Goal: Task Accomplishment & Management: Manage account settings

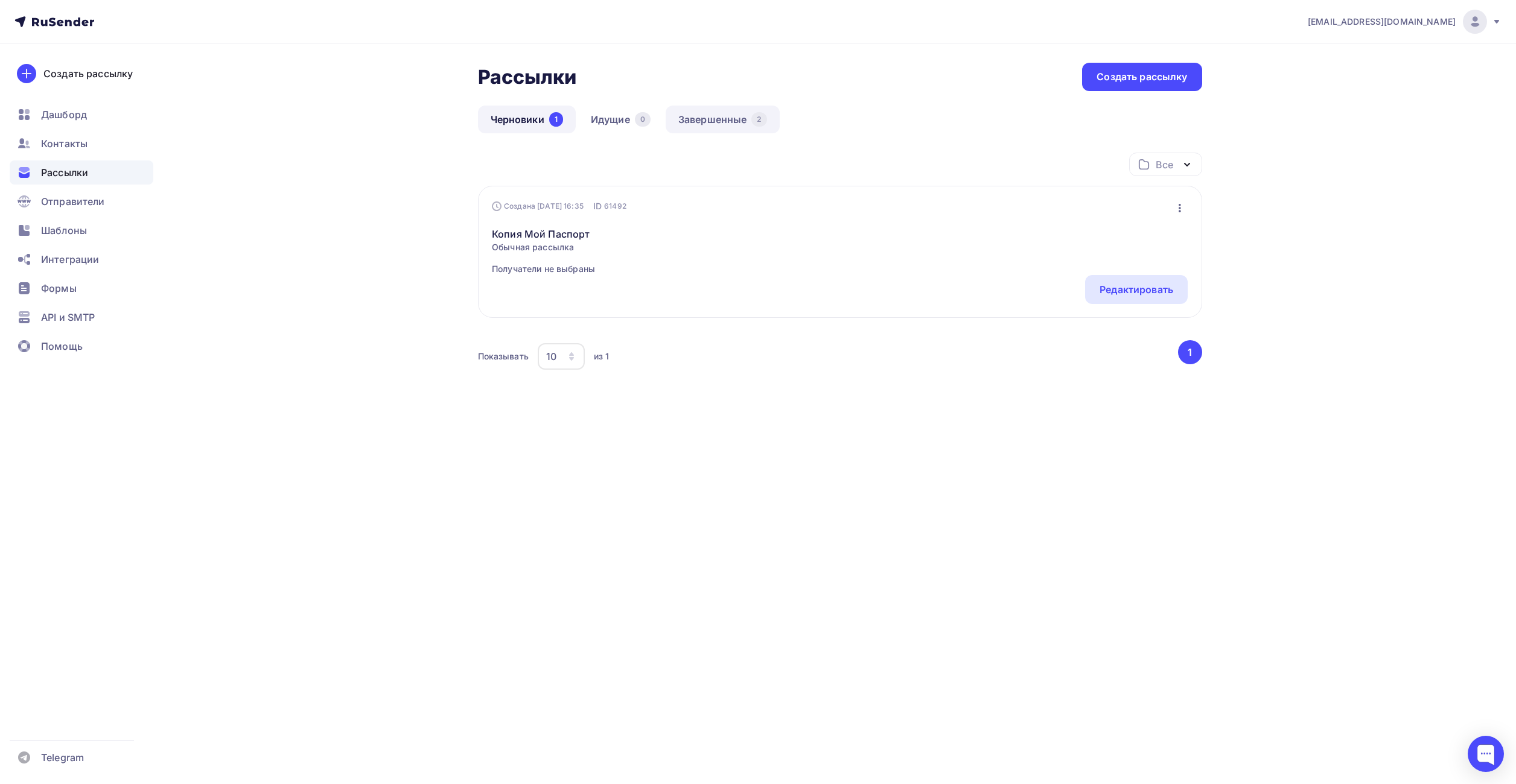
click at [726, 115] on link "Завершенные 2" at bounding box center [722, 119] width 114 height 28
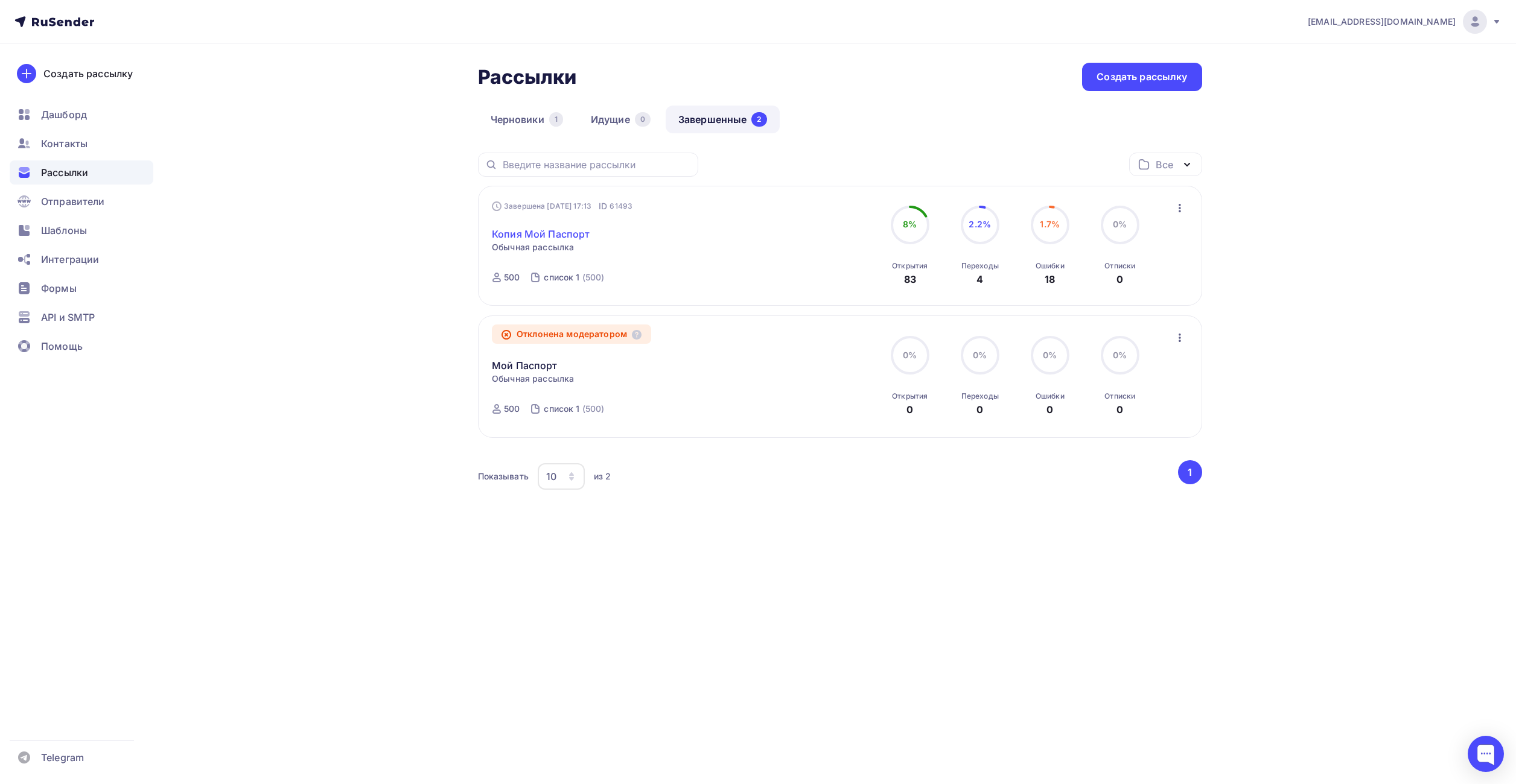
click at [558, 234] on link "Копия Мой Паспорт" at bounding box center [541, 234] width 98 height 14
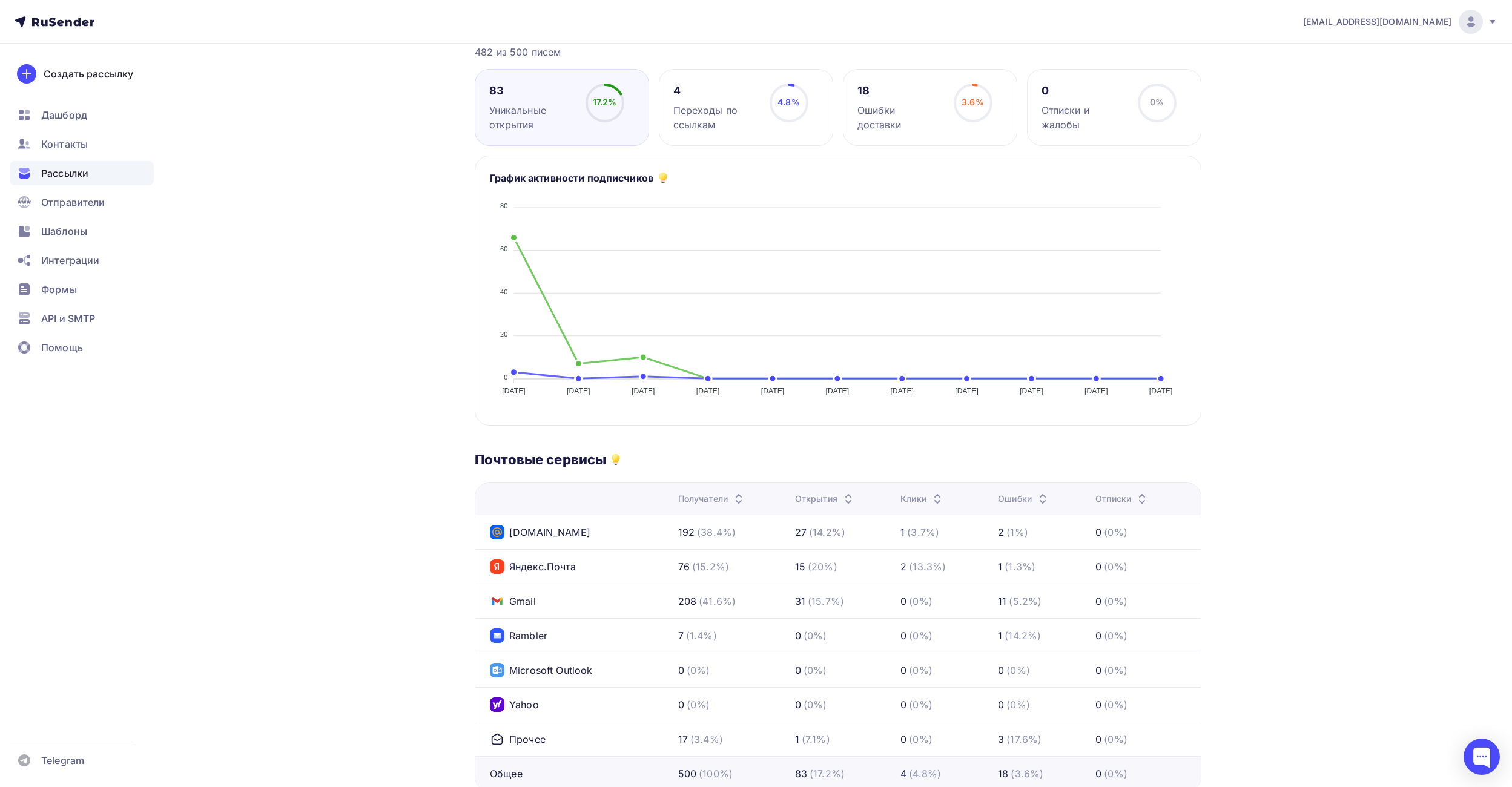
scroll to position [132, 0]
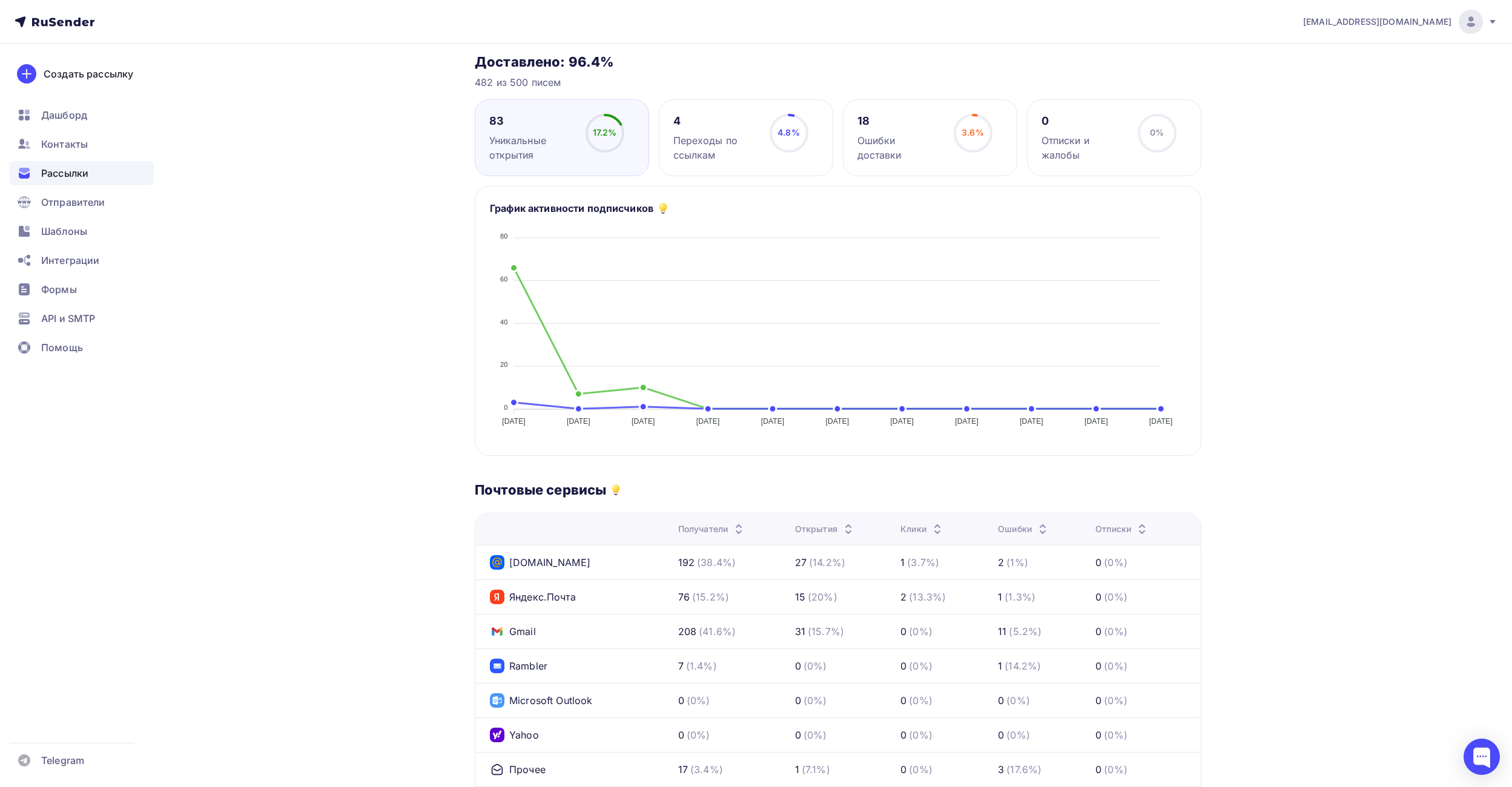
click at [738, 125] on div "4" at bounding box center [716, 121] width 85 height 14
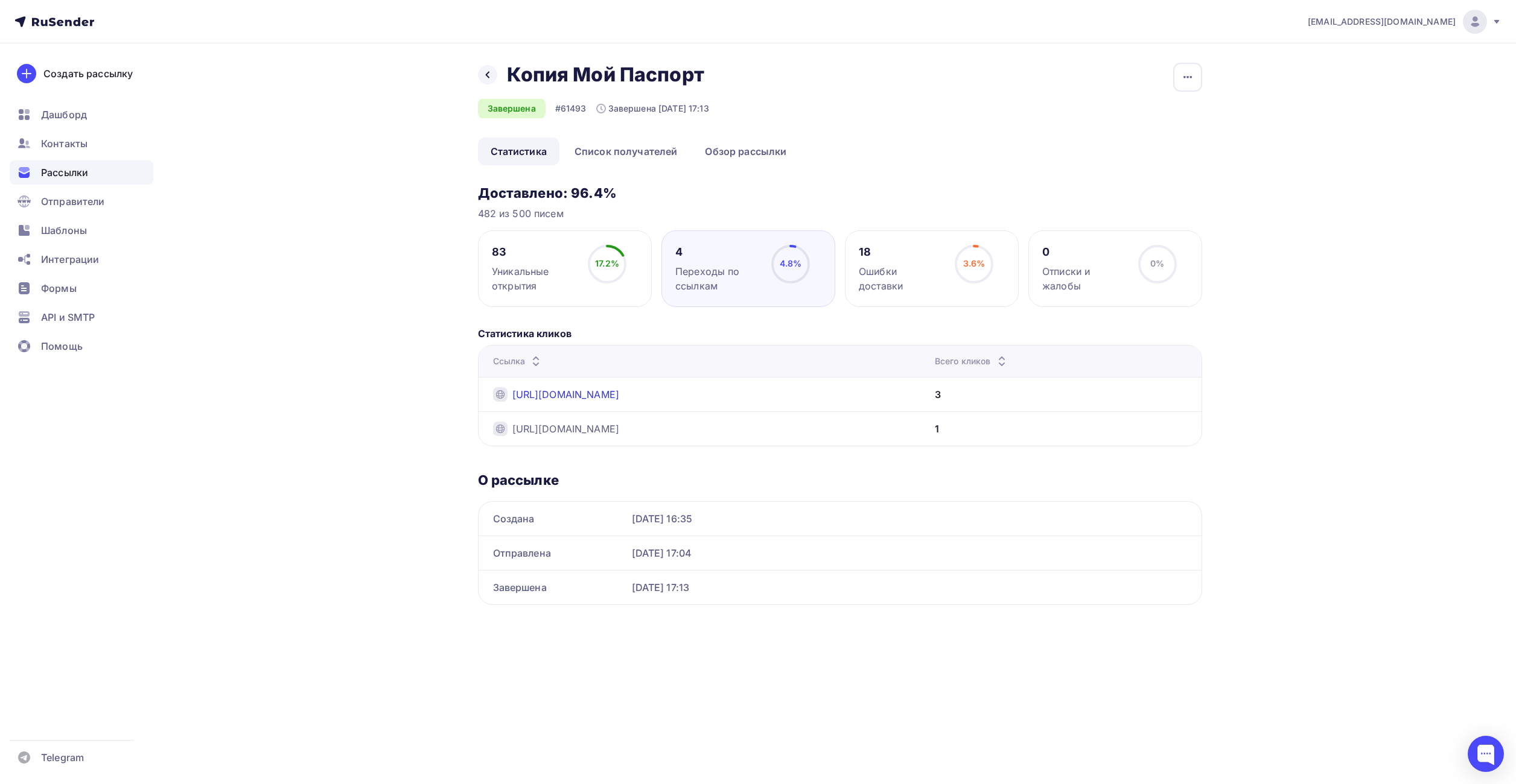
click at [603, 394] on link "https://my-pasport.ru/?utm_source=rusender_my_pas&utm_medium=my_pas_email&utm_c…" at bounding box center [566, 393] width 108 height 14
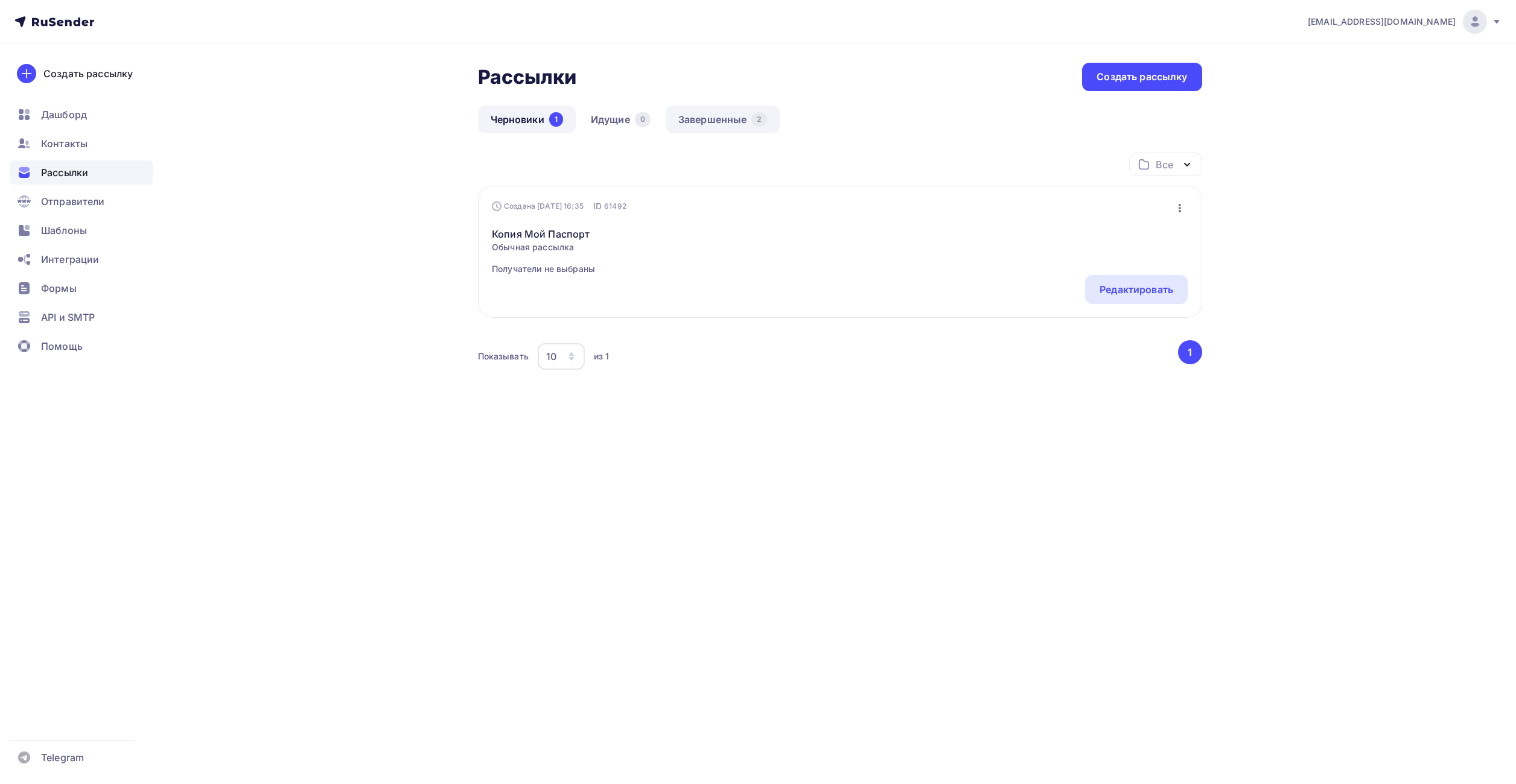
click at [707, 118] on link "Завершенные 2" at bounding box center [722, 119] width 114 height 28
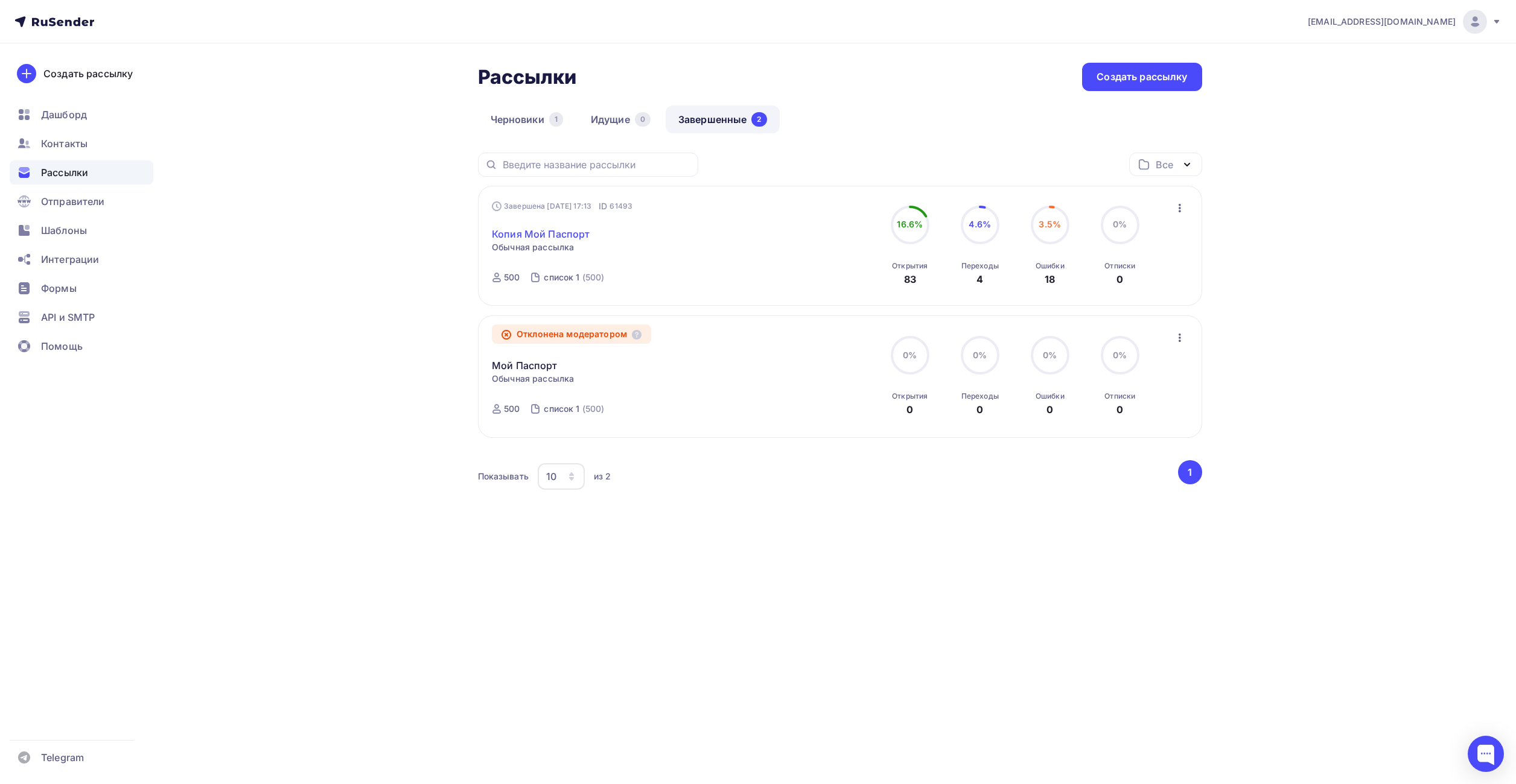
click at [567, 236] on link "Копия Мой Паспорт" at bounding box center [541, 234] width 98 height 14
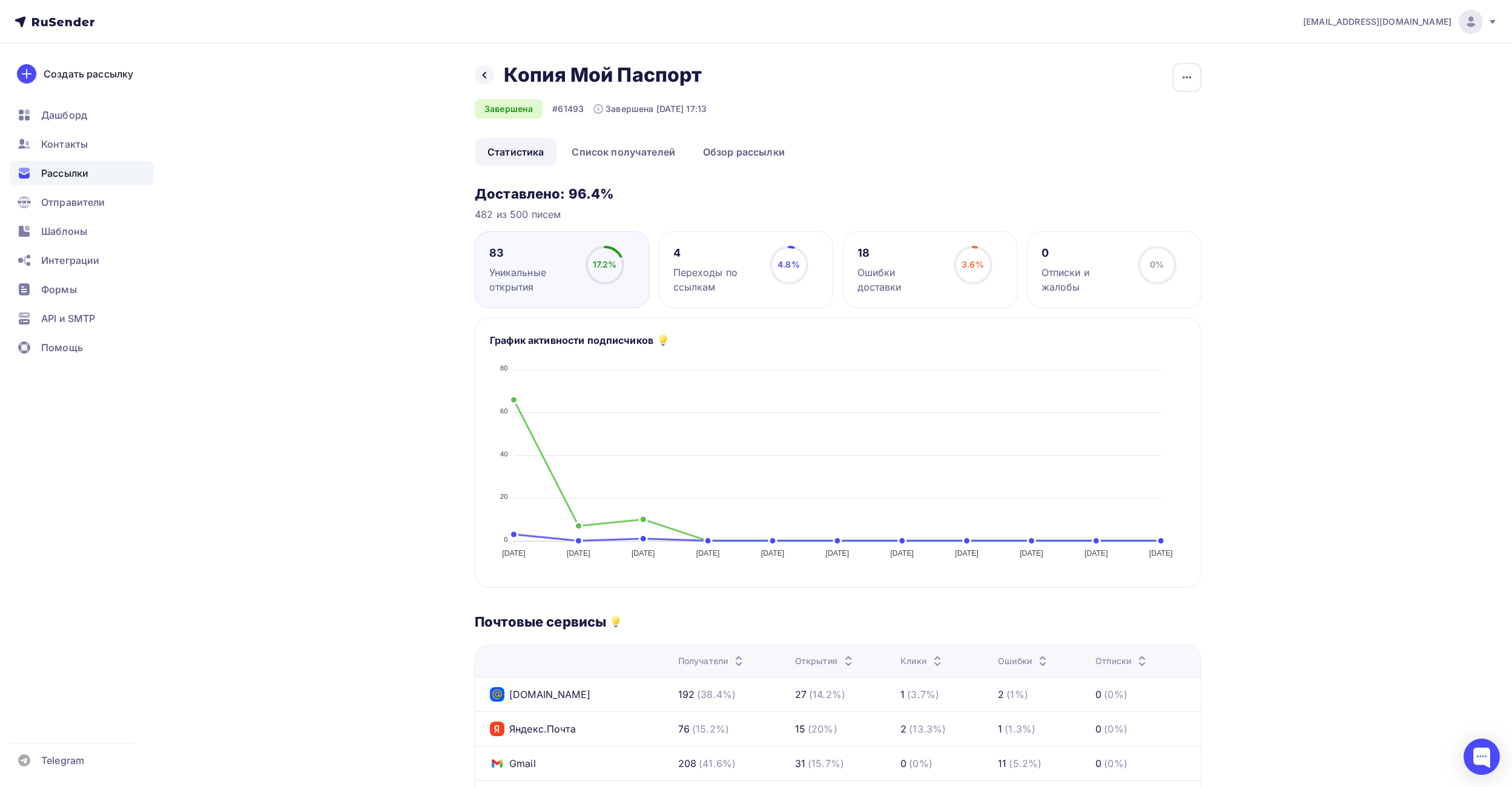
click at [726, 275] on div "Переходы по ссылкам" at bounding box center [716, 280] width 85 height 29
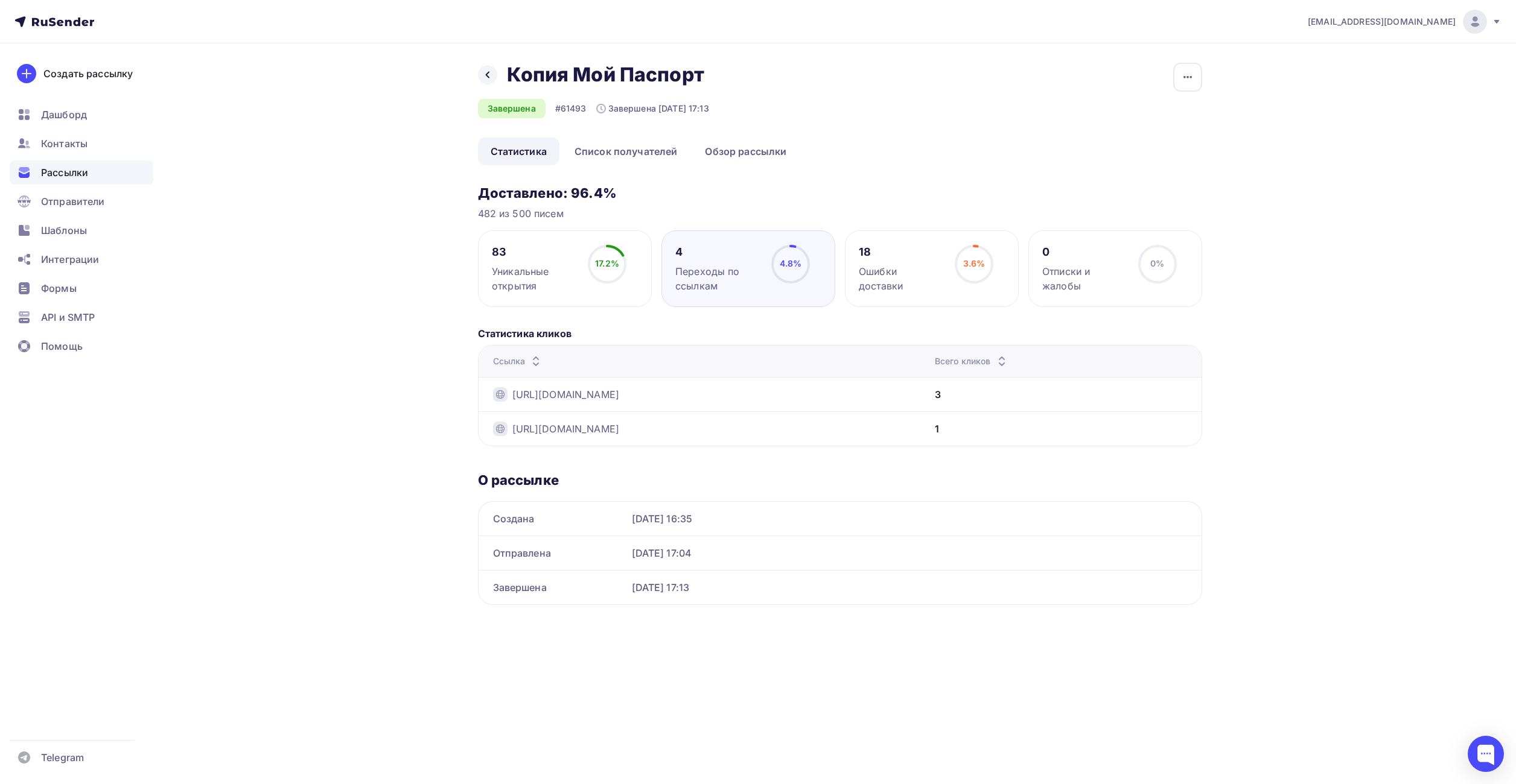
click at [705, 206] on div "482 из 500 писем" at bounding box center [839, 213] width 724 height 14
click at [382, 331] on div "Назад Копия Мой Паспорт Копия Мой Паспорт Завершена #61493 Завершена 04.10.2025…" at bounding box center [758, 348] width 989 height 610
click at [65, 175] on span "Рассылки" at bounding box center [64, 172] width 47 height 14
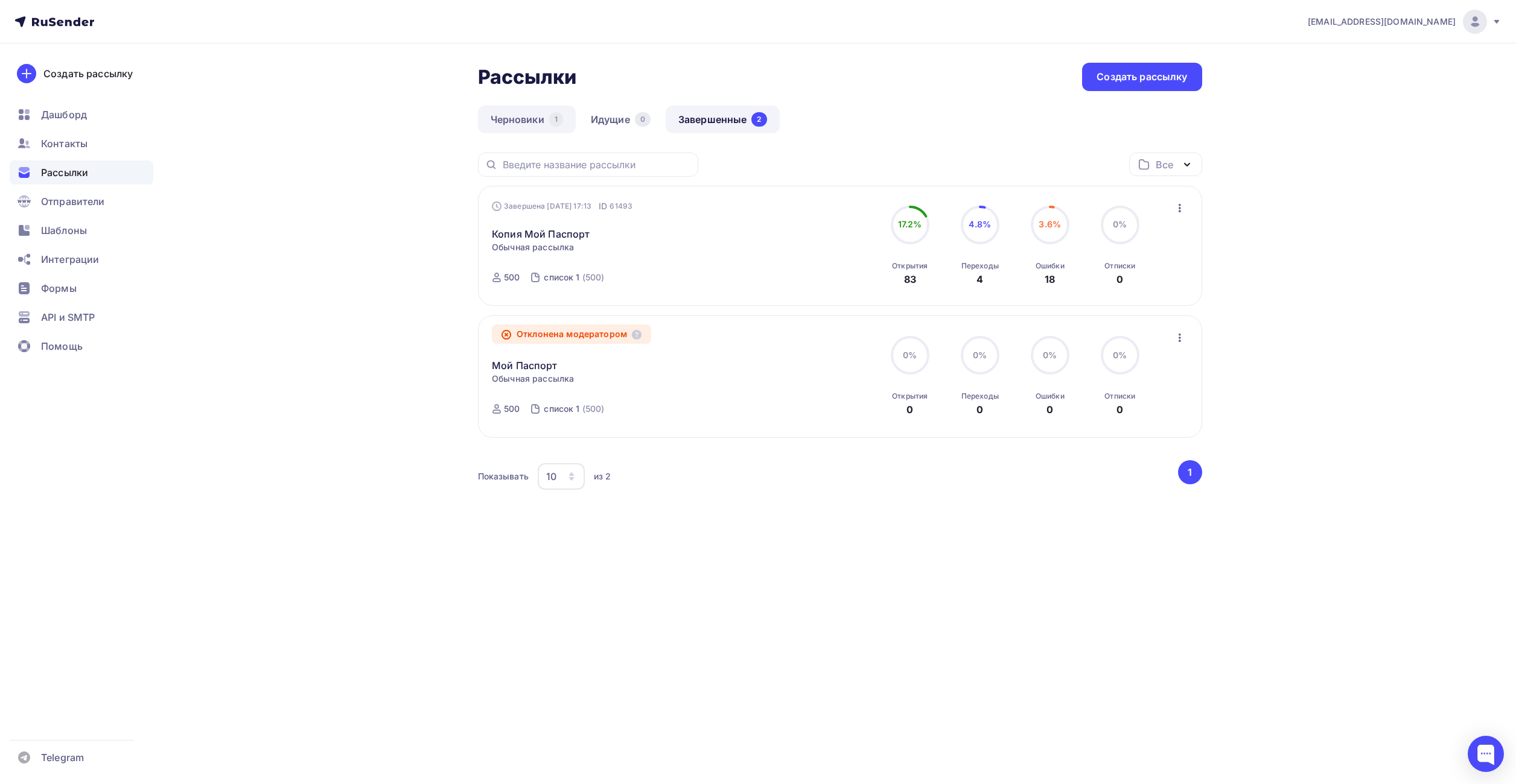
click at [532, 114] on link "Черновики 1" at bounding box center [527, 119] width 98 height 28
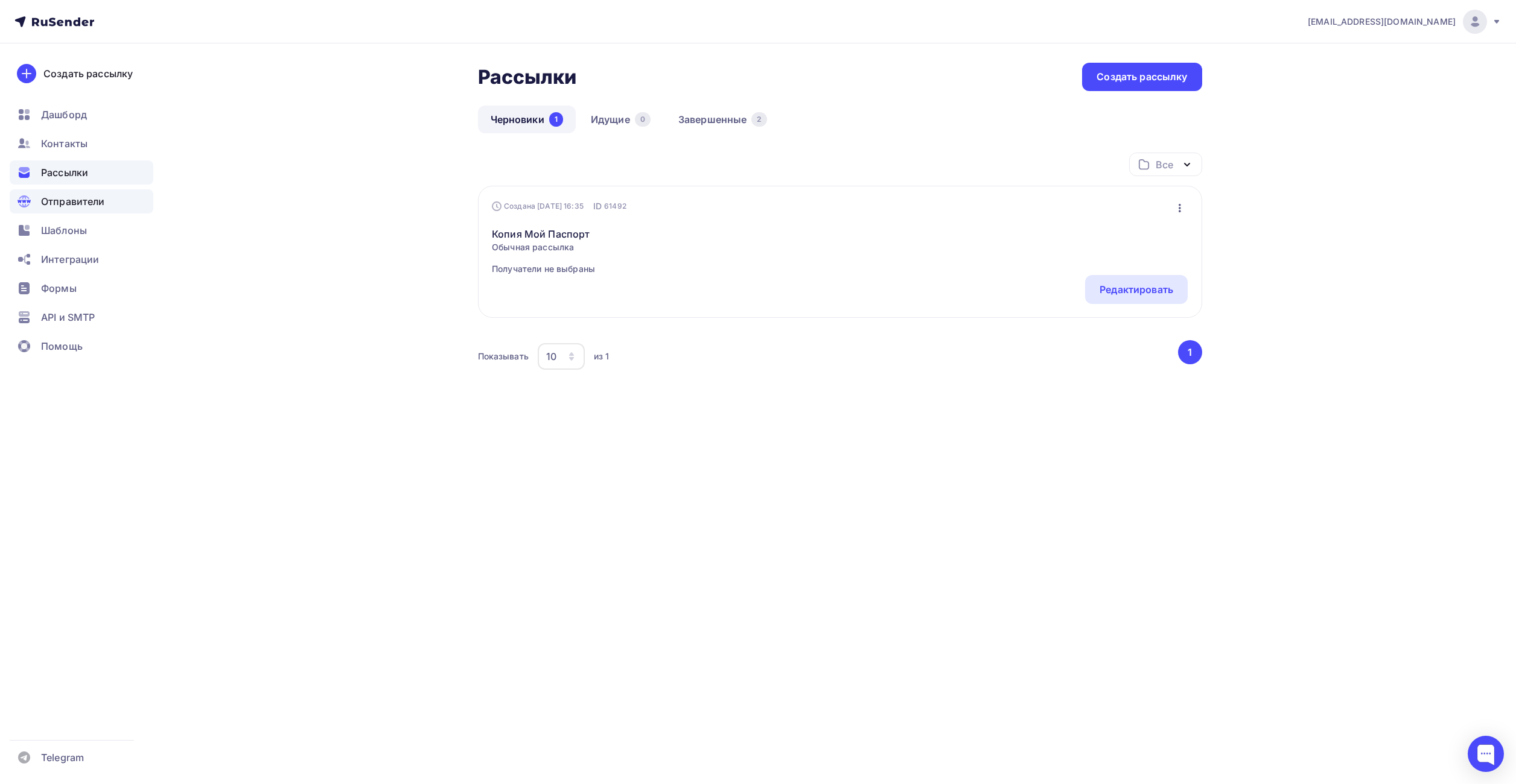
click at [63, 204] on span "Отправители" at bounding box center [73, 201] width 64 height 14
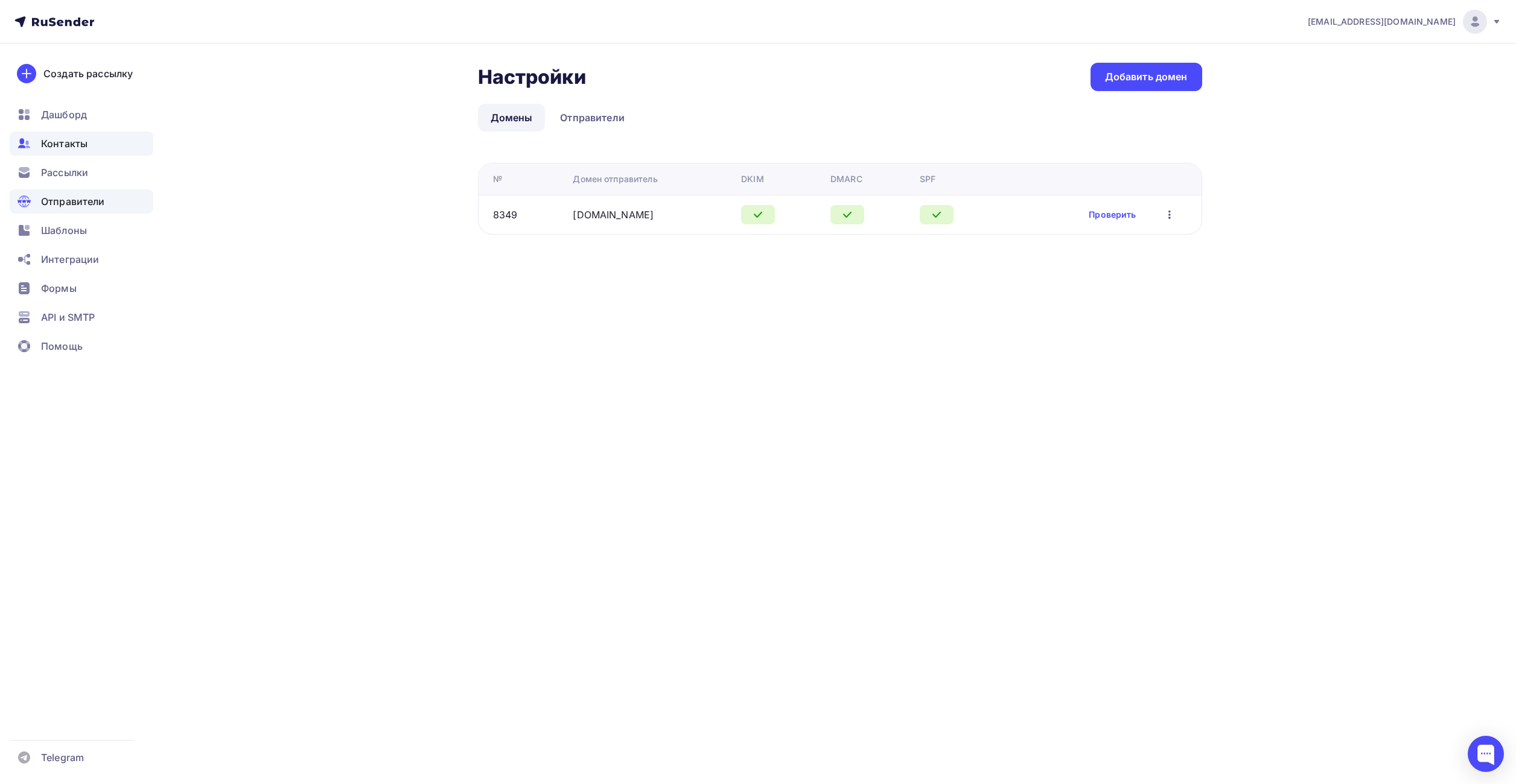
click at [67, 144] on span "Контакты" at bounding box center [64, 143] width 46 height 14
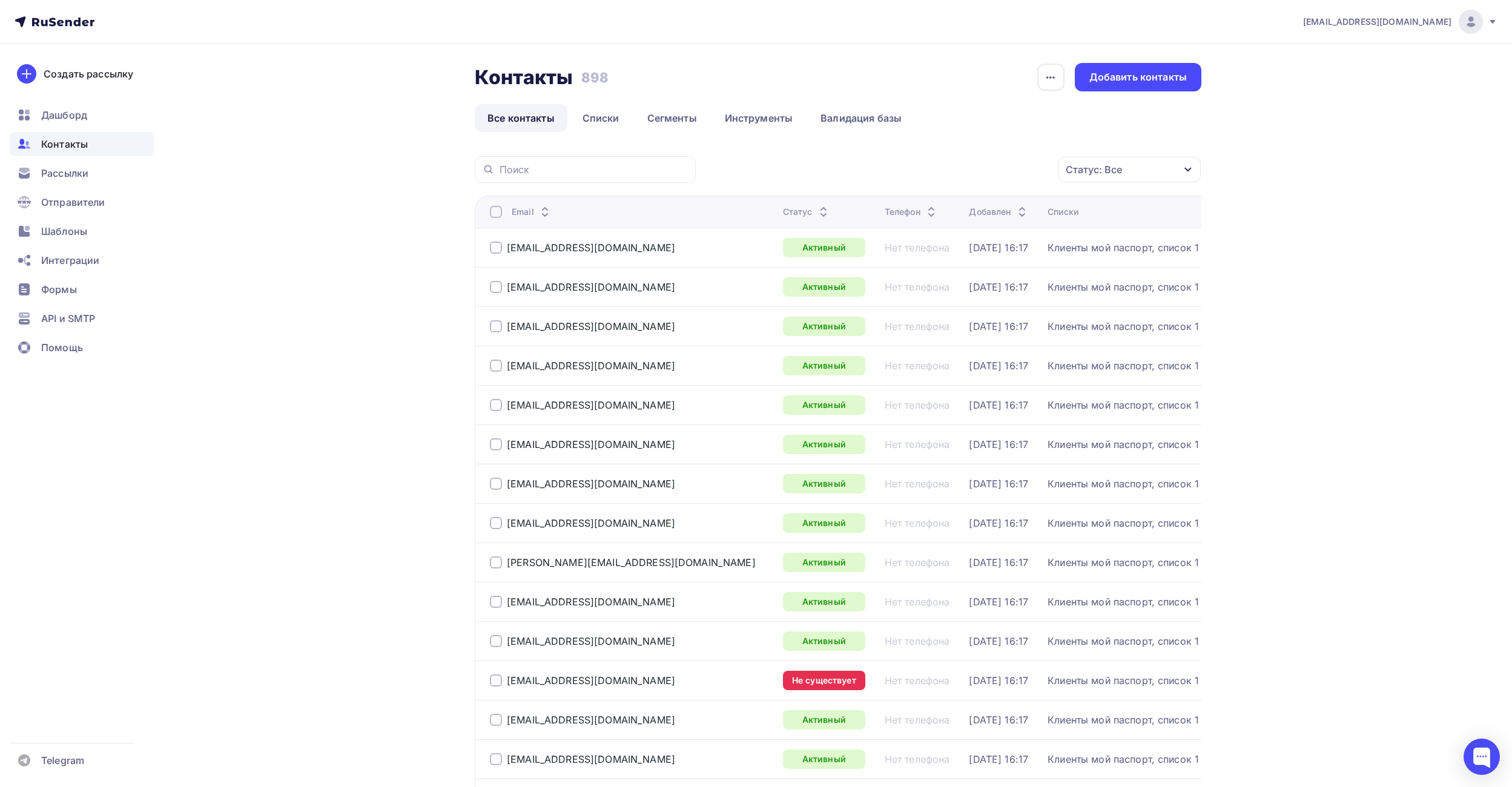
click at [621, 119] on link "Списки" at bounding box center [601, 118] width 63 height 28
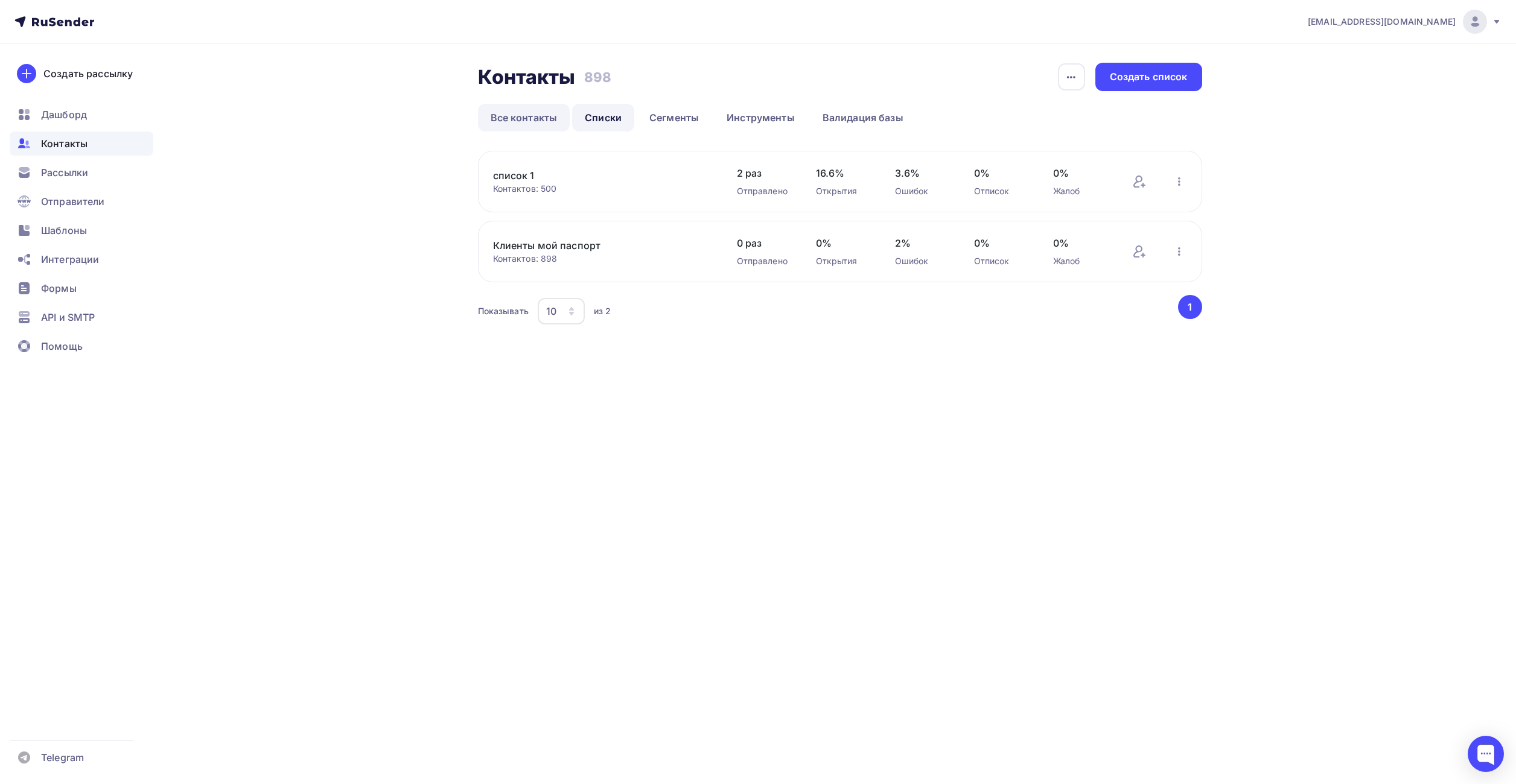
click at [522, 121] on link "Все контакты" at bounding box center [524, 117] width 92 height 28
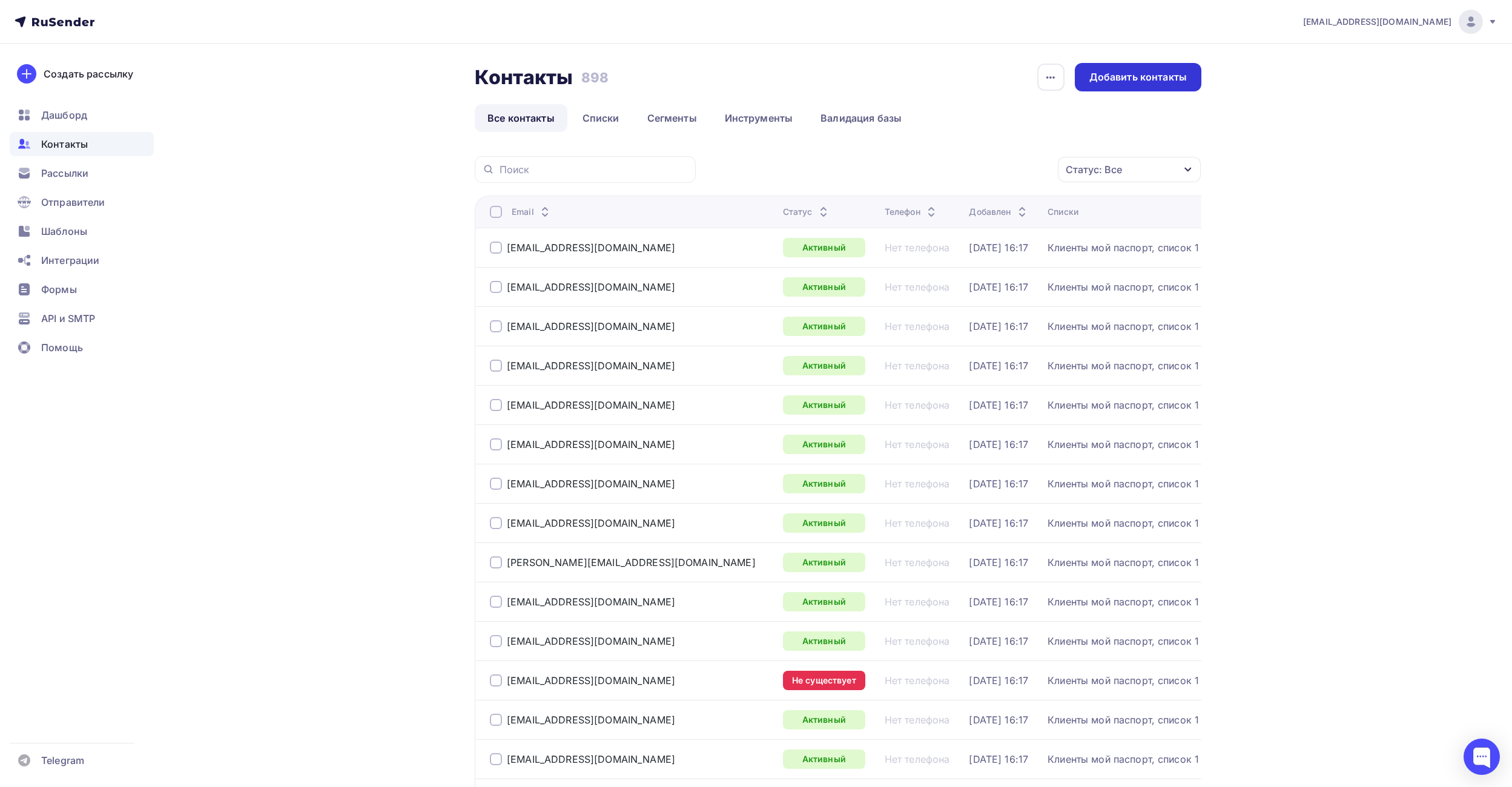
click at [1126, 82] on div "Добавить контакты" at bounding box center [1138, 77] width 98 height 14
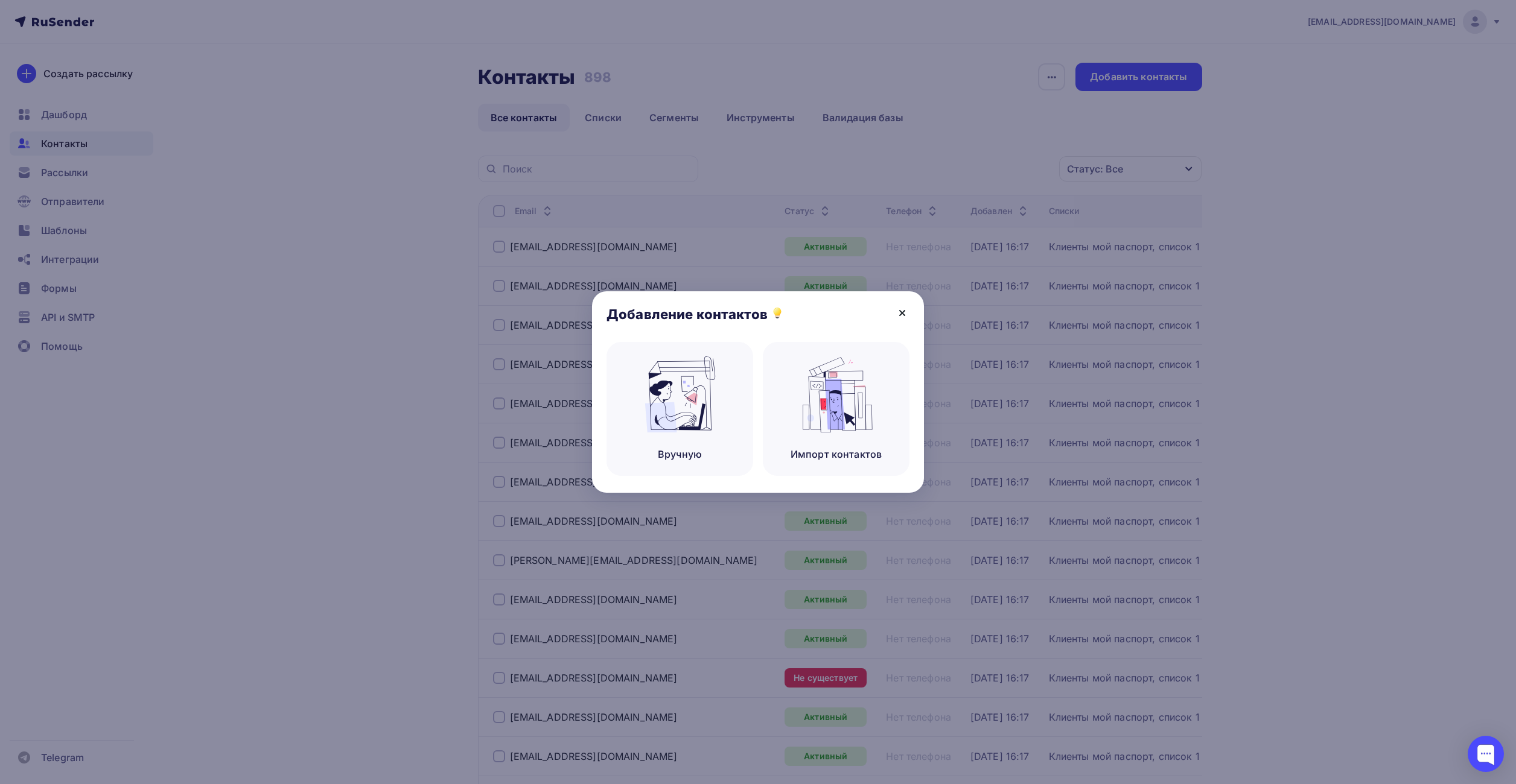
click at [907, 316] on icon at bounding box center [902, 313] width 14 height 14
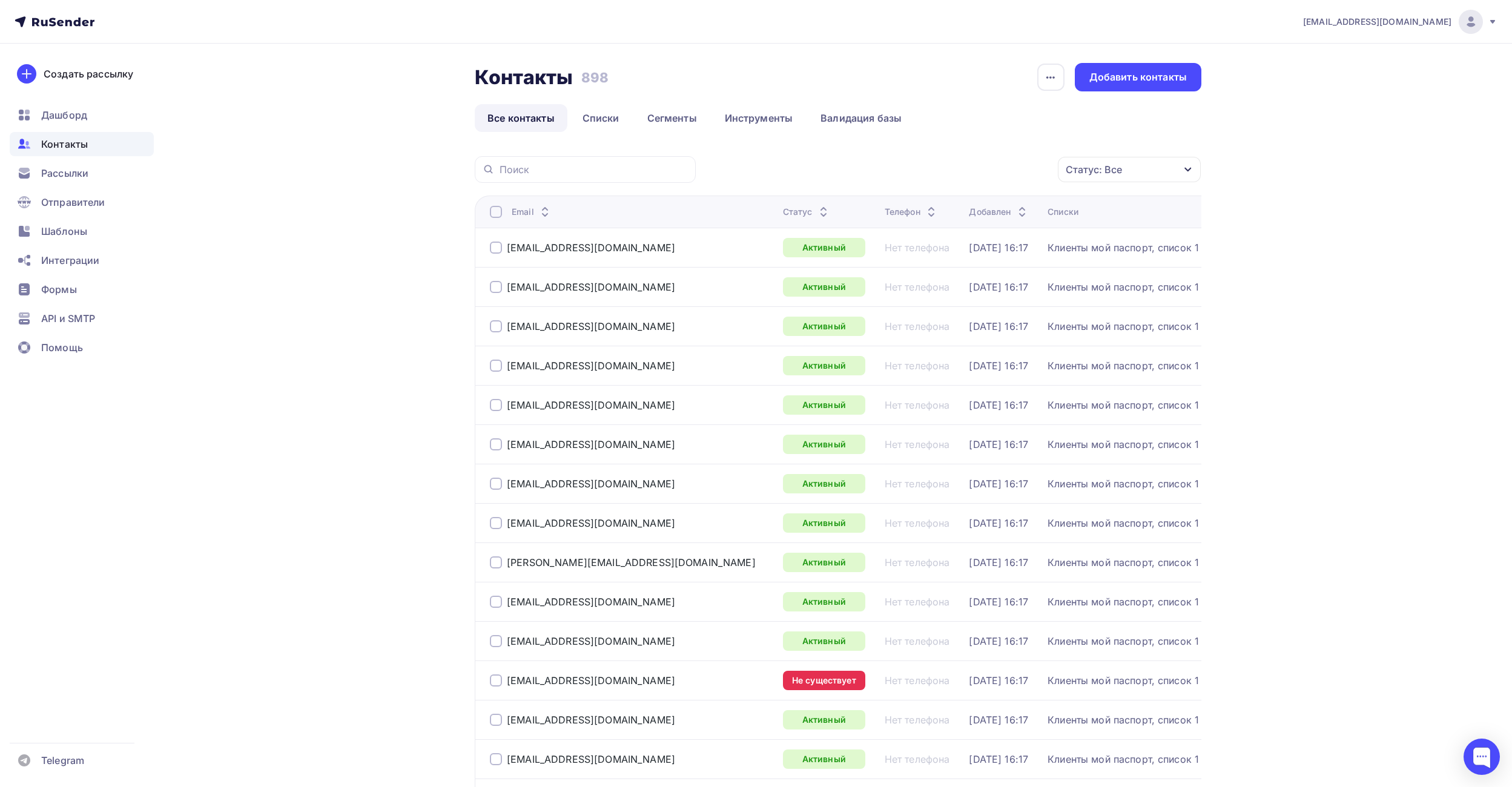
click at [1172, 178] on div "Статус: Все" at bounding box center [1129, 169] width 143 height 25
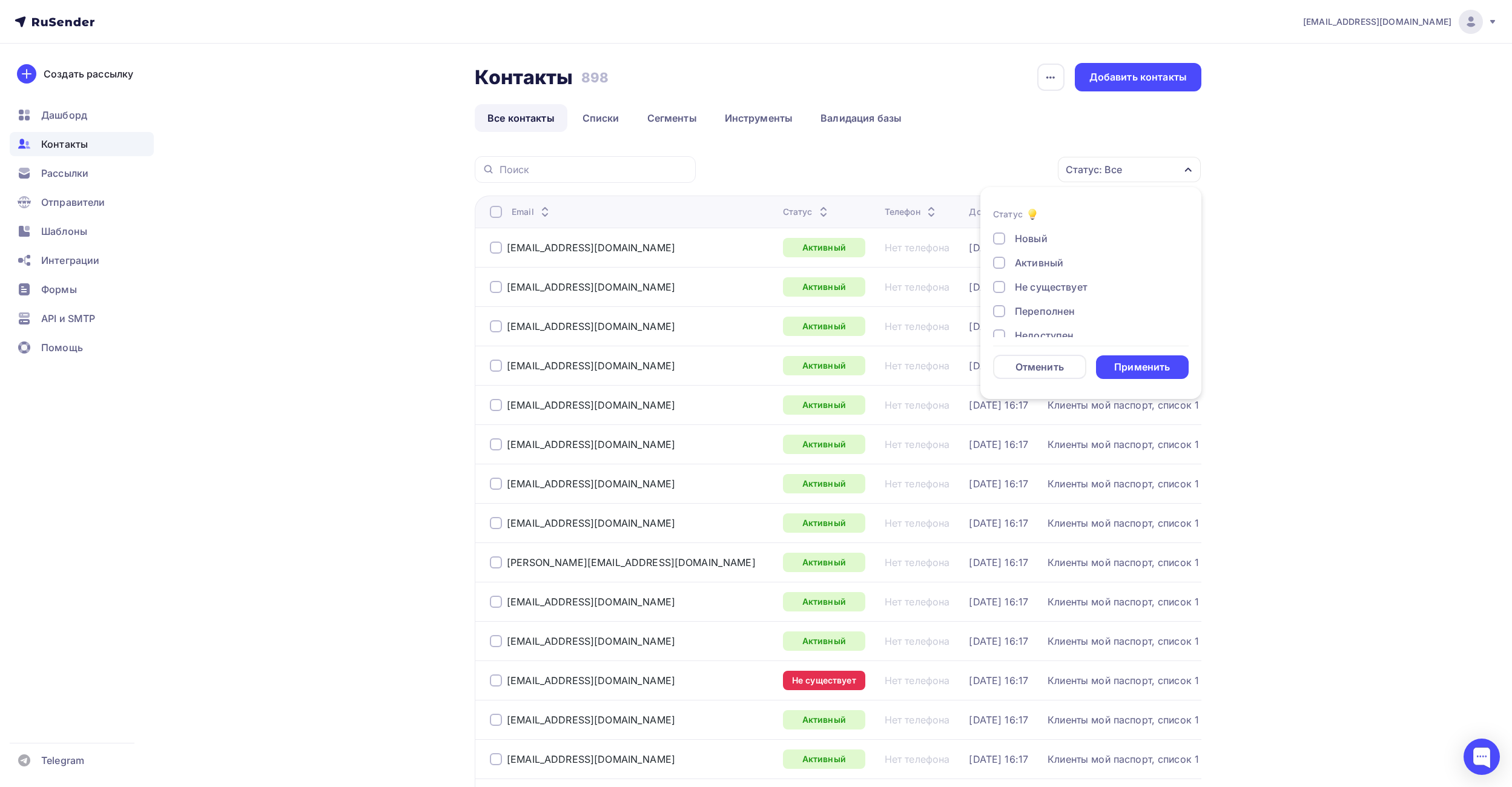
drag, startPoint x: 1277, startPoint y: 178, endPoint x: 1274, endPoint y: 233, distance: 55.1
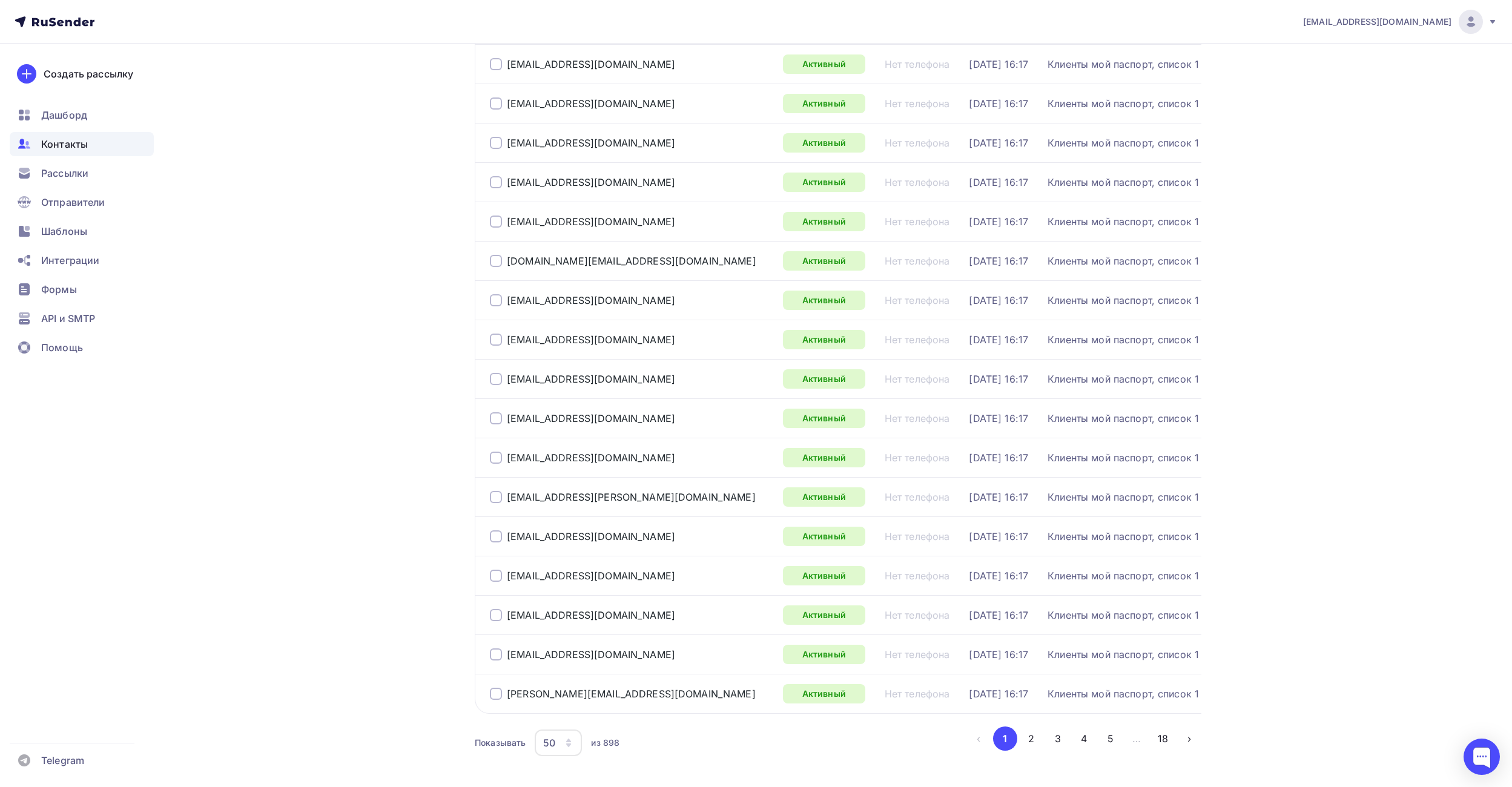
scroll to position [1532, 0]
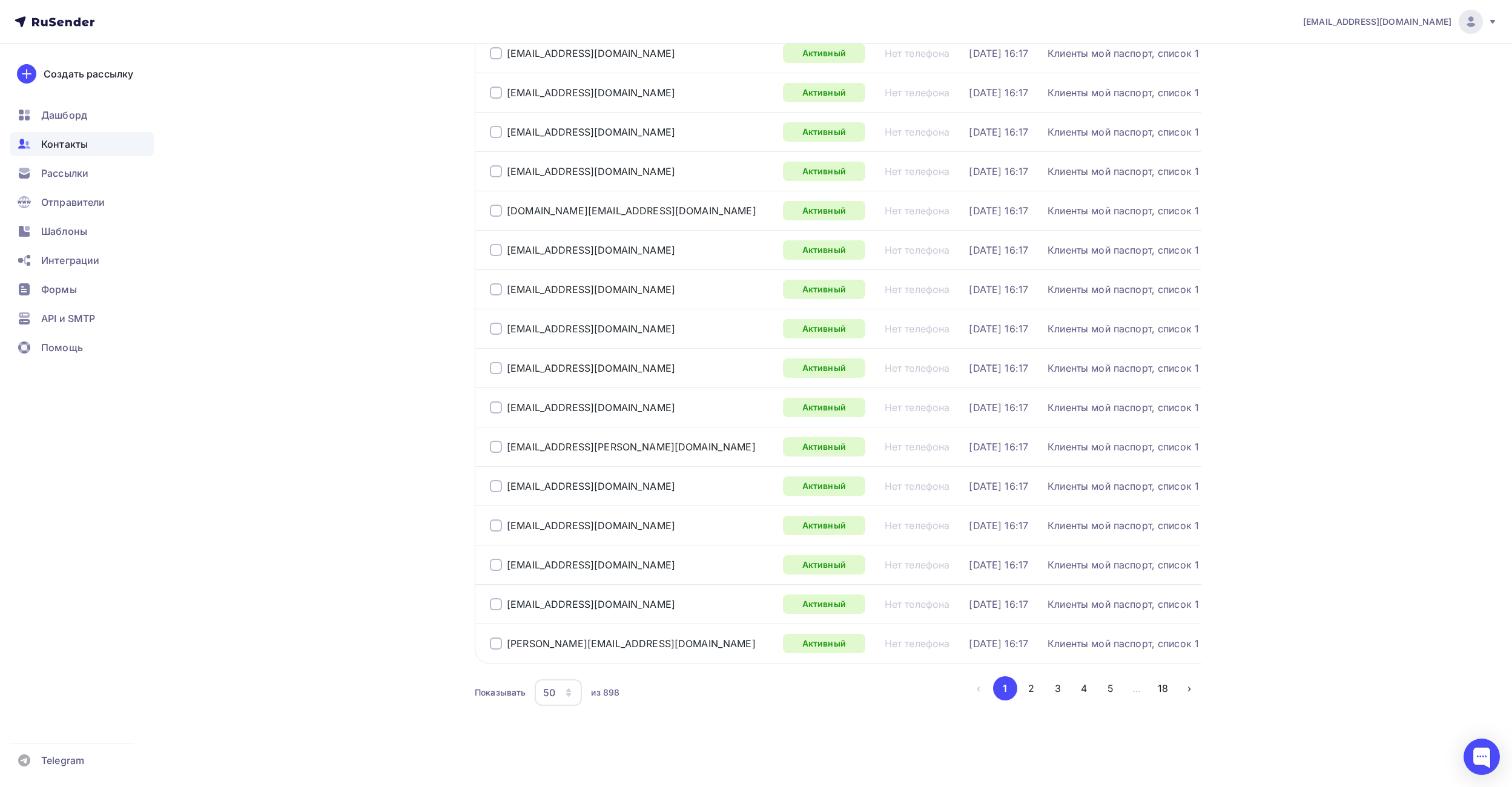
click at [572, 697] on icon "button" at bounding box center [569, 692] width 10 height 10
click at [566, 661] on div "100" at bounding box center [607, 655] width 116 height 14
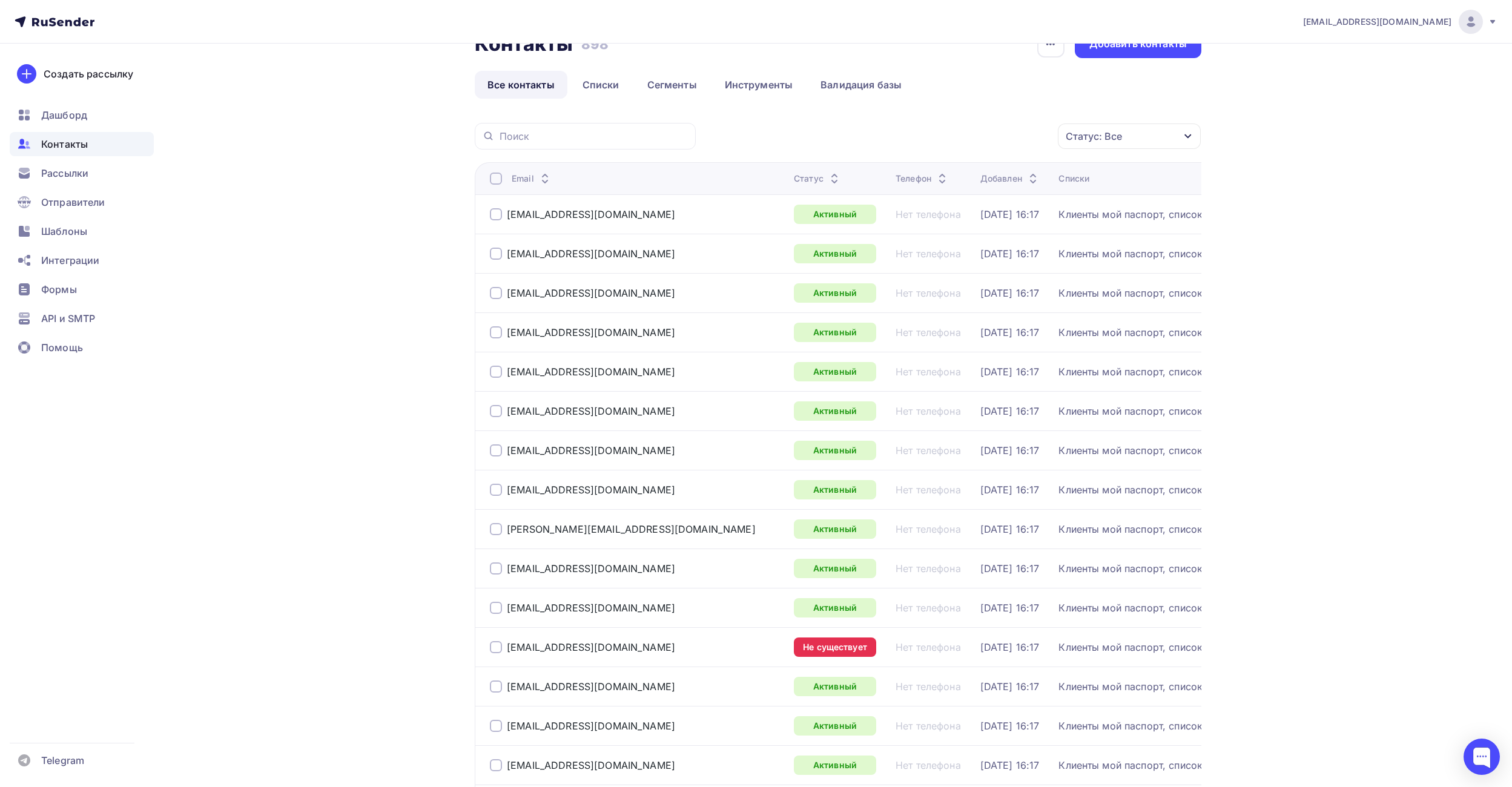
scroll to position [0, 0]
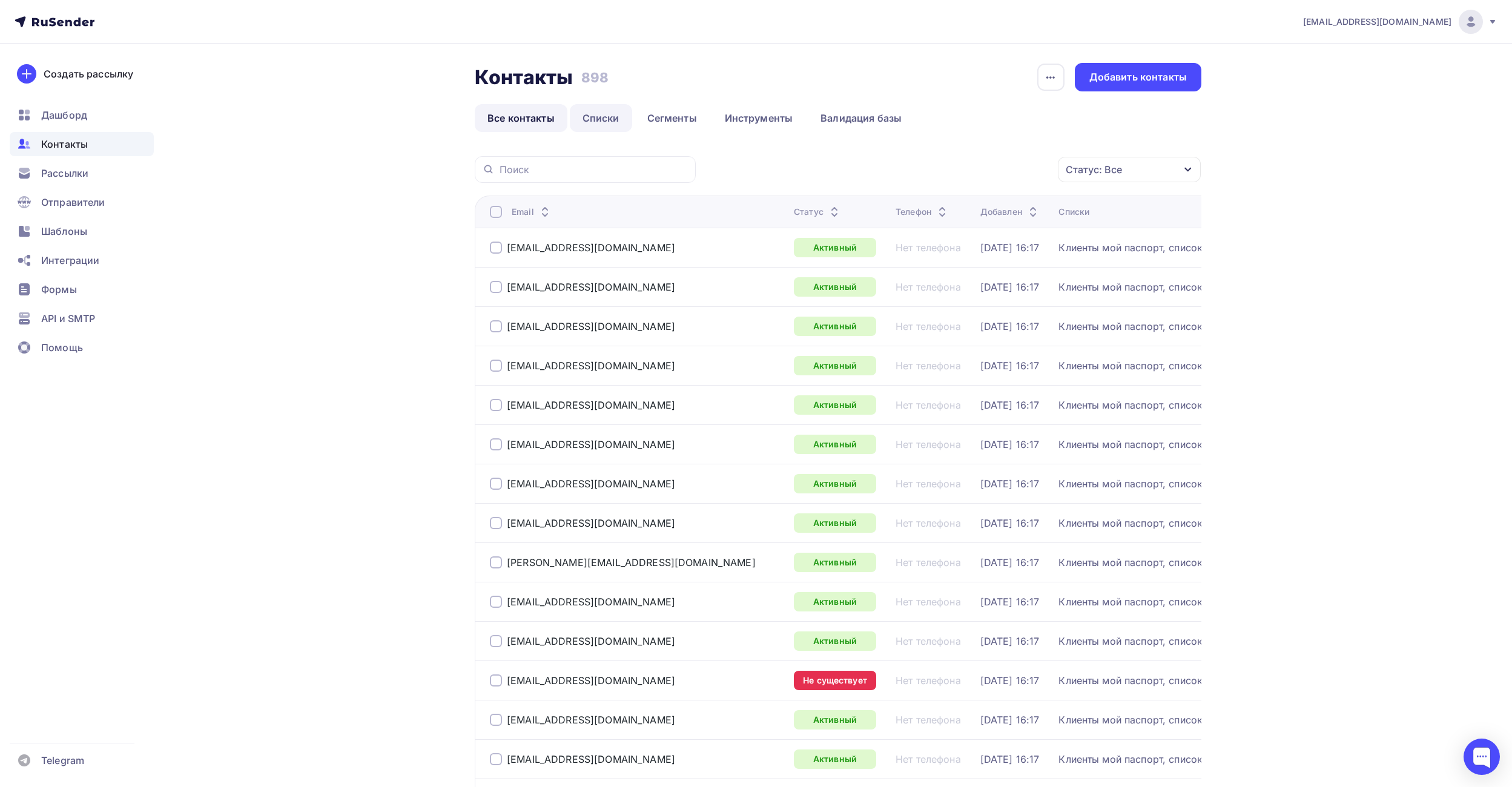
click at [596, 123] on link "Списки" at bounding box center [601, 118] width 63 height 28
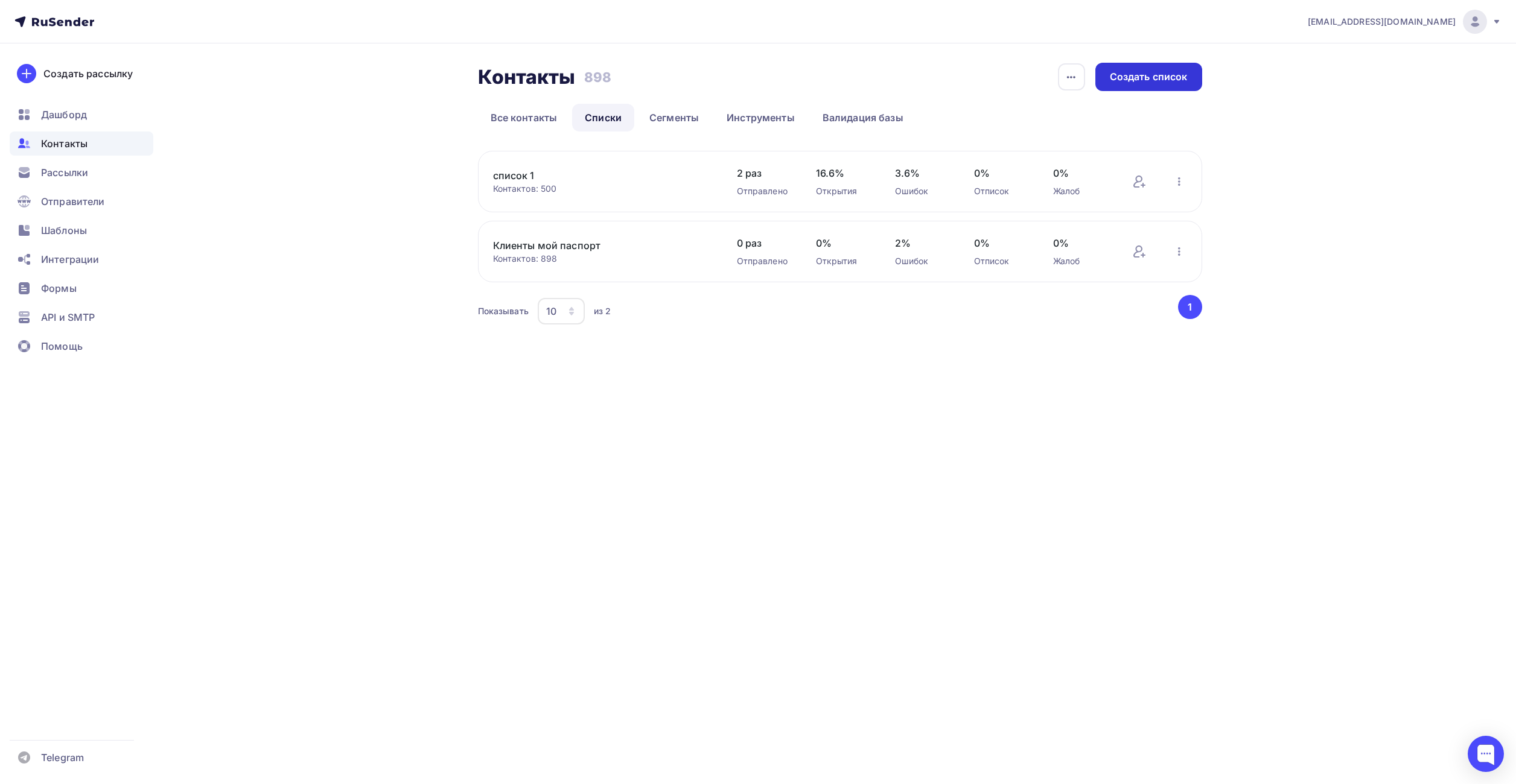
click at [1157, 84] on div "Создать список" at bounding box center [1148, 76] width 107 height 28
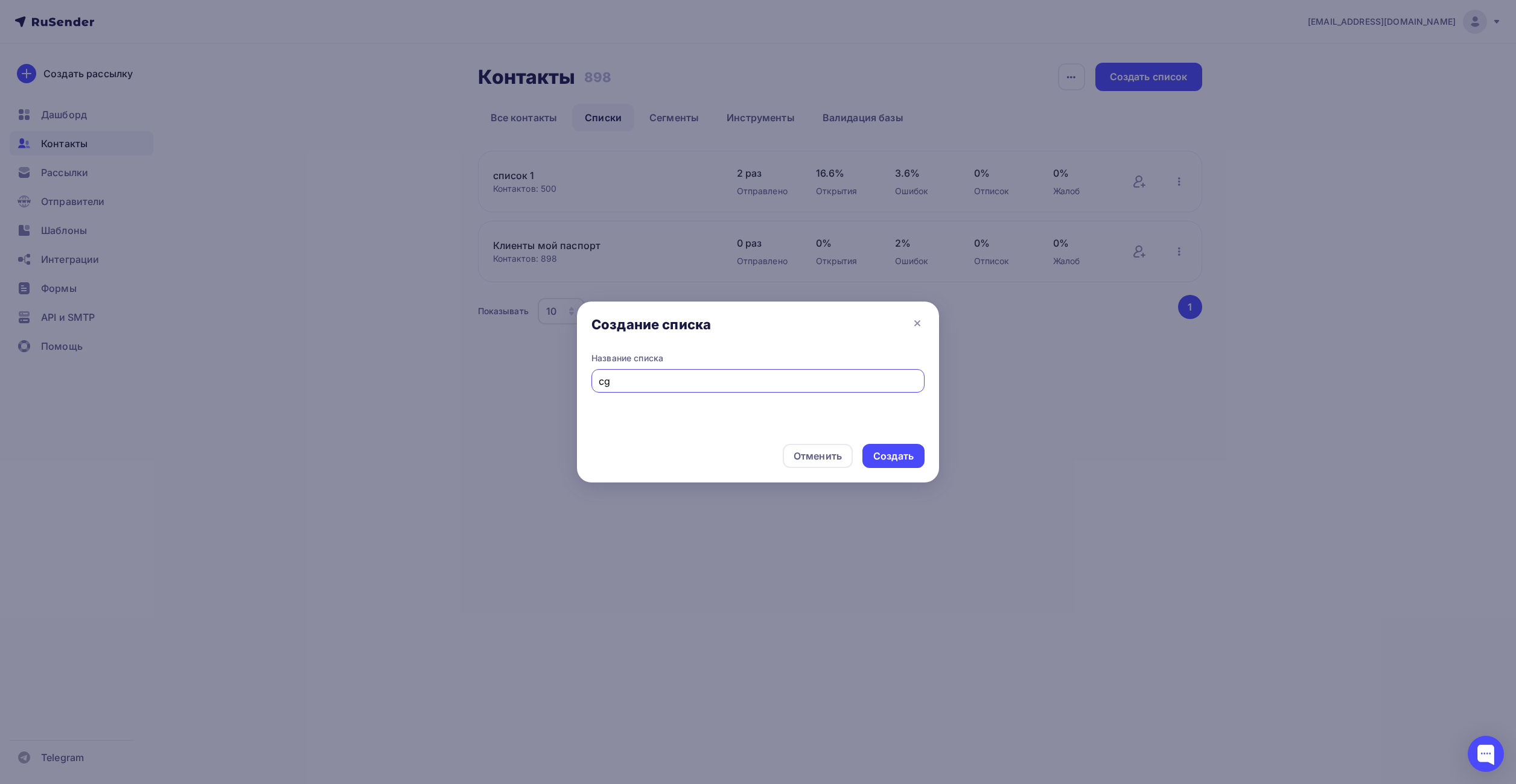
type input "c"
type input "список 2"
click at [902, 459] on div "Создать" at bounding box center [893, 456] width 40 height 13
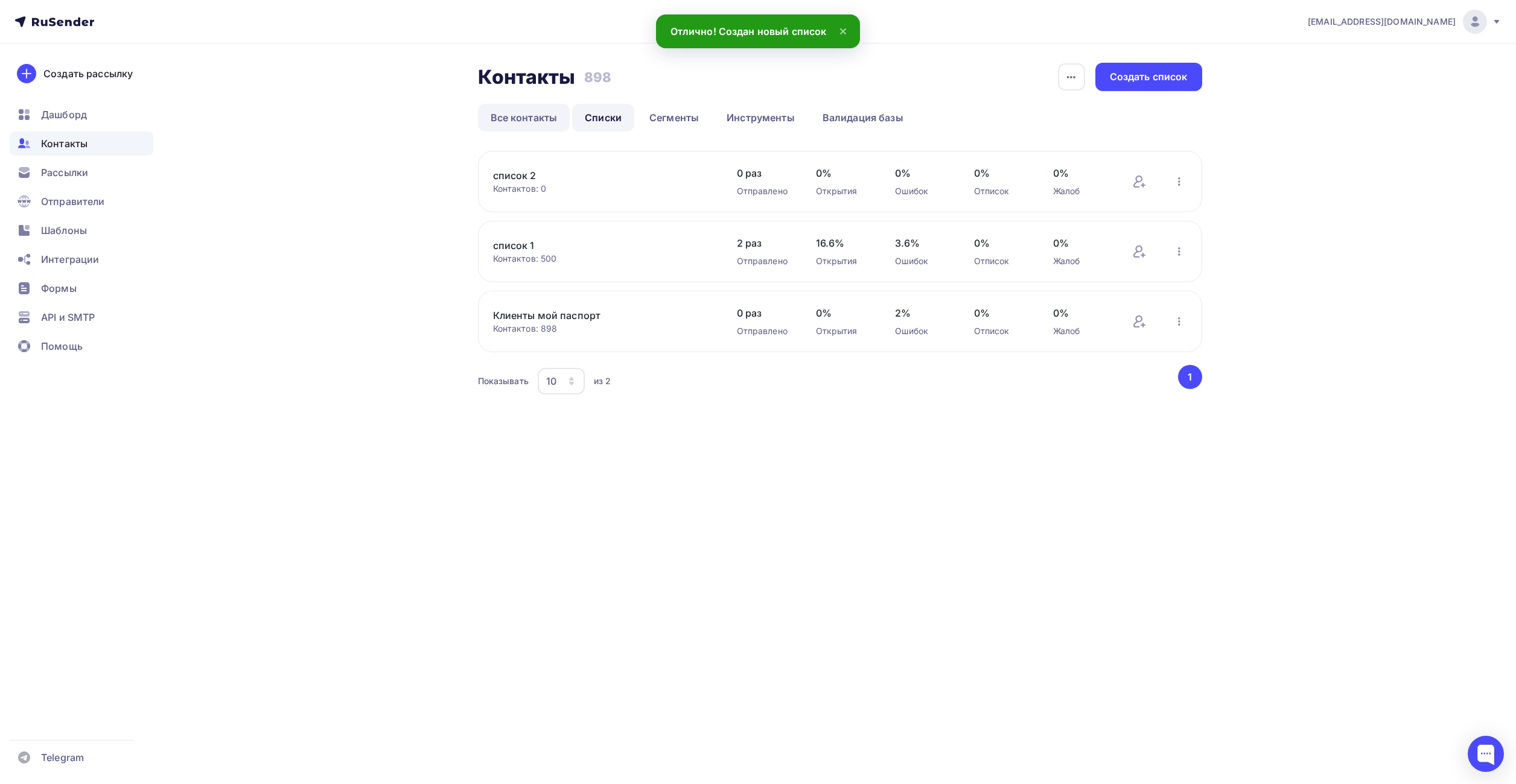
click at [528, 123] on link "Все контакты" at bounding box center [524, 117] width 92 height 28
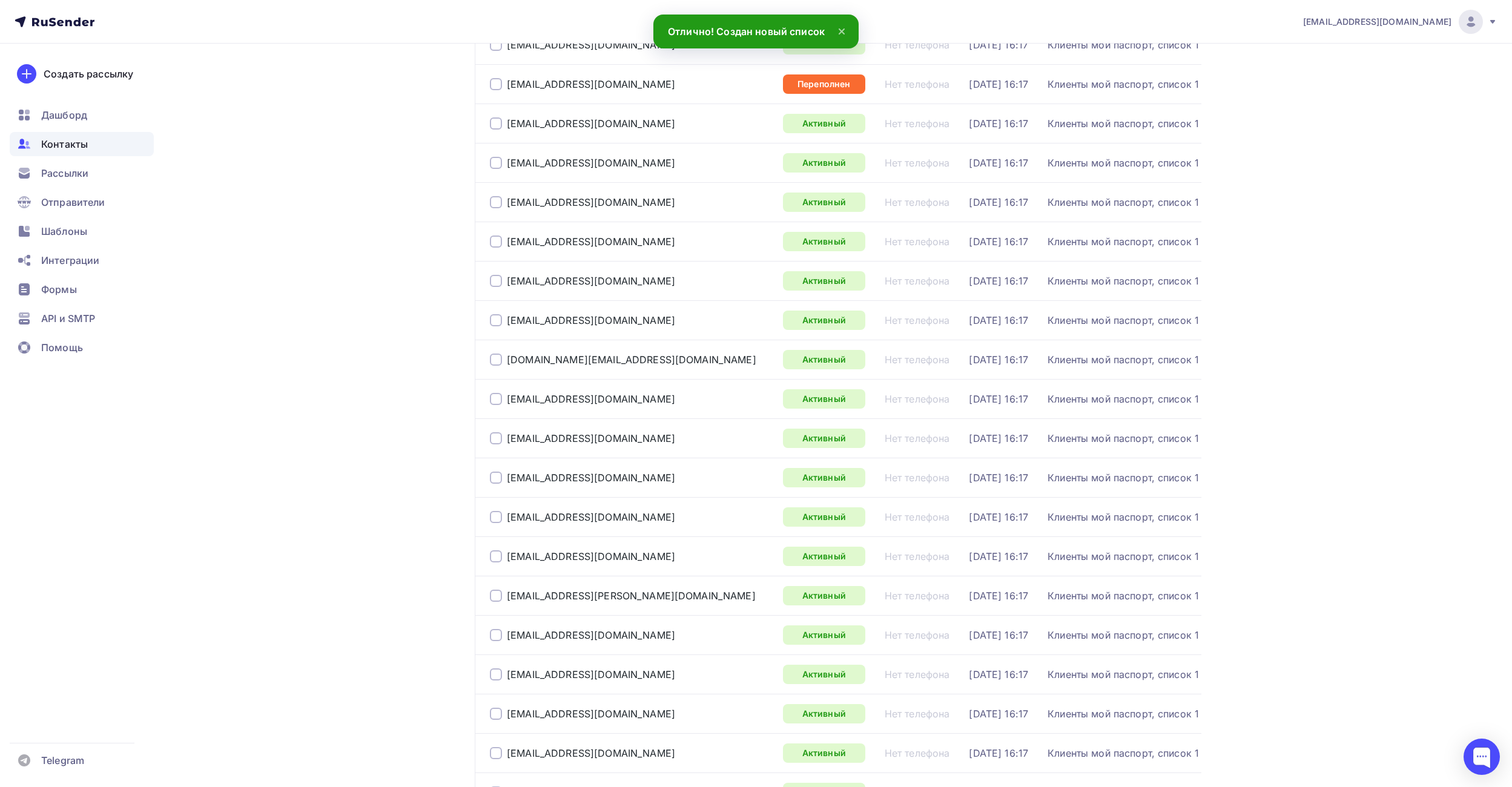
scroll to position [1532, 0]
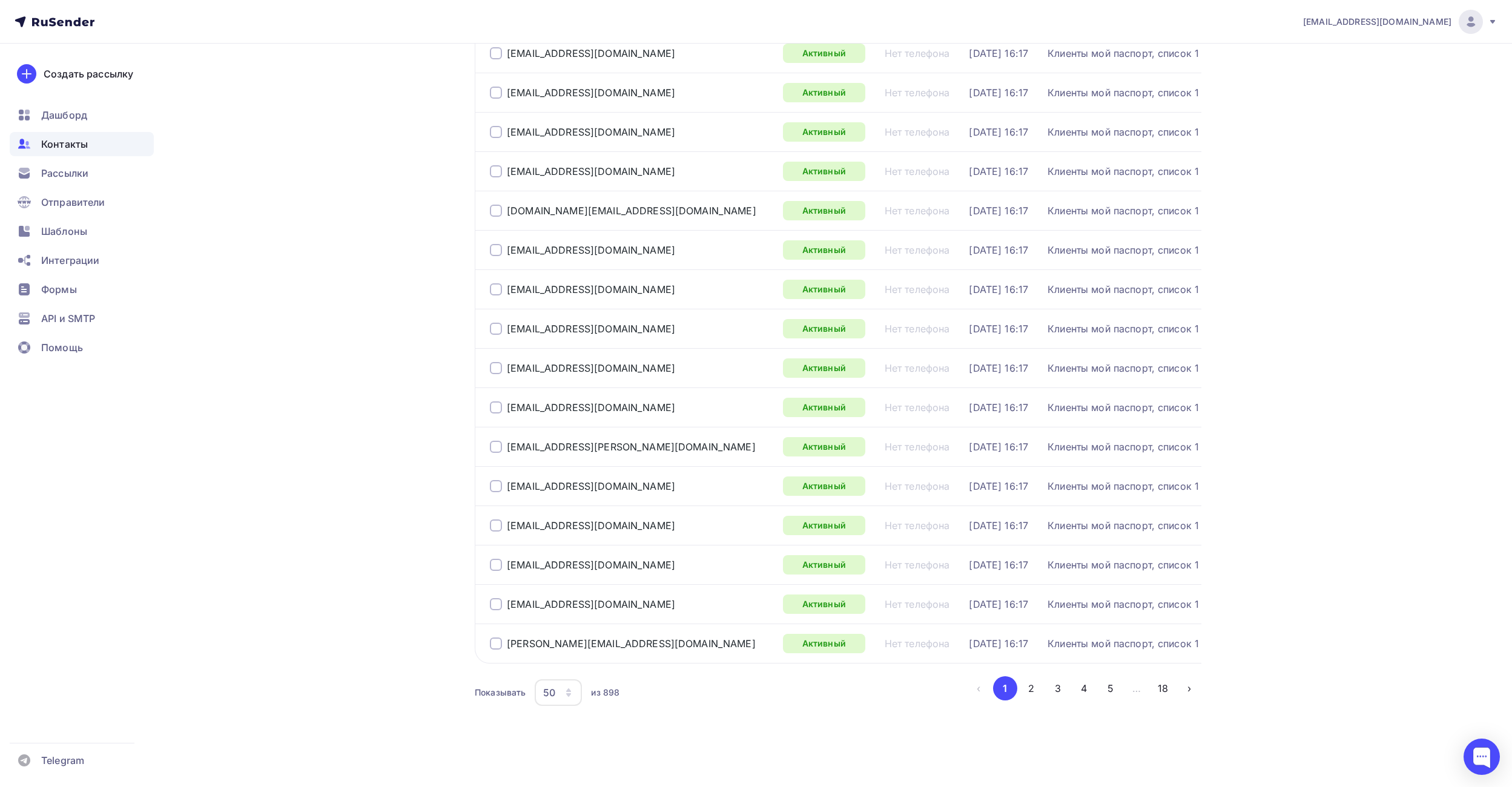
click at [561, 692] on div "50" at bounding box center [558, 692] width 47 height 27
click at [565, 658] on div "100" at bounding box center [607, 655] width 116 height 14
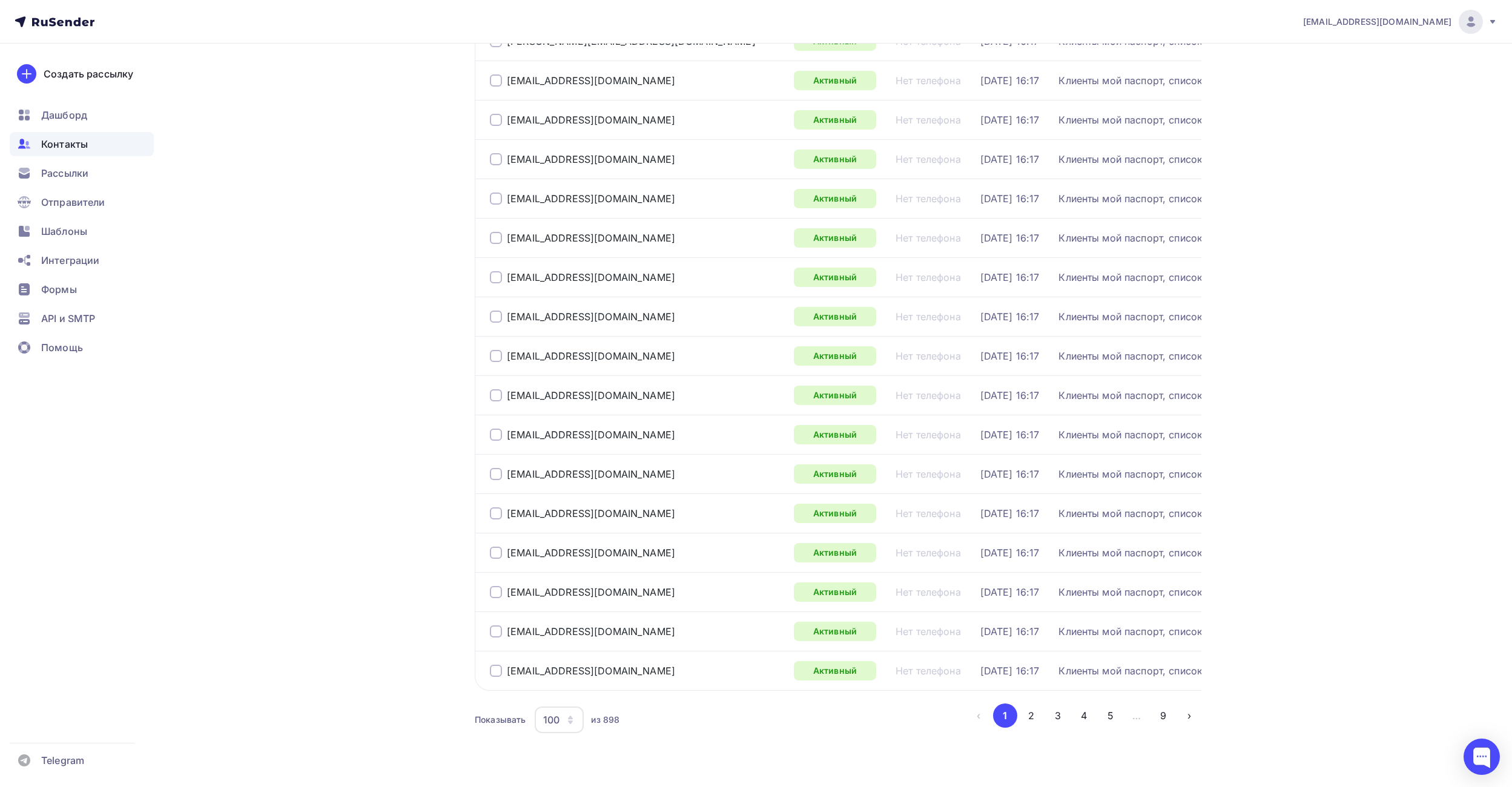
scroll to position [3499, 0]
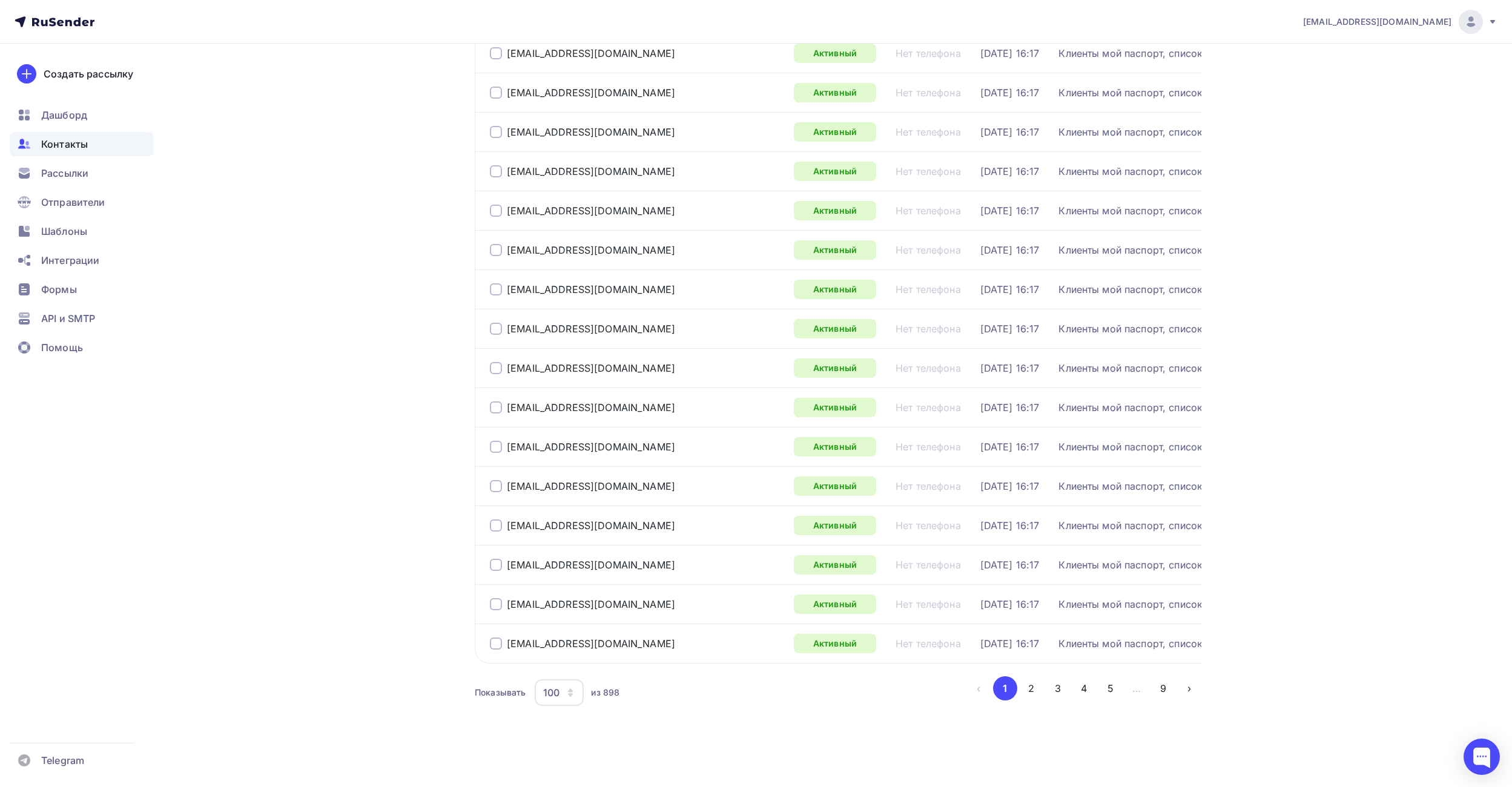
click at [1033, 692] on button "2" at bounding box center [1031, 688] width 24 height 24
click at [1058, 692] on button "3" at bounding box center [1058, 688] width 24 height 24
click at [1085, 692] on button "4" at bounding box center [1084, 688] width 24 height 24
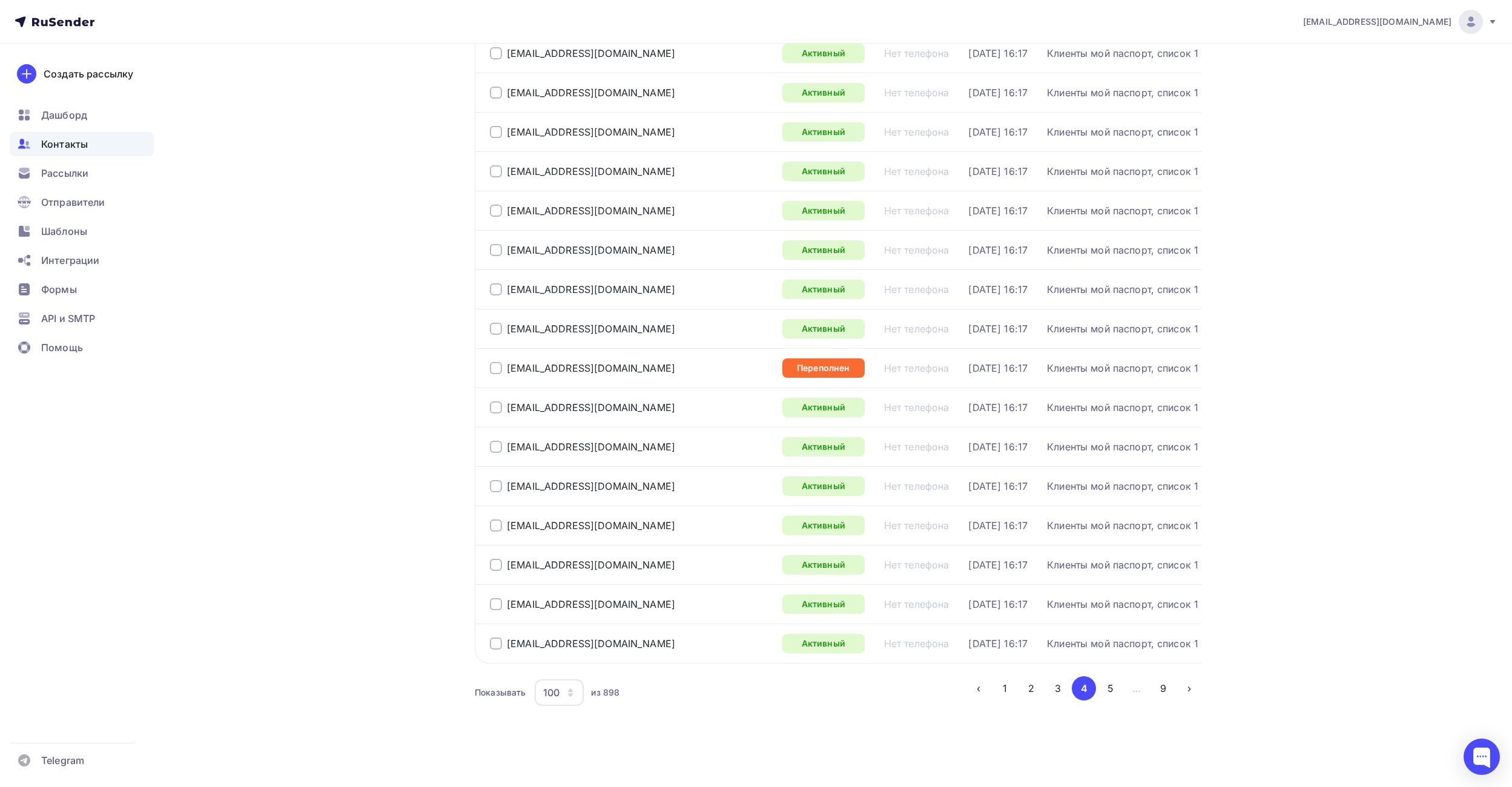
click at [1111, 689] on button "5" at bounding box center [1110, 688] width 24 height 24
click at [1119, 692] on button "6" at bounding box center [1110, 688] width 24 height 24
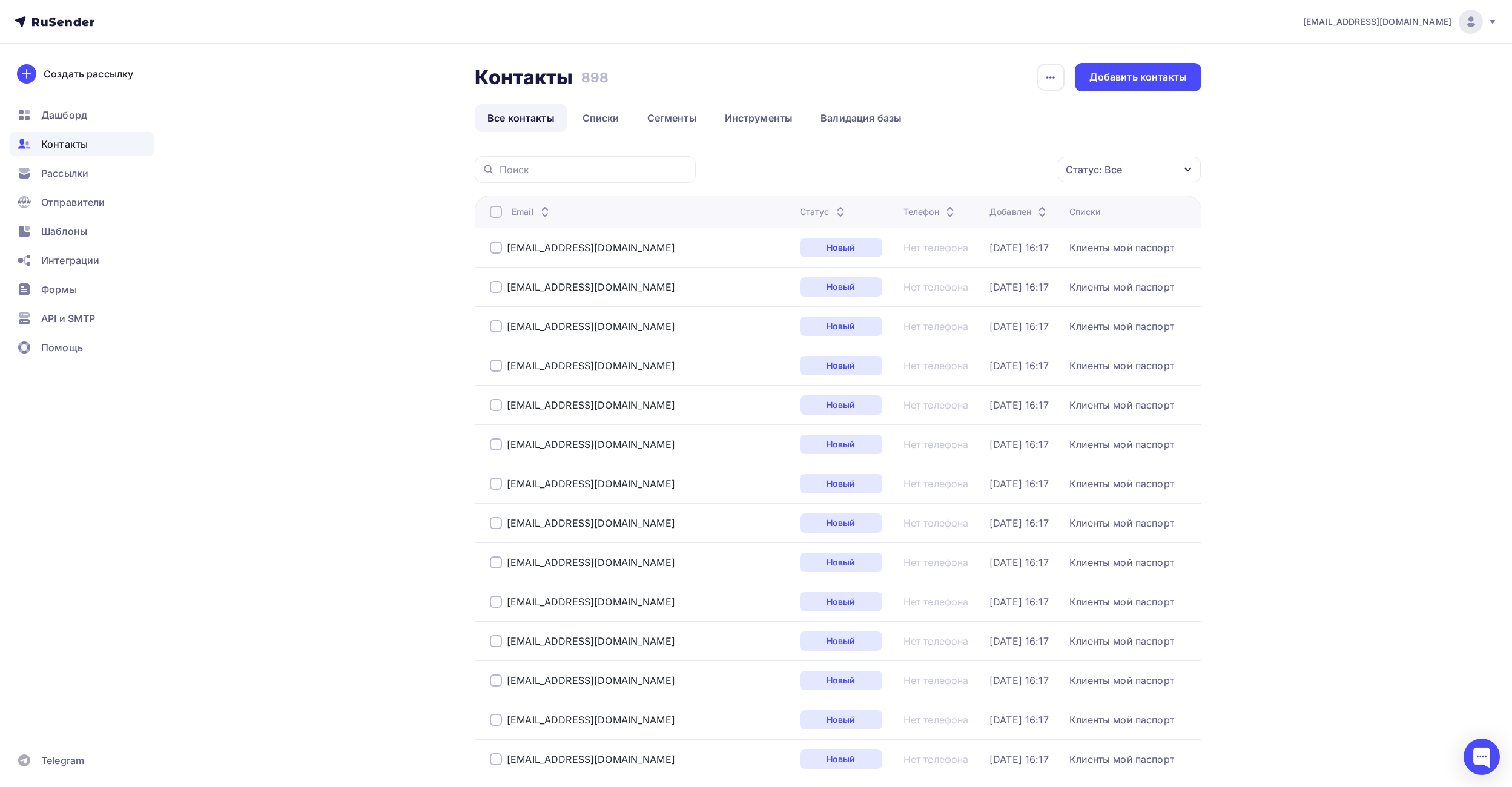
click at [496, 212] on div at bounding box center [496, 211] width 13 height 13
click at [601, 118] on link "Списки" at bounding box center [601, 118] width 63 height 28
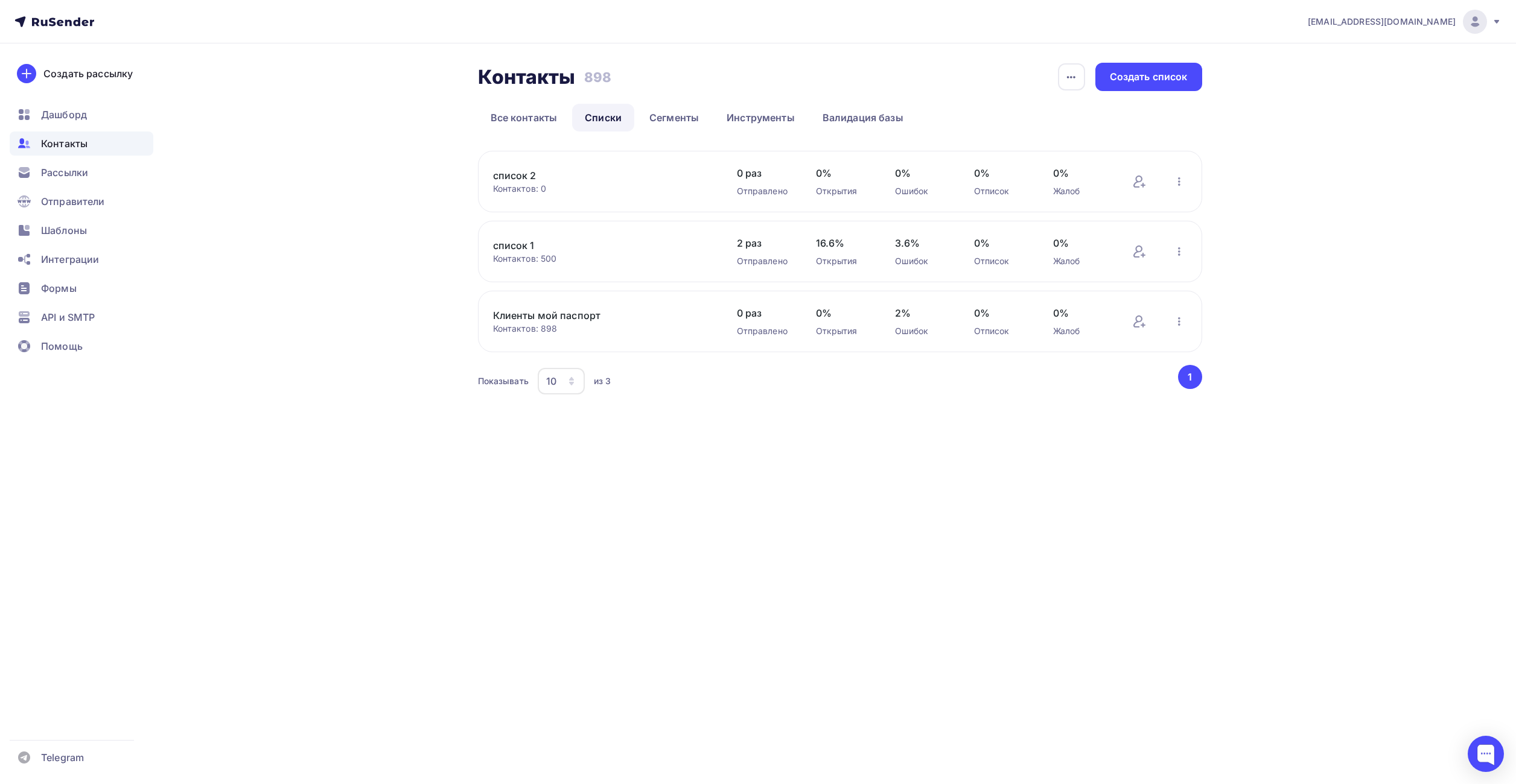
click at [523, 172] on link "список 2" at bounding box center [595, 175] width 205 height 14
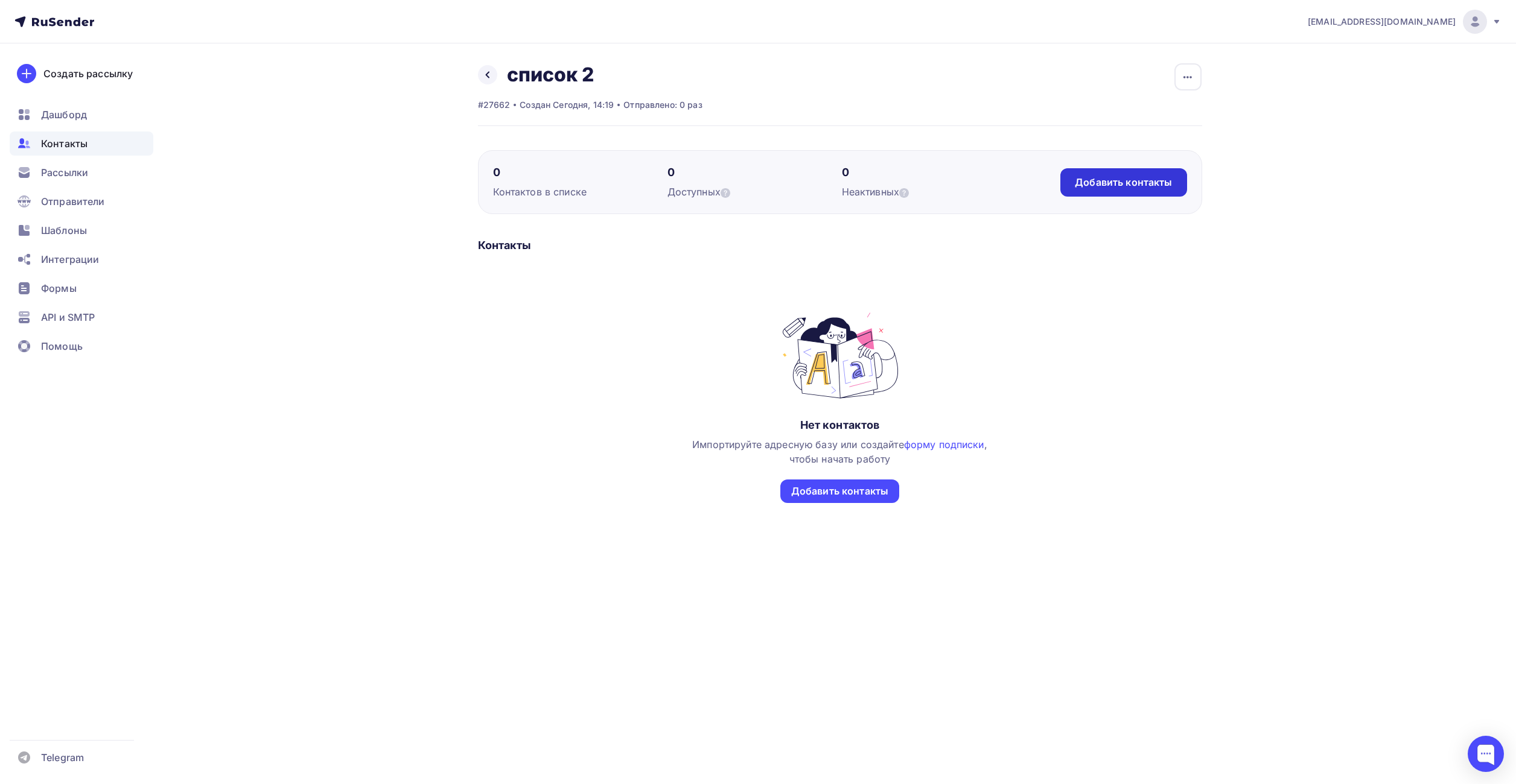
click at [1100, 191] on div "Добавить контакты" at bounding box center [1122, 182] width 126 height 28
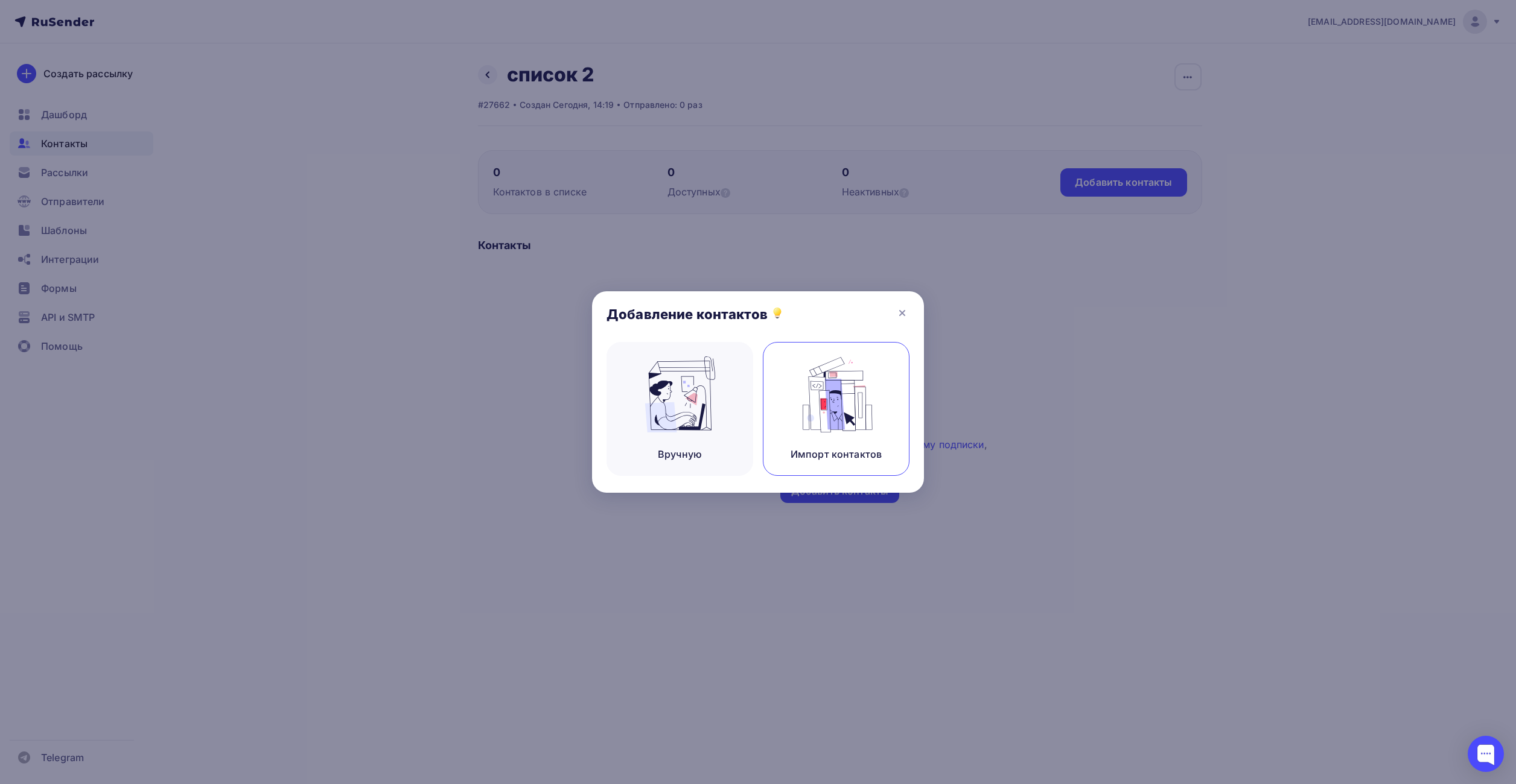
click at [850, 400] on img at bounding box center [836, 393] width 81 height 76
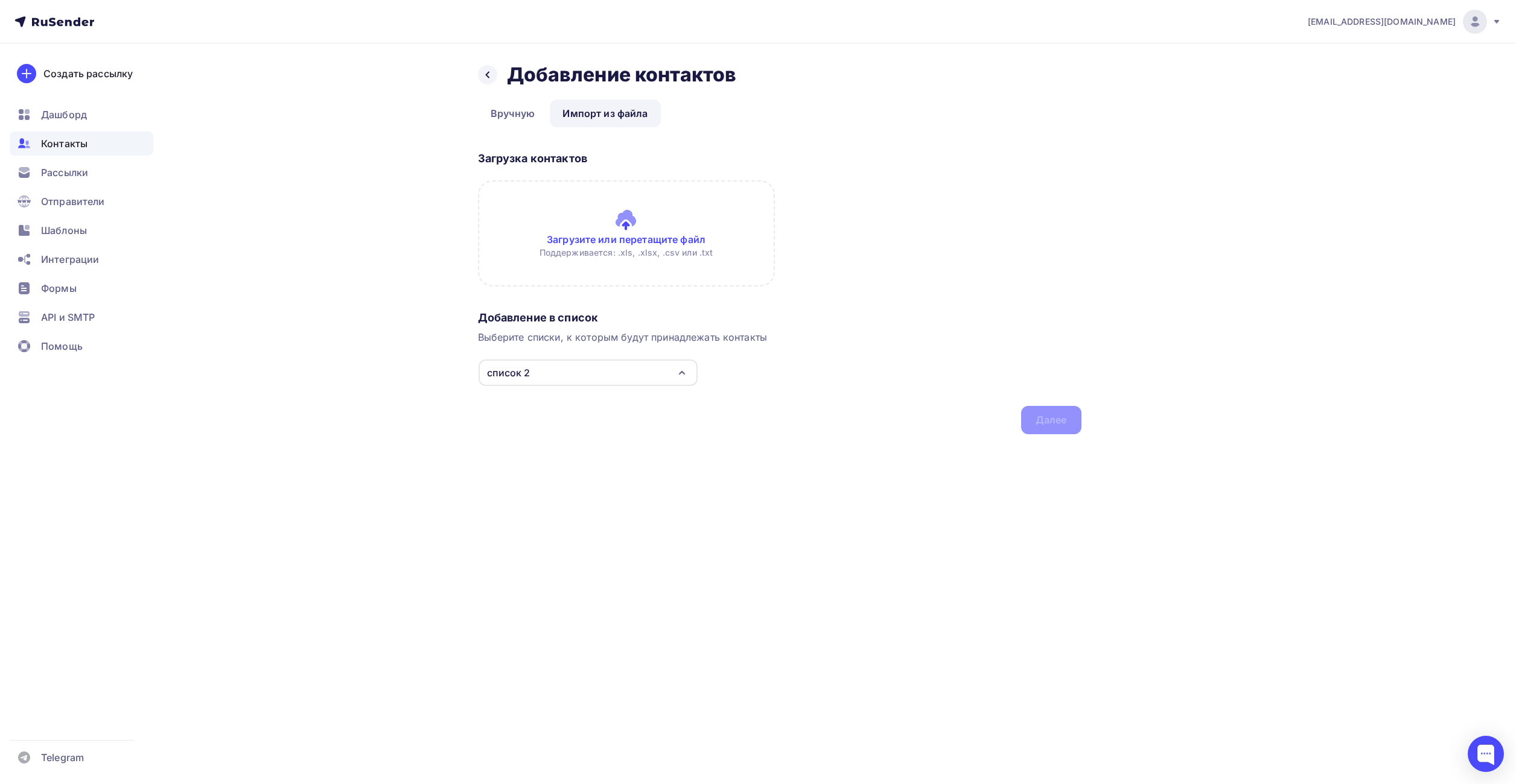
drag, startPoint x: 883, startPoint y: 386, endPoint x: 872, endPoint y: 389, distance: 11.4
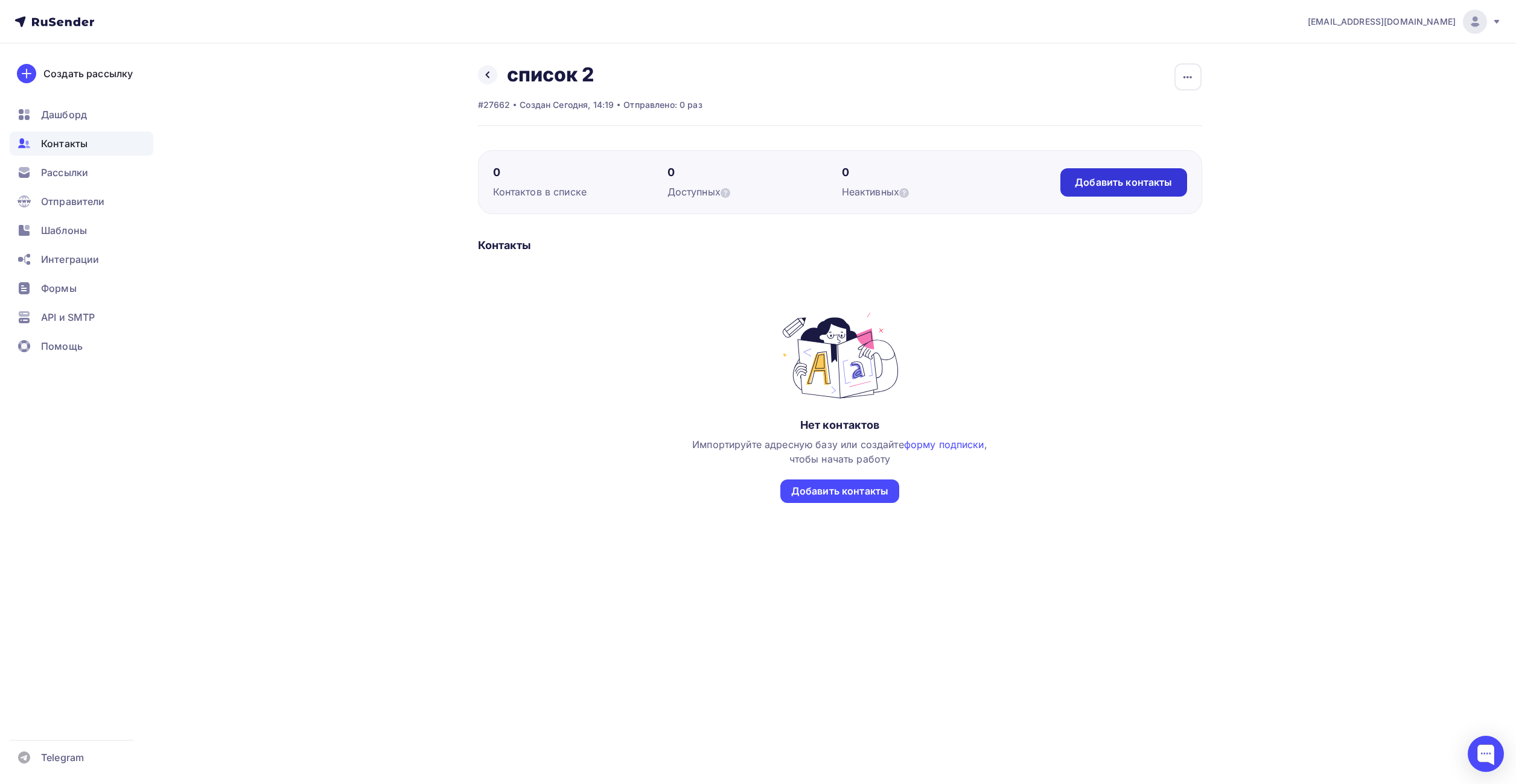
click at [1109, 192] on div "Добавить контакты" at bounding box center [1122, 182] width 126 height 28
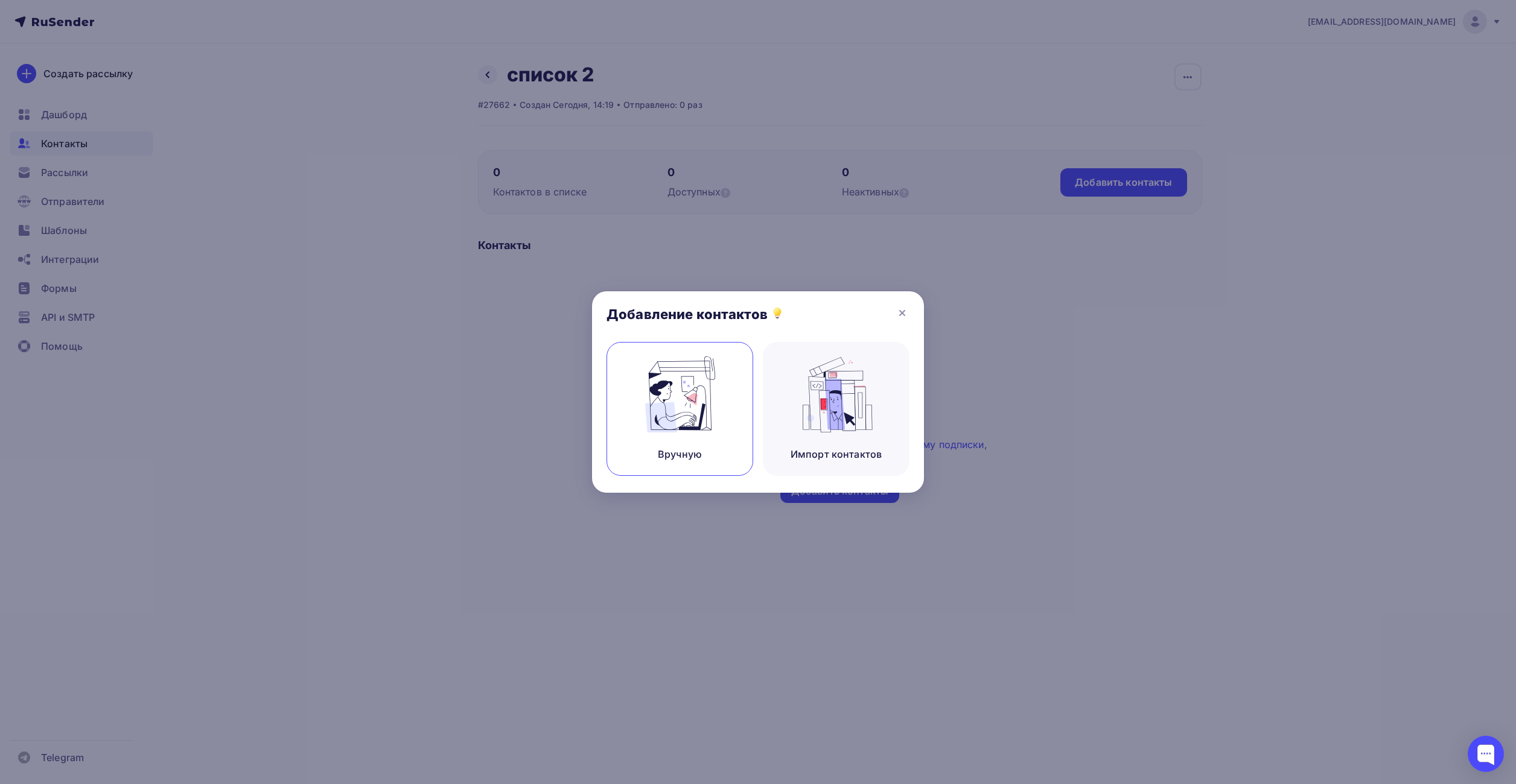
click at [677, 415] on img at bounding box center [680, 393] width 81 height 76
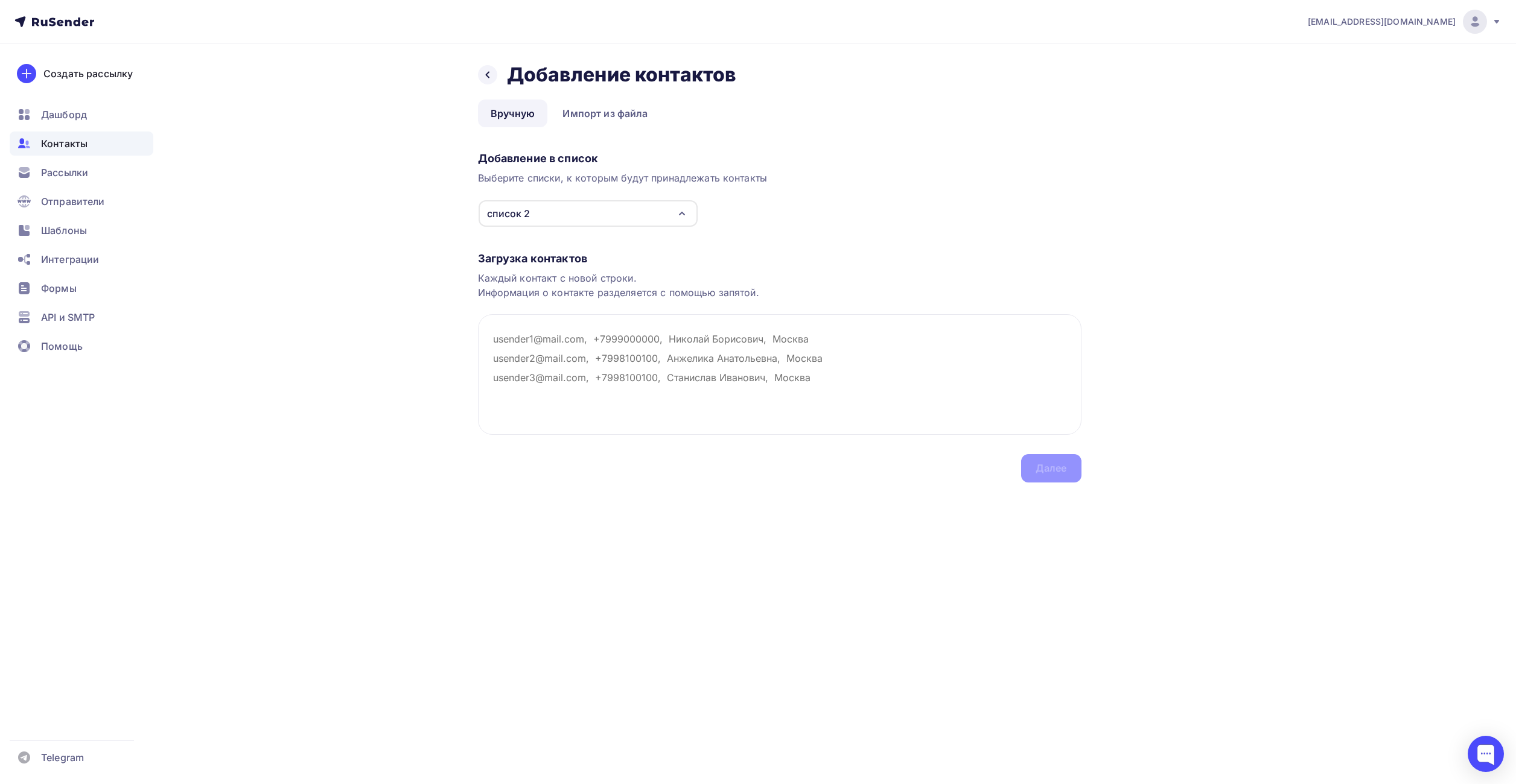
click at [681, 215] on icon "button" at bounding box center [681, 213] width 14 height 14
click at [681, 215] on icon "button" at bounding box center [681, 214] width 5 height 3
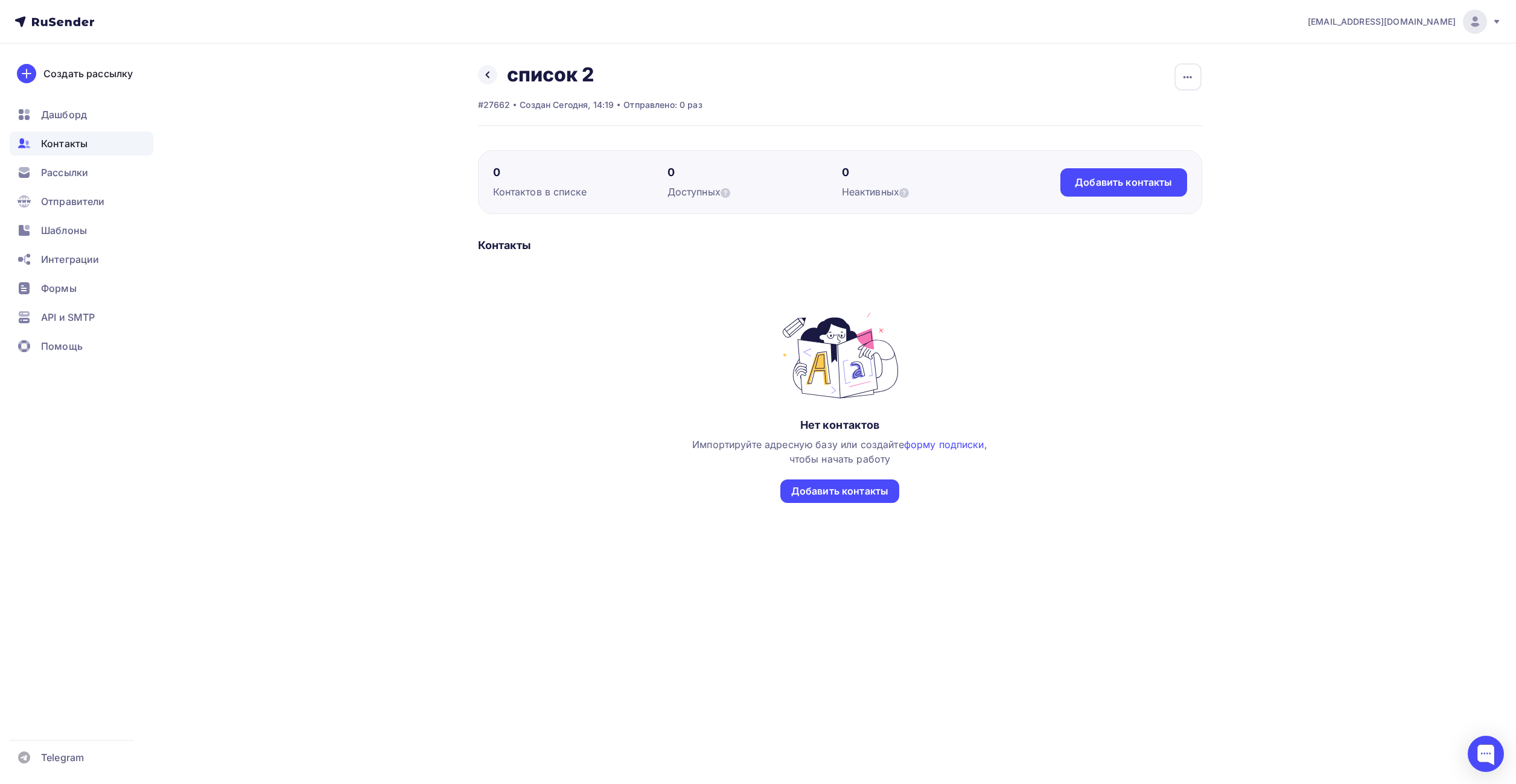
drag, startPoint x: 655, startPoint y: 209, endPoint x: 646, endPoint y: 205, distance: 9.8
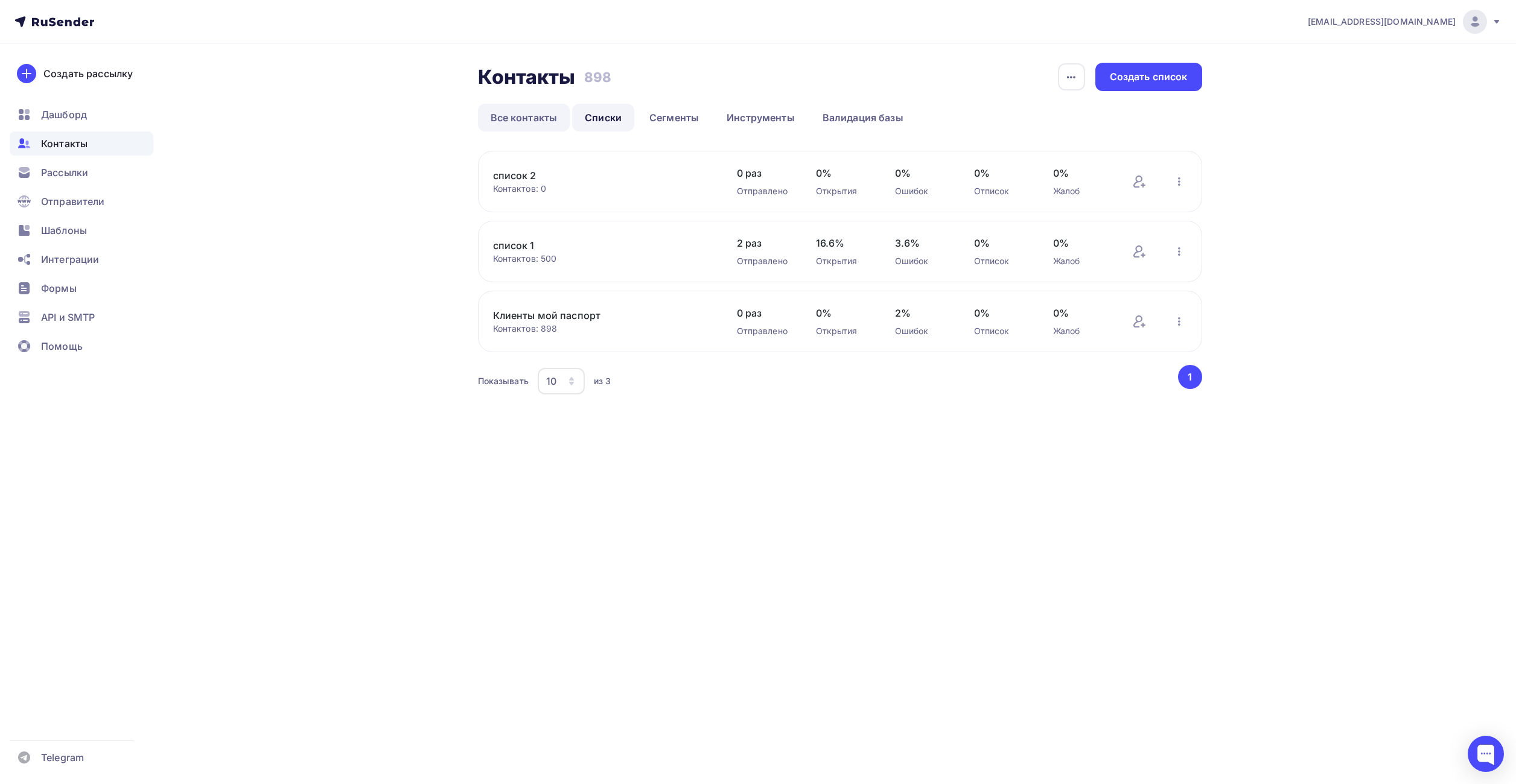
click at [536, 115] on link "Все контакты" at bounding box center [524, 117] width 92 height 28
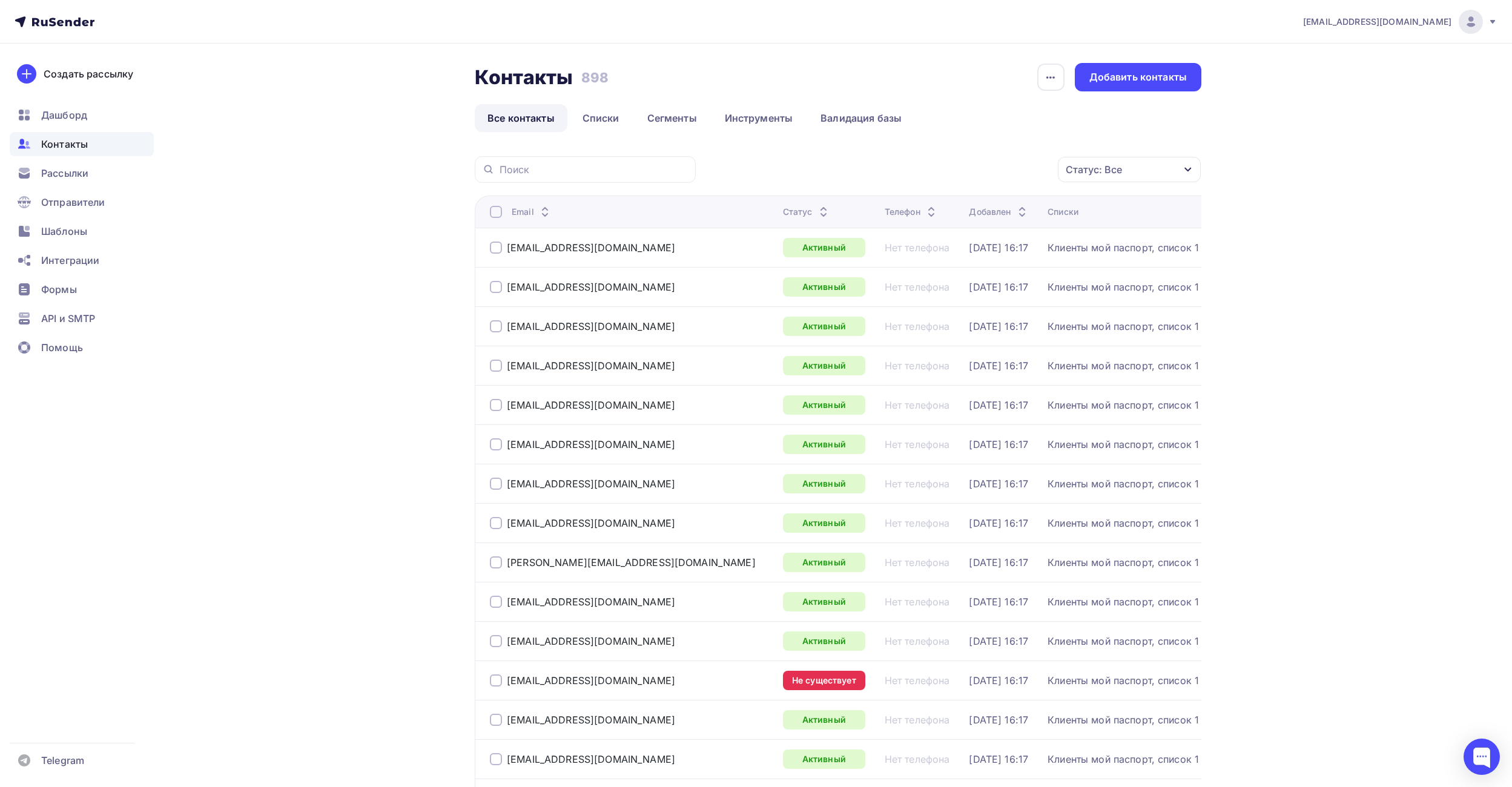
click at [499, 249] on div at bounding box center [496, 247] width 13 height 13
click at [1032, 168] on icon "button" at bounding box center [1032, 169] width 14 height 14
click at [494, 247] on div at bounding box center [496, 247] width 13 height 13
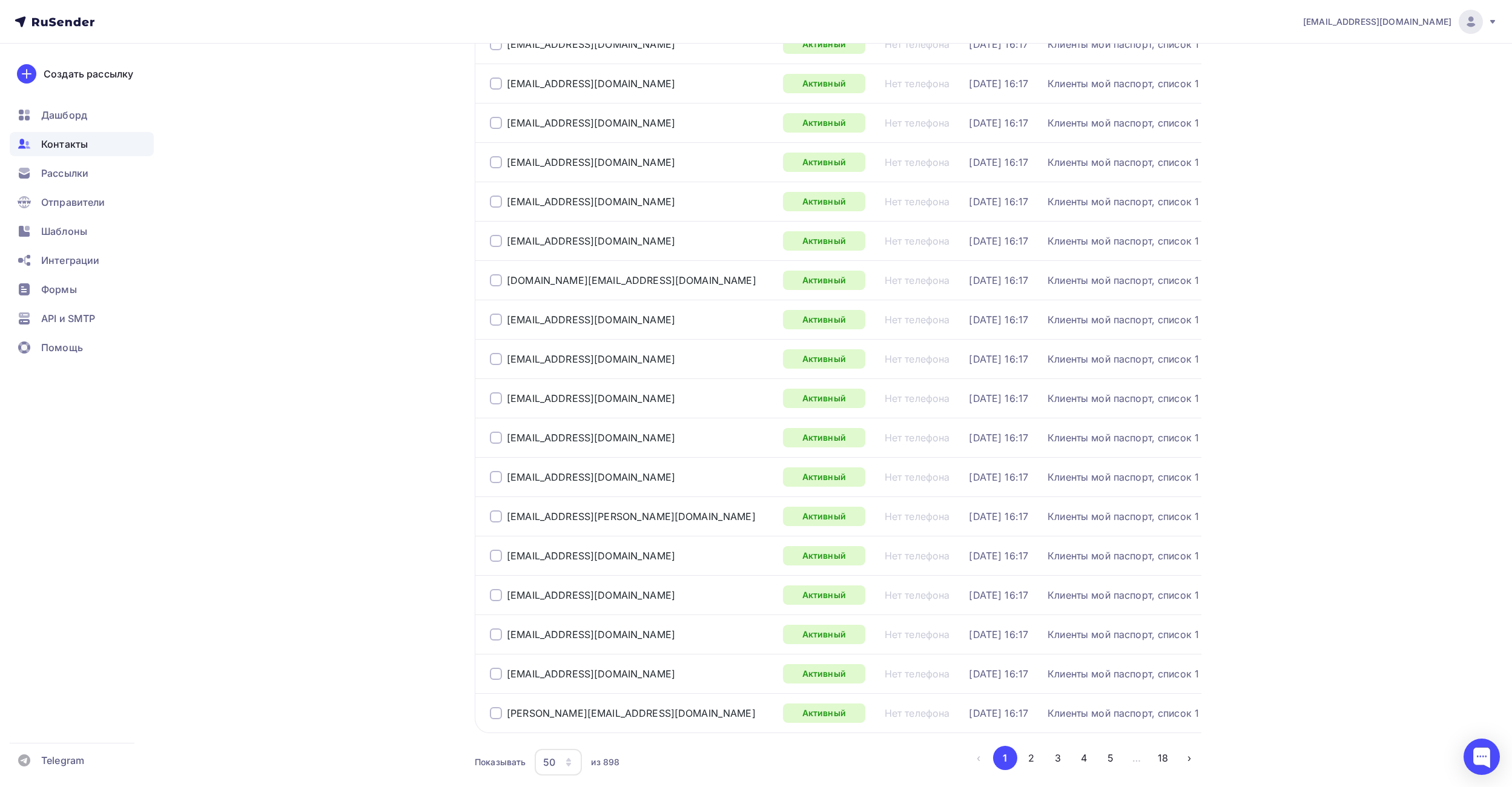
scroll to position [1532, 0]
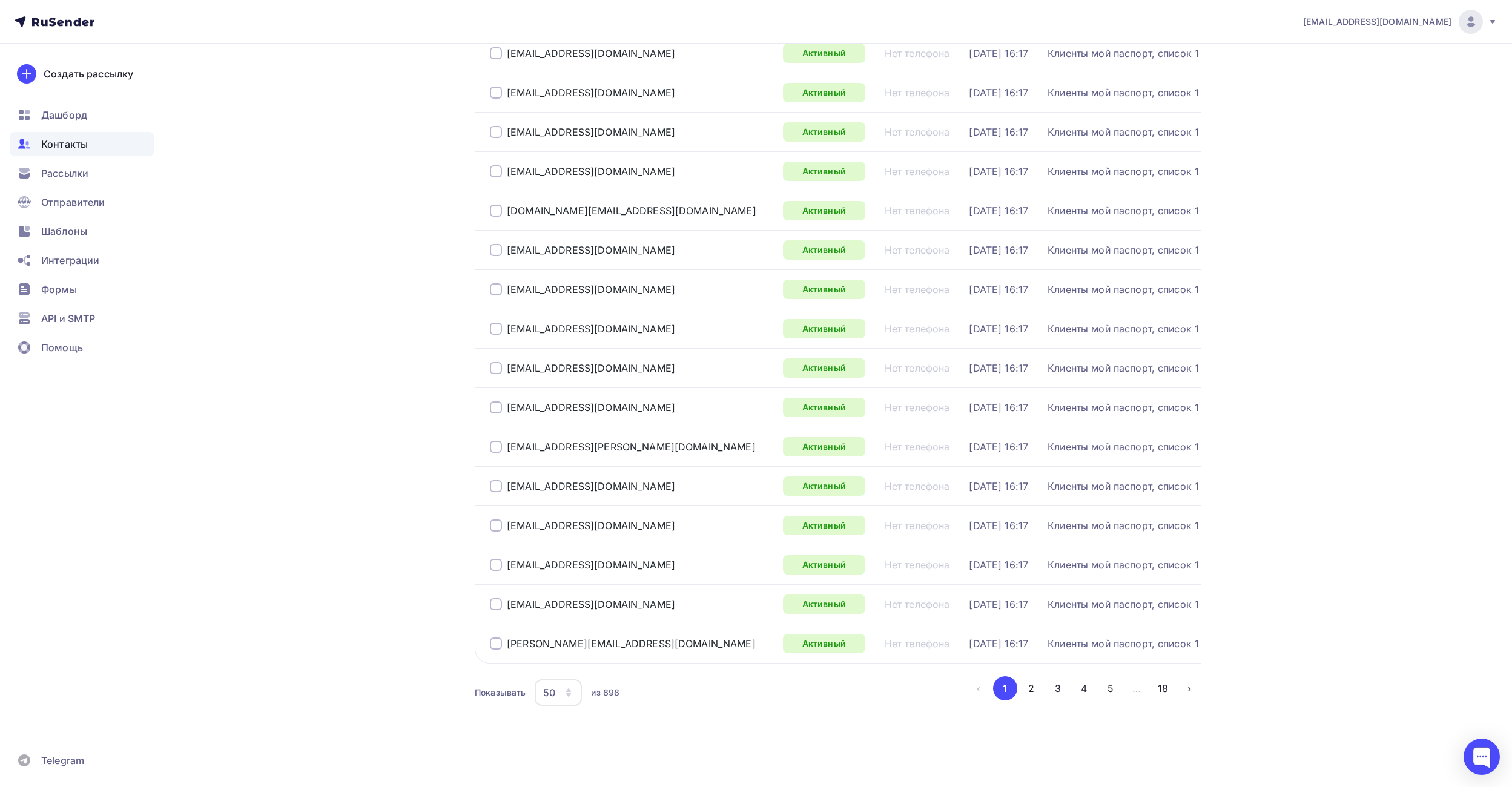
click at [560, 695] on div "50" at bounding box center [558, 692] width 47 height 27
click at [571, 660] on div "100" at bounding box center [607, 655] width 116 height 14
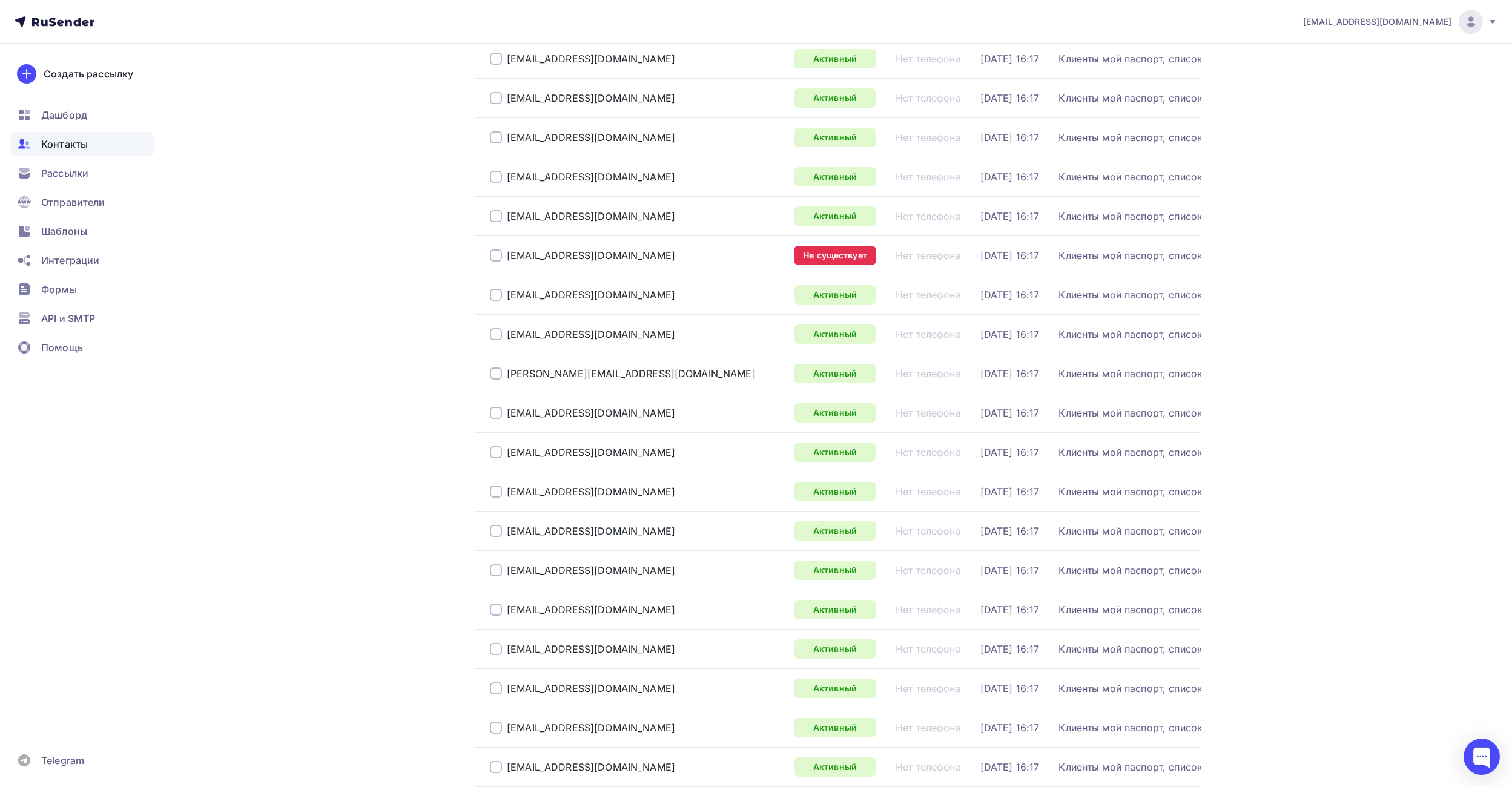
scroll to position [3499, 0]
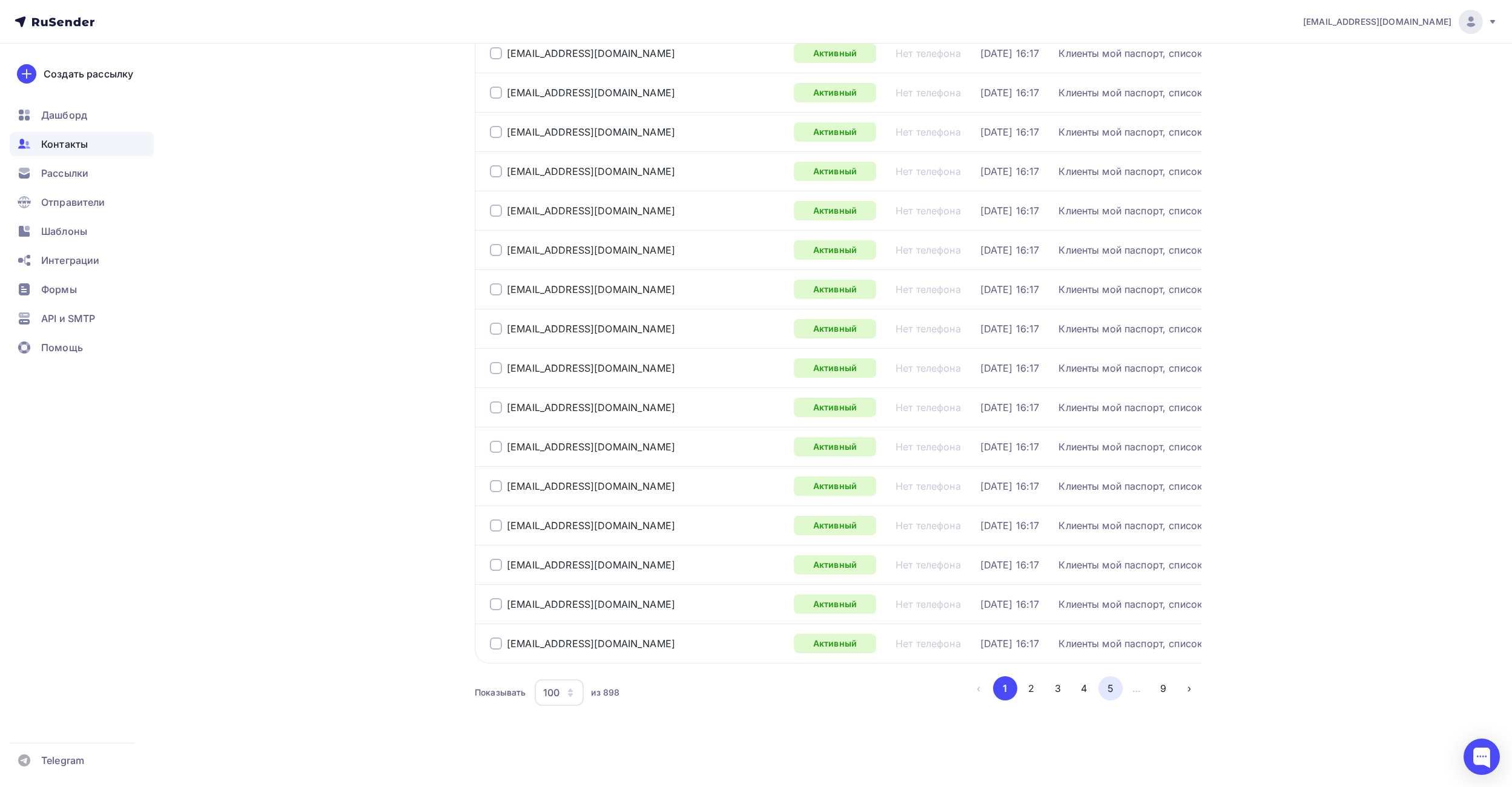
click at [1113, 690] on button "5" at bounding box center [1110, 688] width 24 height 24
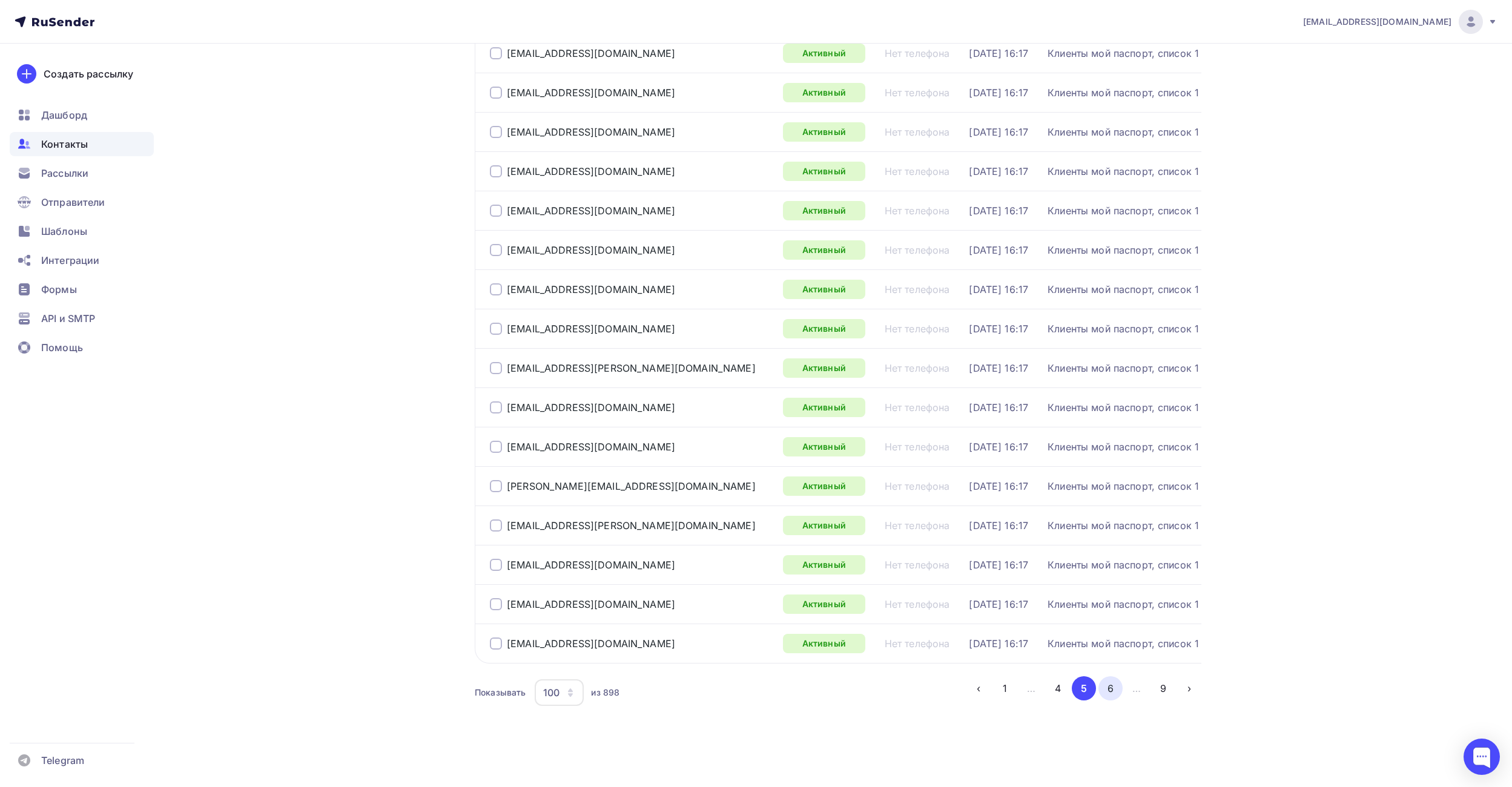
click at [1114, 692] on button "6" at bounding box center [1110, 688] width 24 height 24
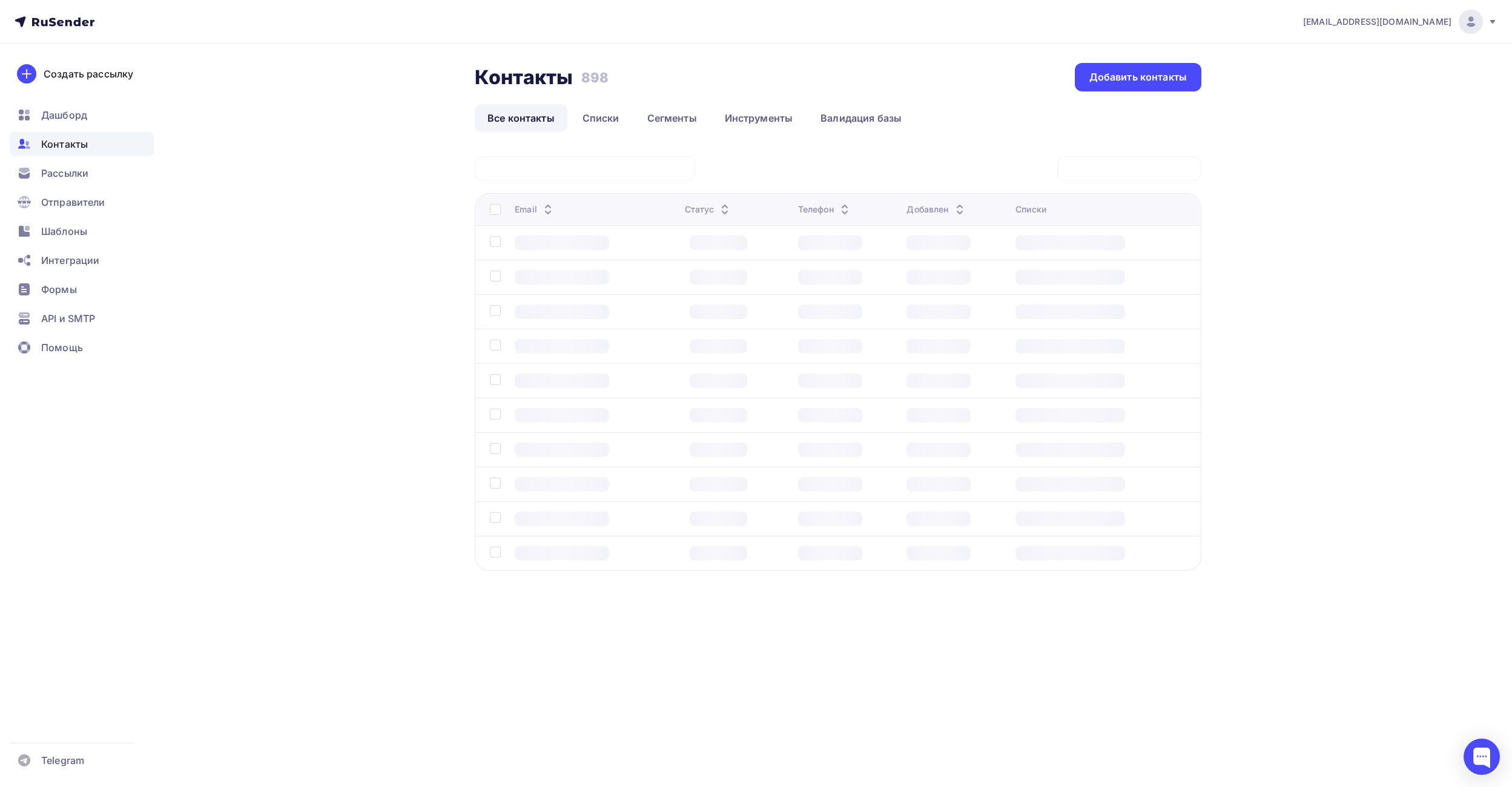
scroll to position [0, 0]
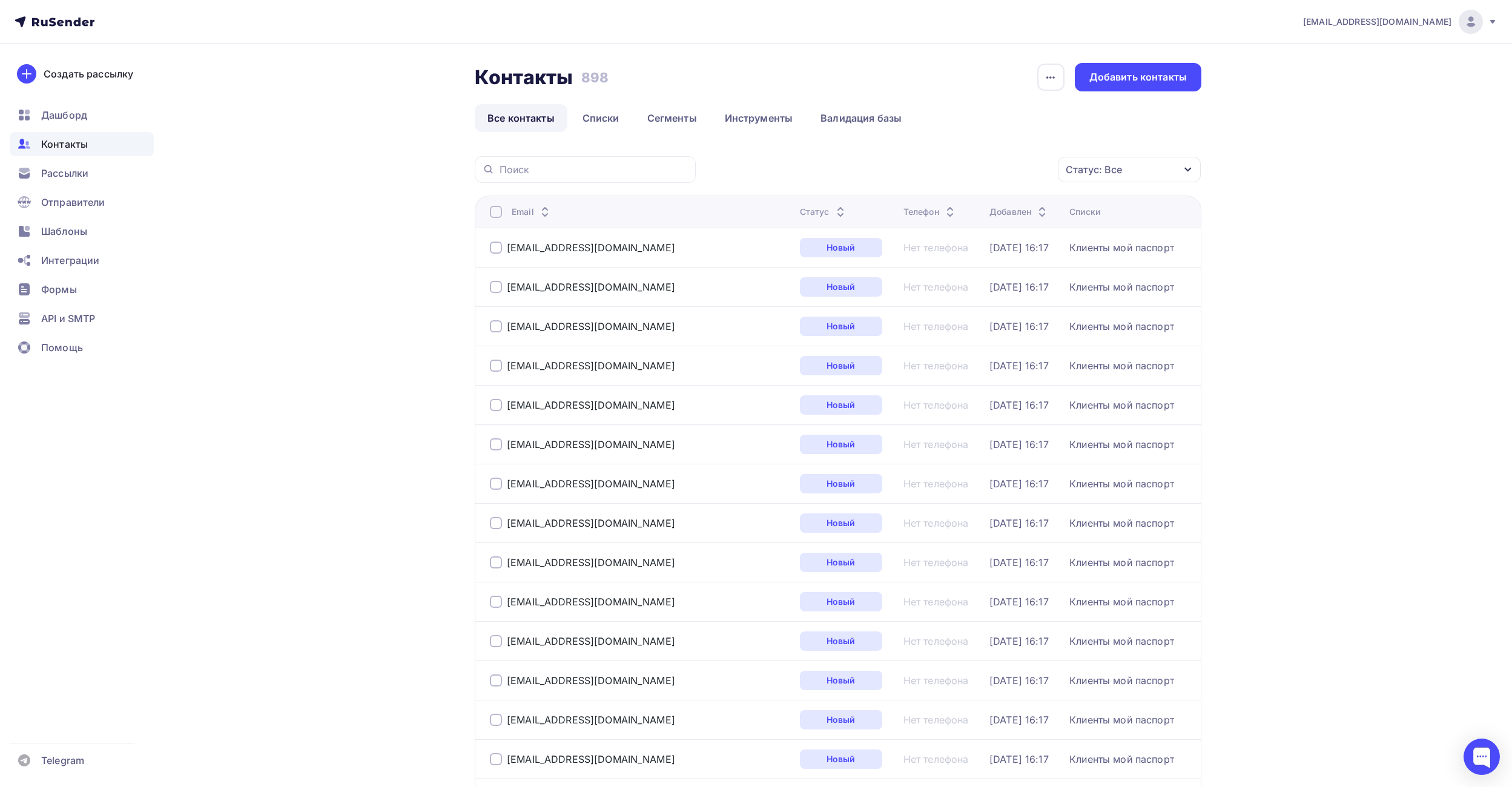
click at [495, 211] on div at bounding box center [496, 211] width 13 height 13
click at [966, 175] on div "Действие" at bounding box center [967, 170] width 159 height 23
click at [952, 207] on div "Добавить в списки" at bounding box center [949, 205] width 94 height 14
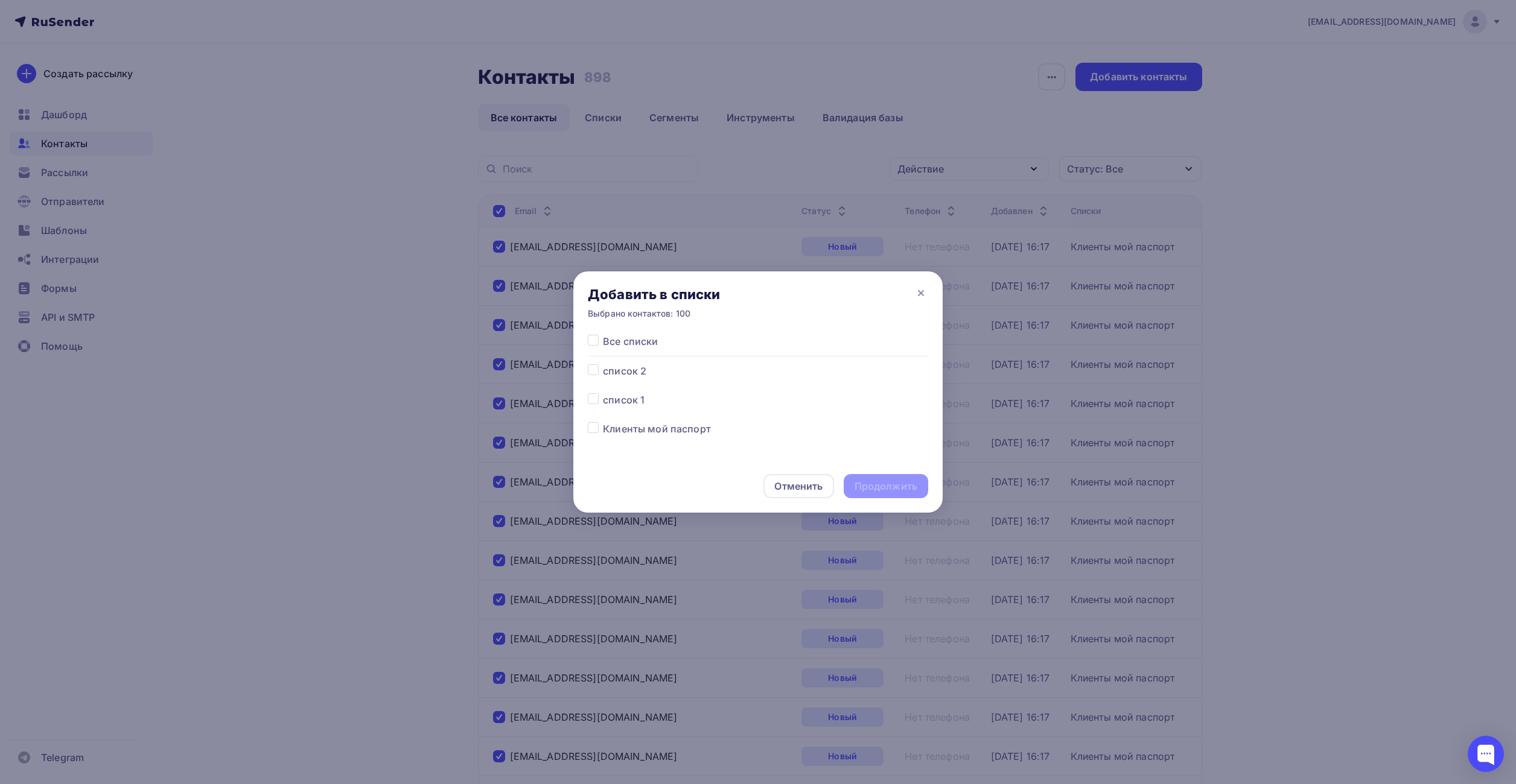
click at [603, 364] on label at bounding box center [603, 364] width 0 height 0
click at [597, 372] on input "checkbox" at bounding box center [593, 368] width 11 height 11
checkbox input "true"
click at [886, 488] on div "Продолжить" at bounding box center [886, 486] width 63 height 13
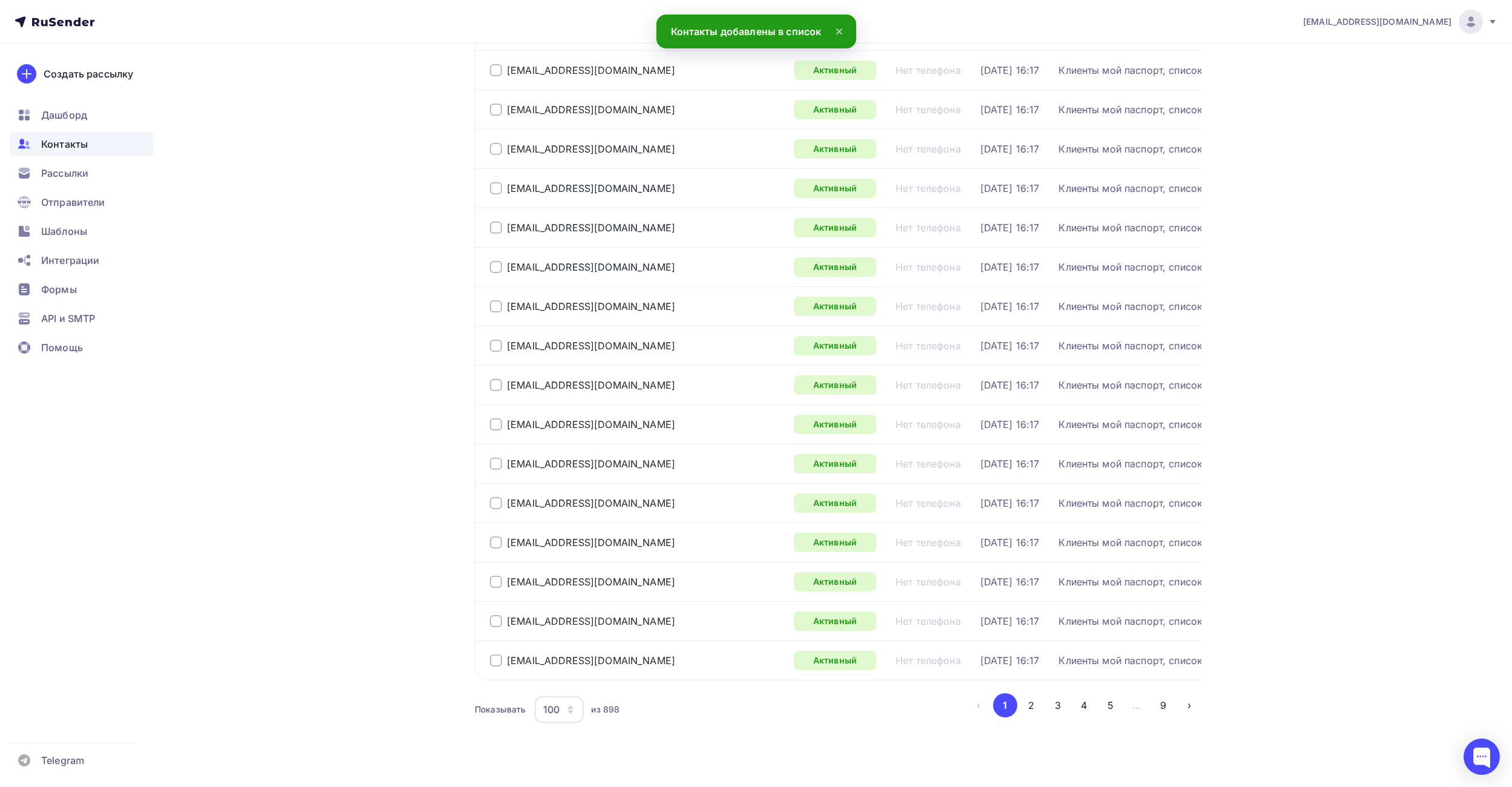
scroll to position [3499, 0]
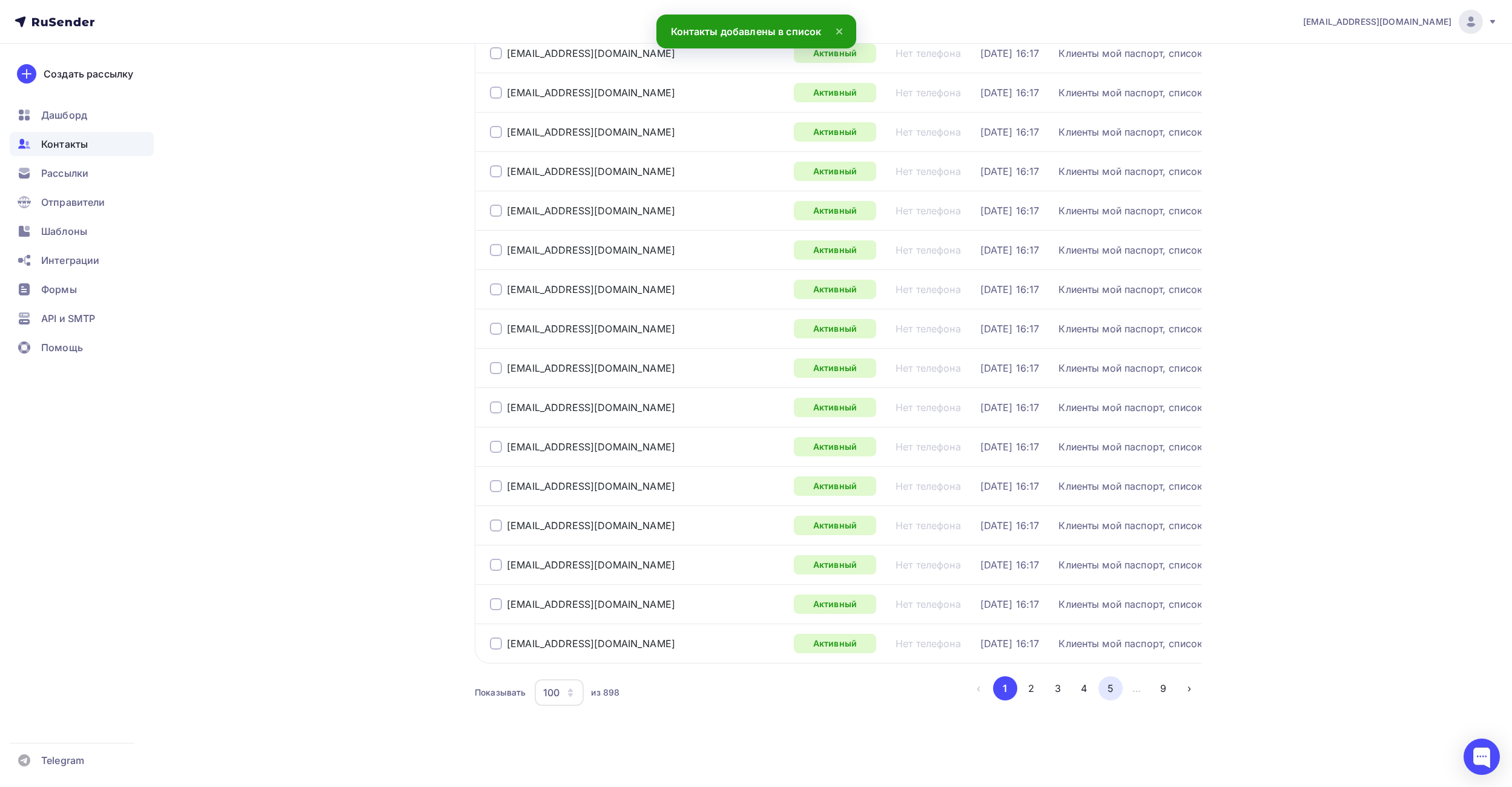
click at [1111, 693] on button "5" at bounding box center [1110, 688] width 24 height 24
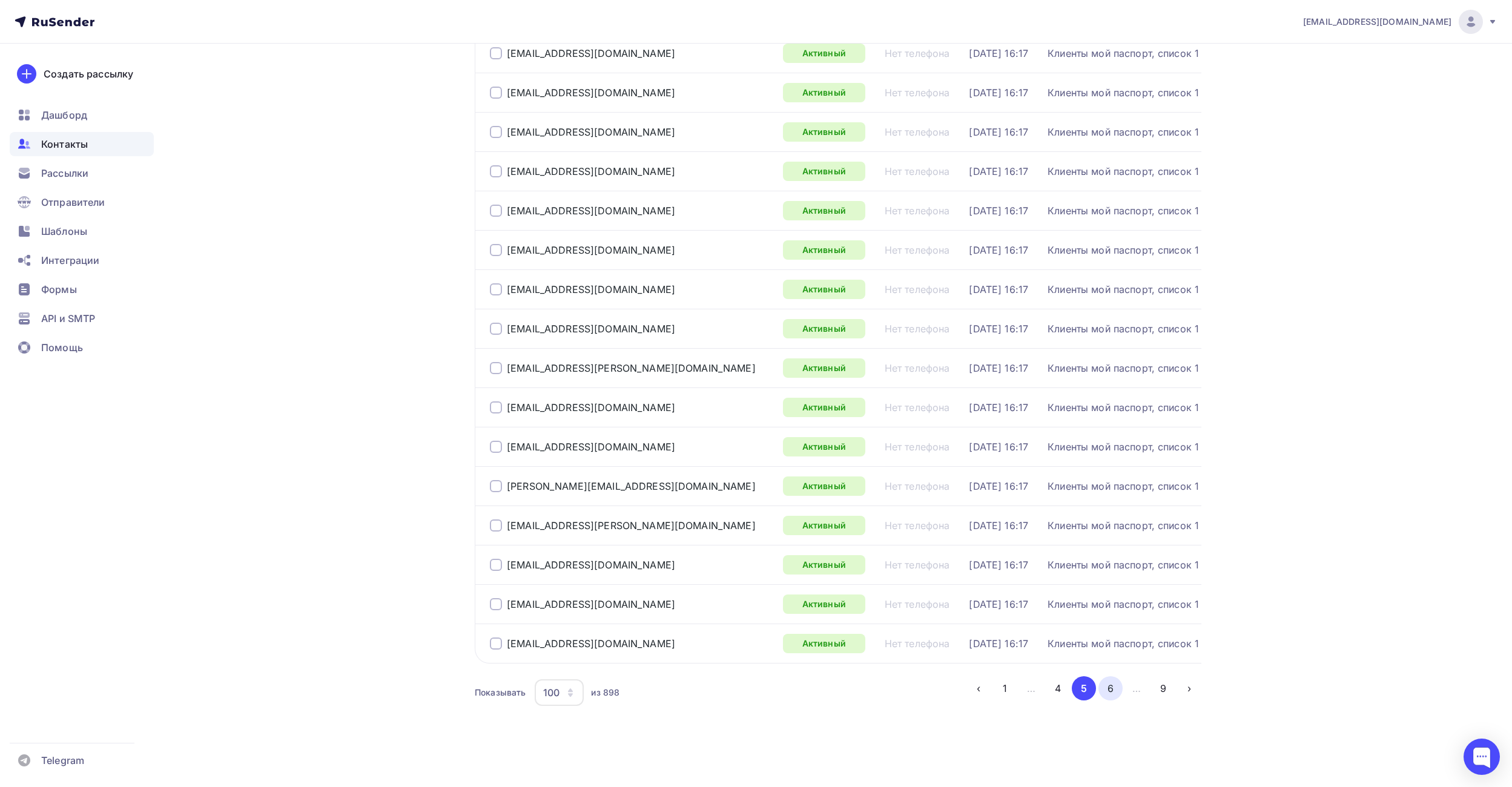
click at [1110, 689] on button "6" at bounding box center [1110, 688] width 24 height 24
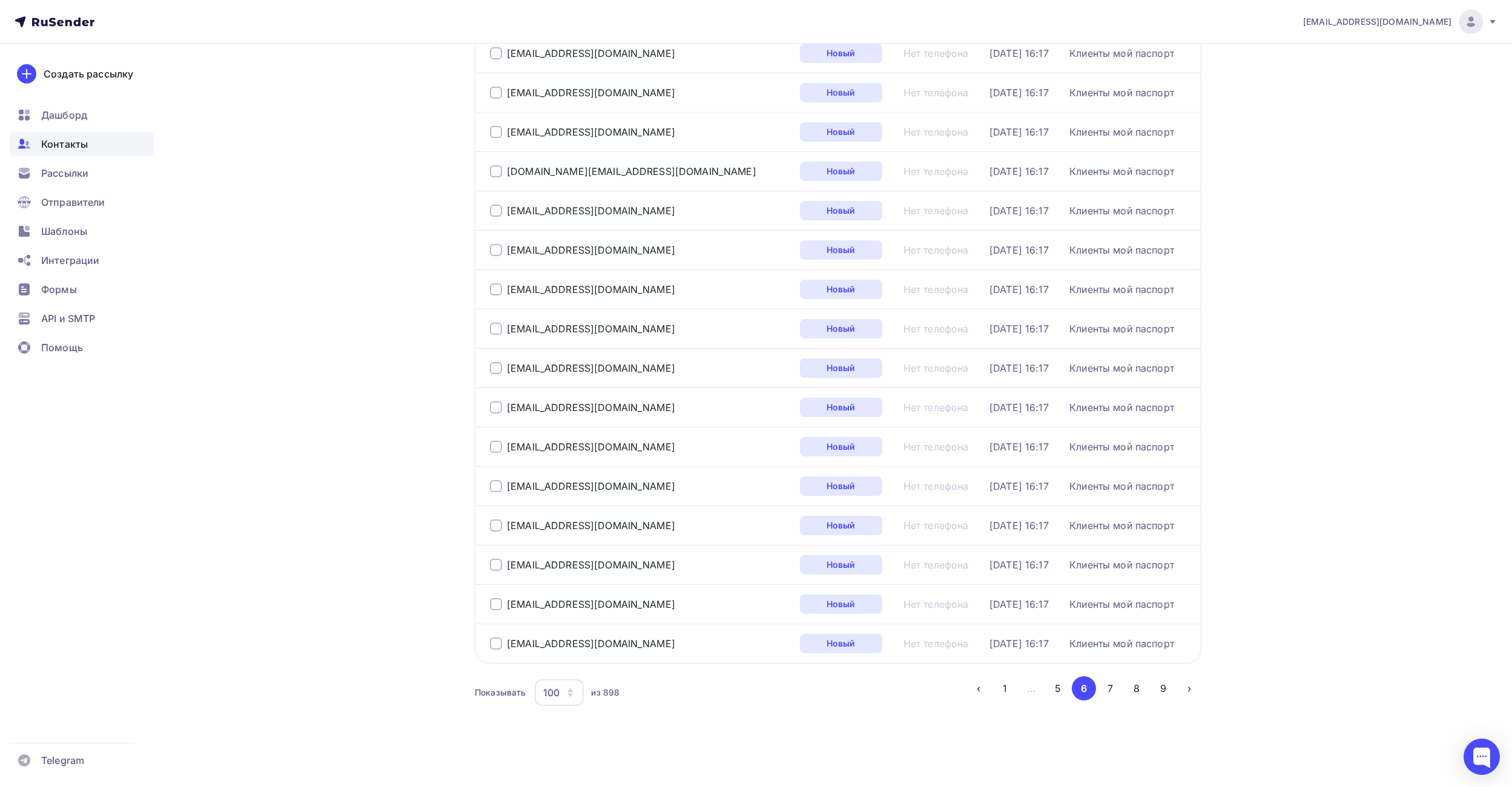
click at [1109, 690] on button "7" at bounding box center [1110, 688] width 24 height 24
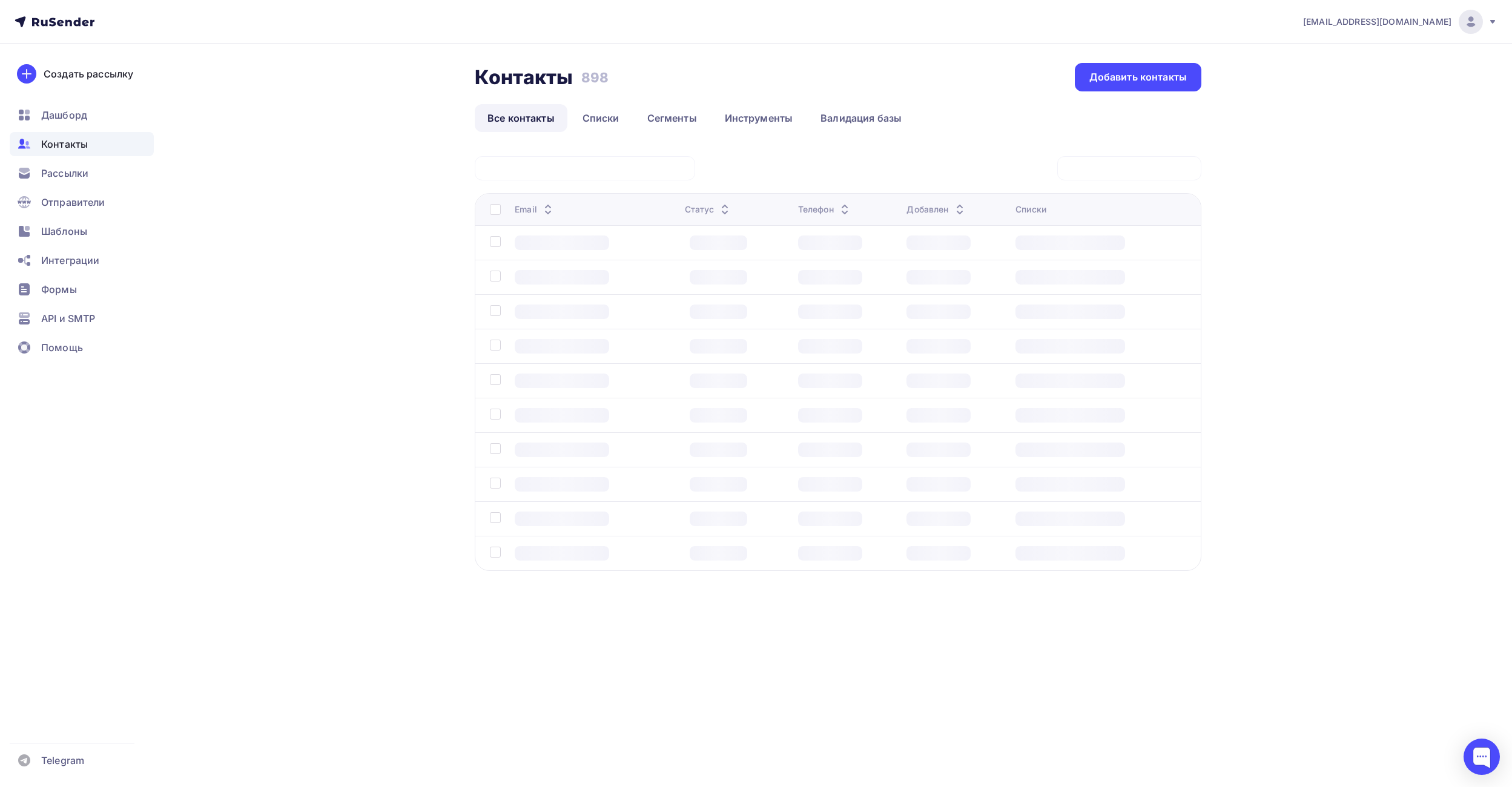
scroll to position [0, 0]
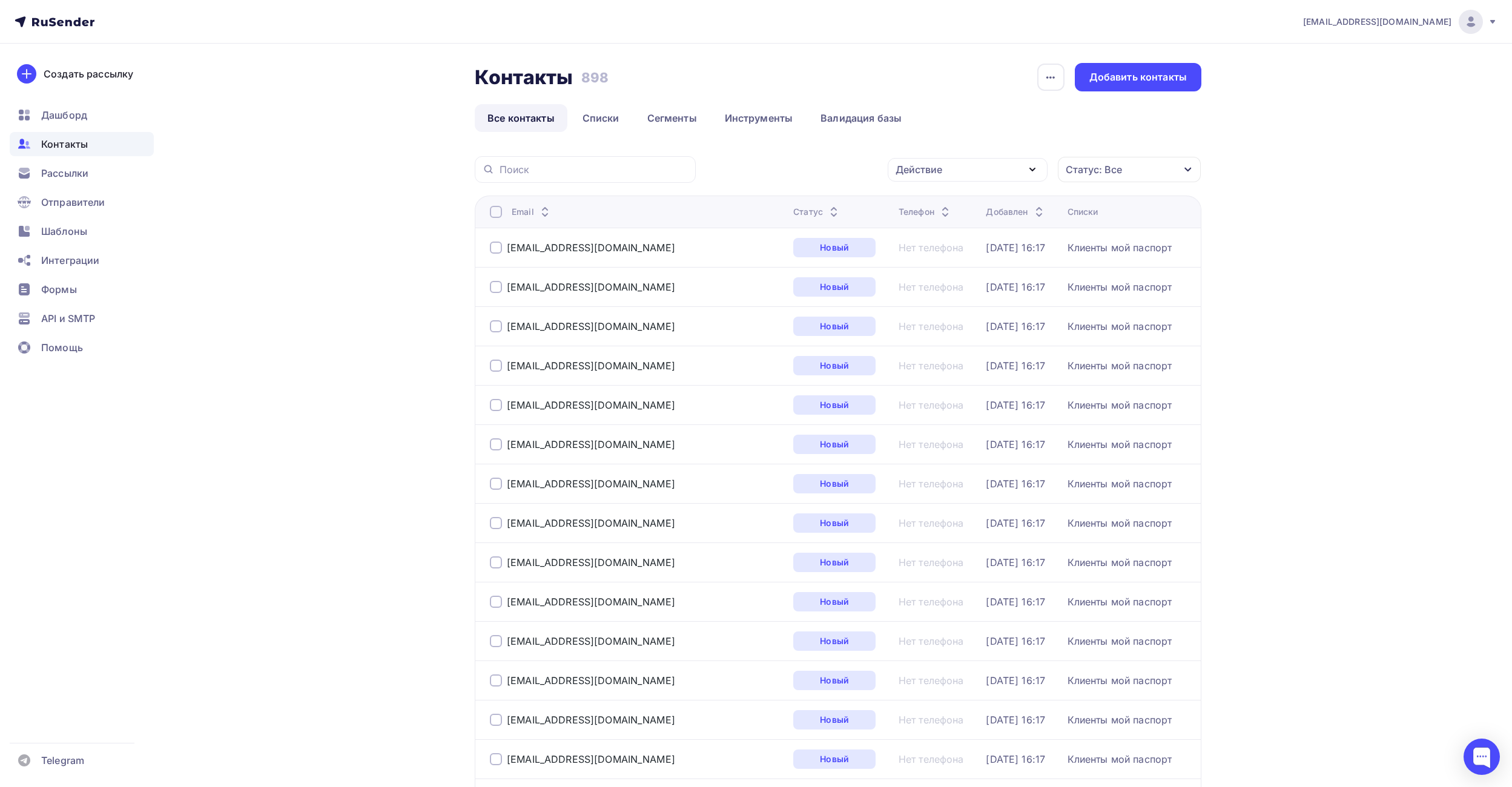
click at [496, 211] on div at bounding box center [496, 211] width 13 height 13
click at [500, 213] on div at bounding box center [496, 211] width 13 height 13
drag, startPoint x: 977, startPoint y: 165, endPoint x: 970, endPoint y: 166, distance: 7.1
click at [975, 166] on div "Действие" at bounding box center [967, 170] width 159 height 23
click at [944, 204] on div "Добавить в списки" at bounding box center [949, 205] width 94 height 14
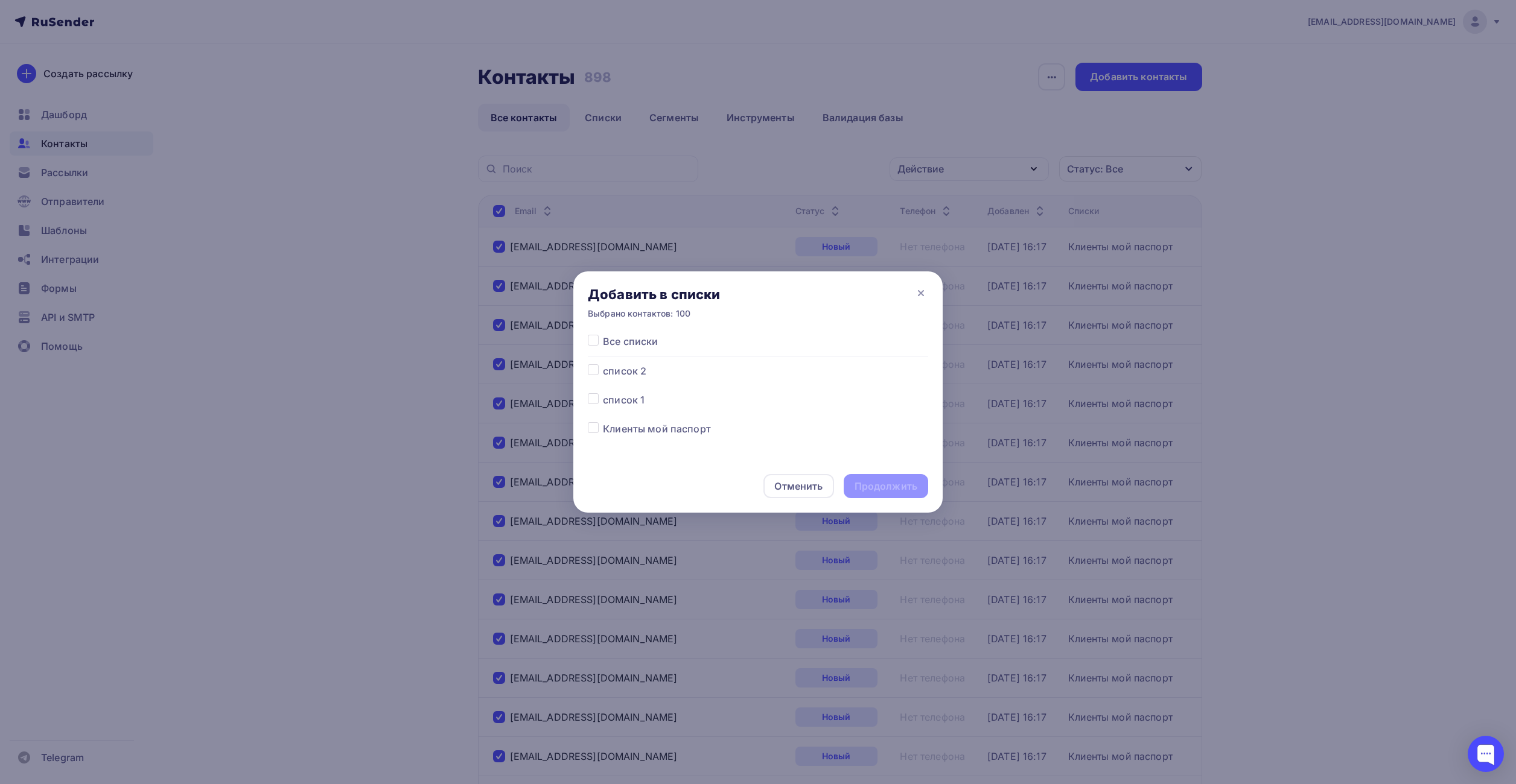
click at [586, 370] on div "Все списки список 2 список 1 Клиенты мой паспорт" at bounding box center [758, 396] width 370 height 125
click at [603, 364] on label at bounding box center [603, 364] width 0 height 0
click at [590, 371] on input "checkbox" at bounding box center [593, 368] width 11 height 11
checkbox input "true"
click at [893, 483] on div "Продолжить" at bounding box center [886, 486] width 63 height 13
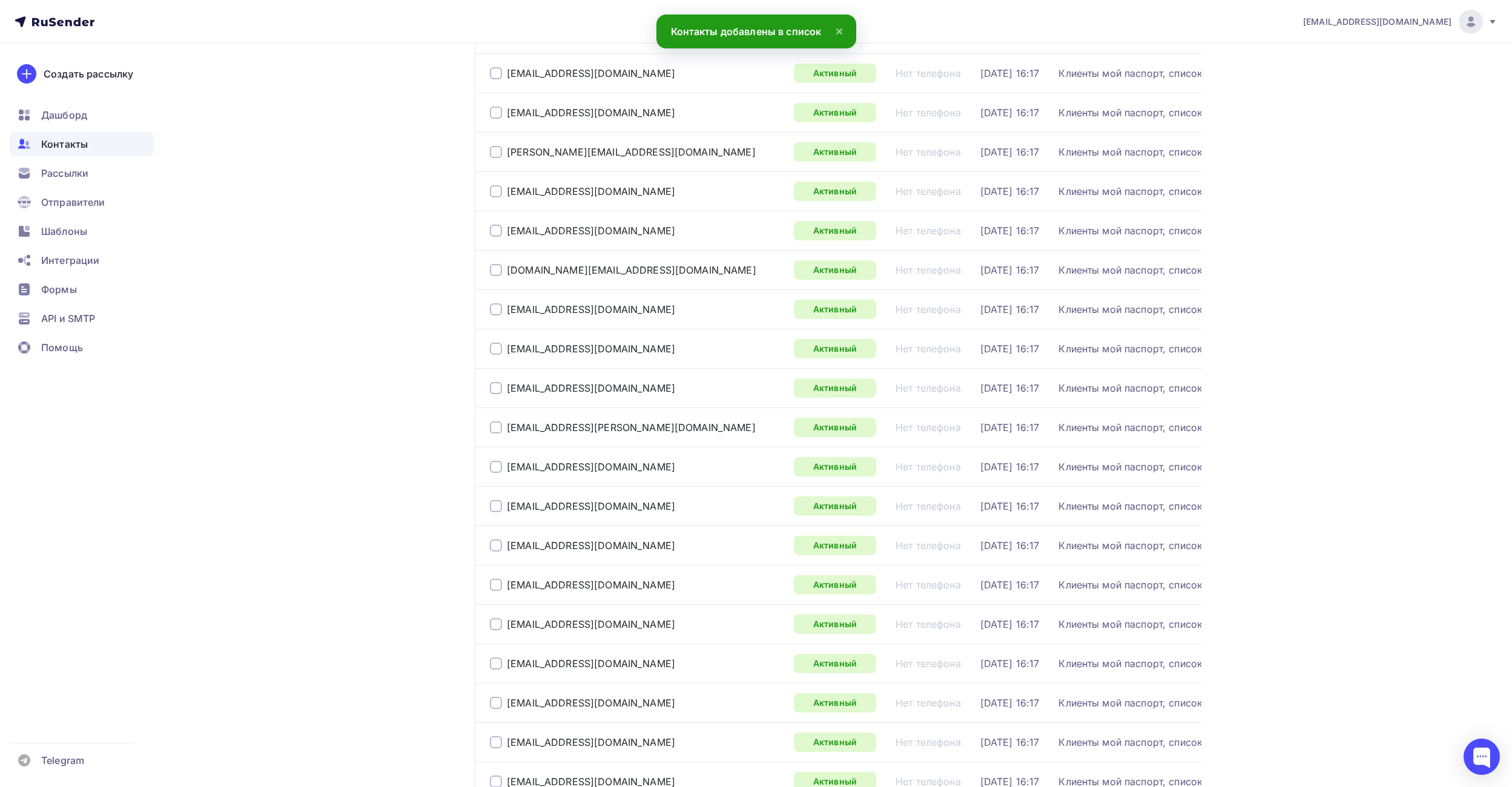
scroll to position [3499, 0]
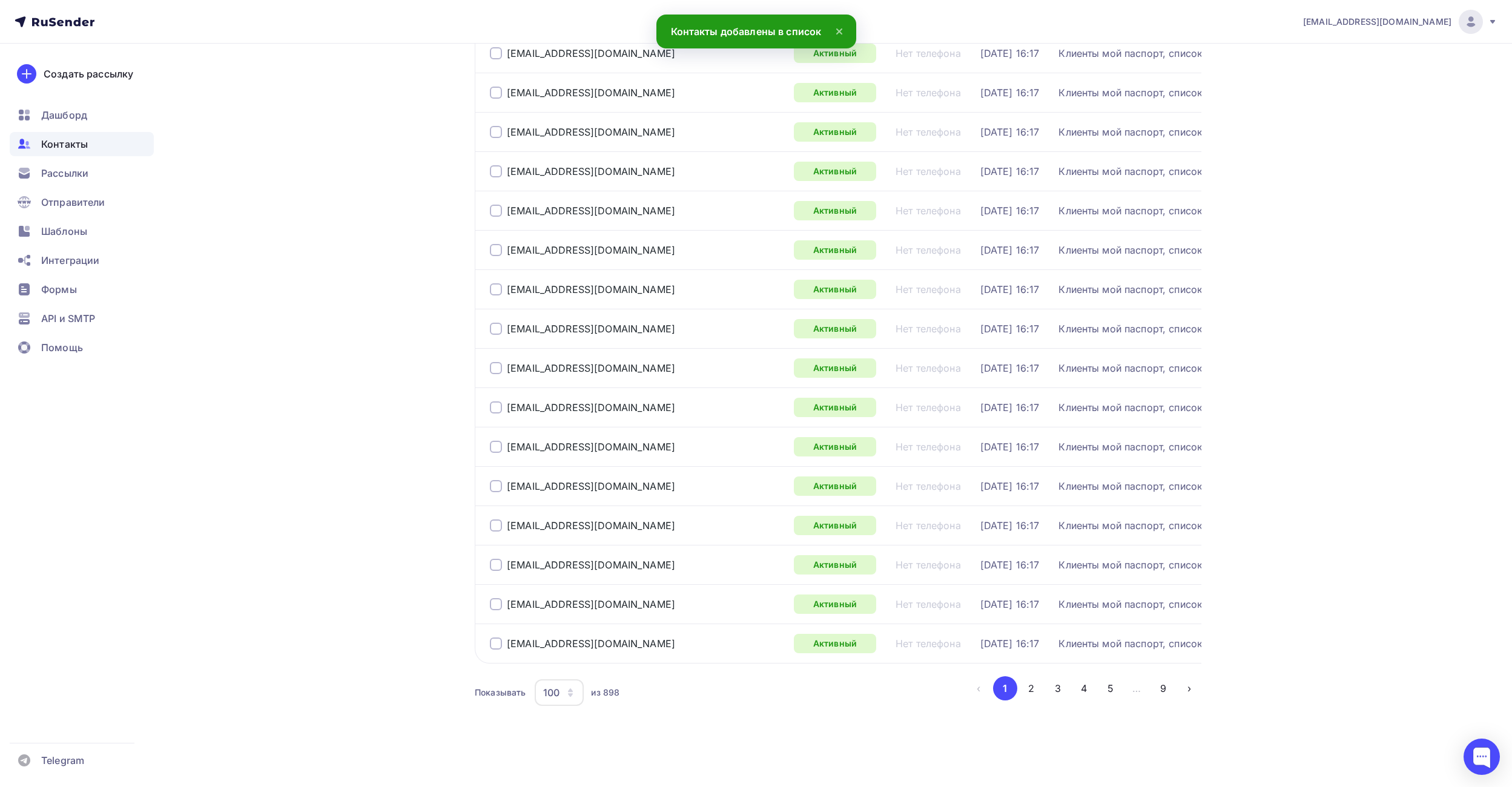
click at [1119, 688] on button "5" at bounding box center [1110, 688] width 24 height 24
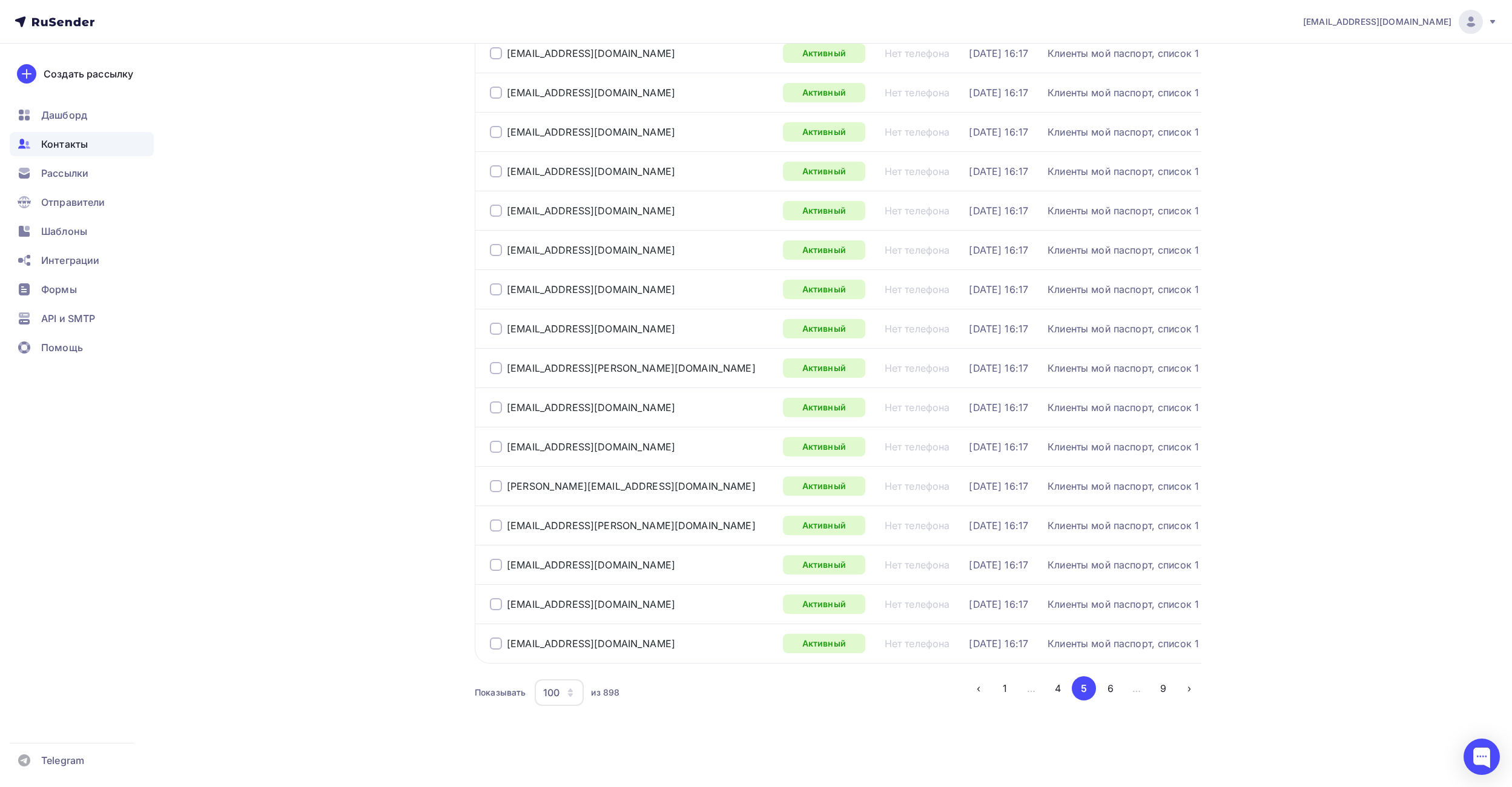
drag, startPoint x: 1110, startPoint y: 691, endPoint x: 1125, endPoint y: 690, distance: 15.0
click at [1110, 692] on button "6" at bounding box center [1110, 688] width 24 height 24
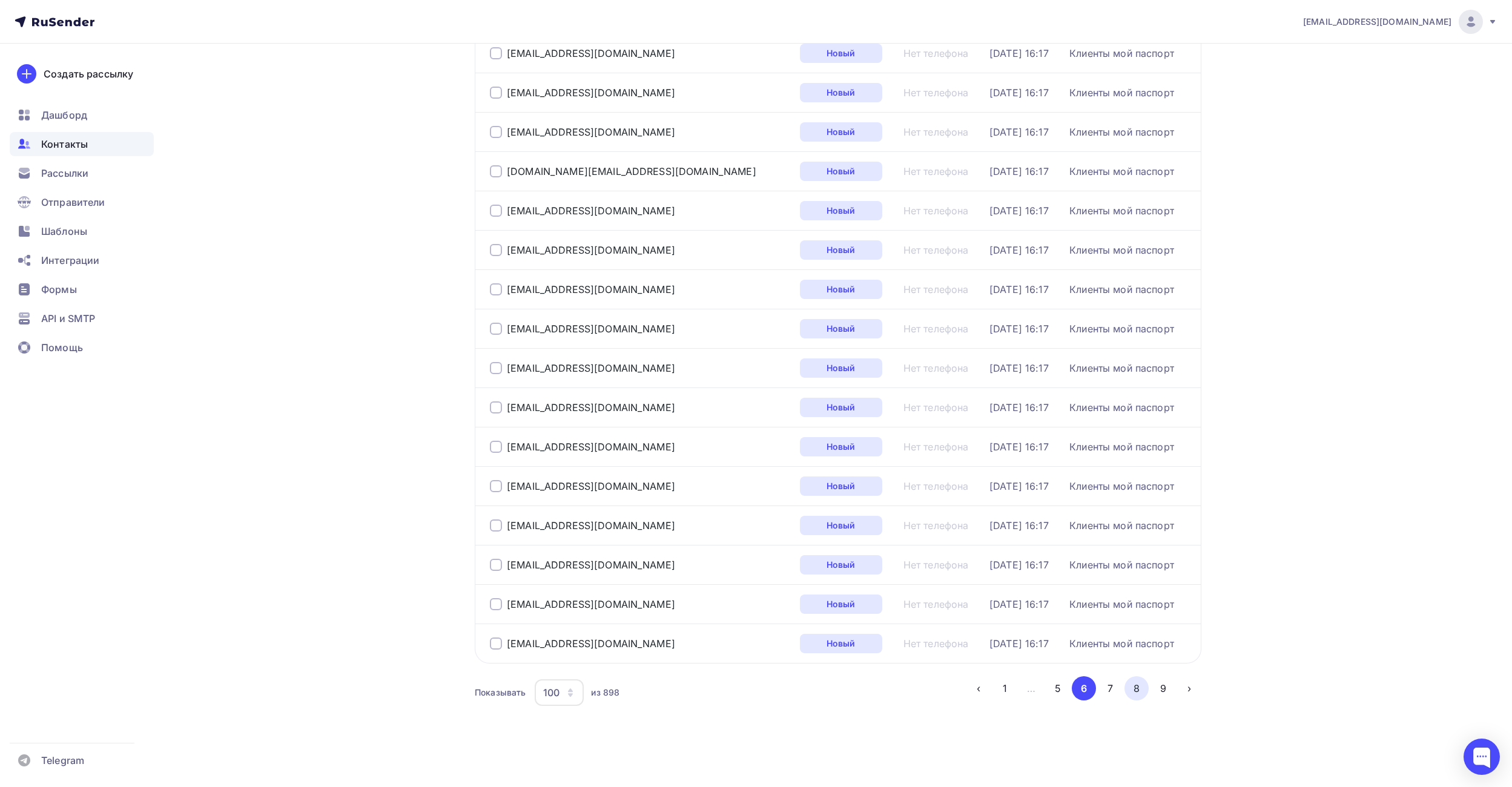
click at [1136, 686] on button "8" at bounding box center [1136, 688] width 24 height 24
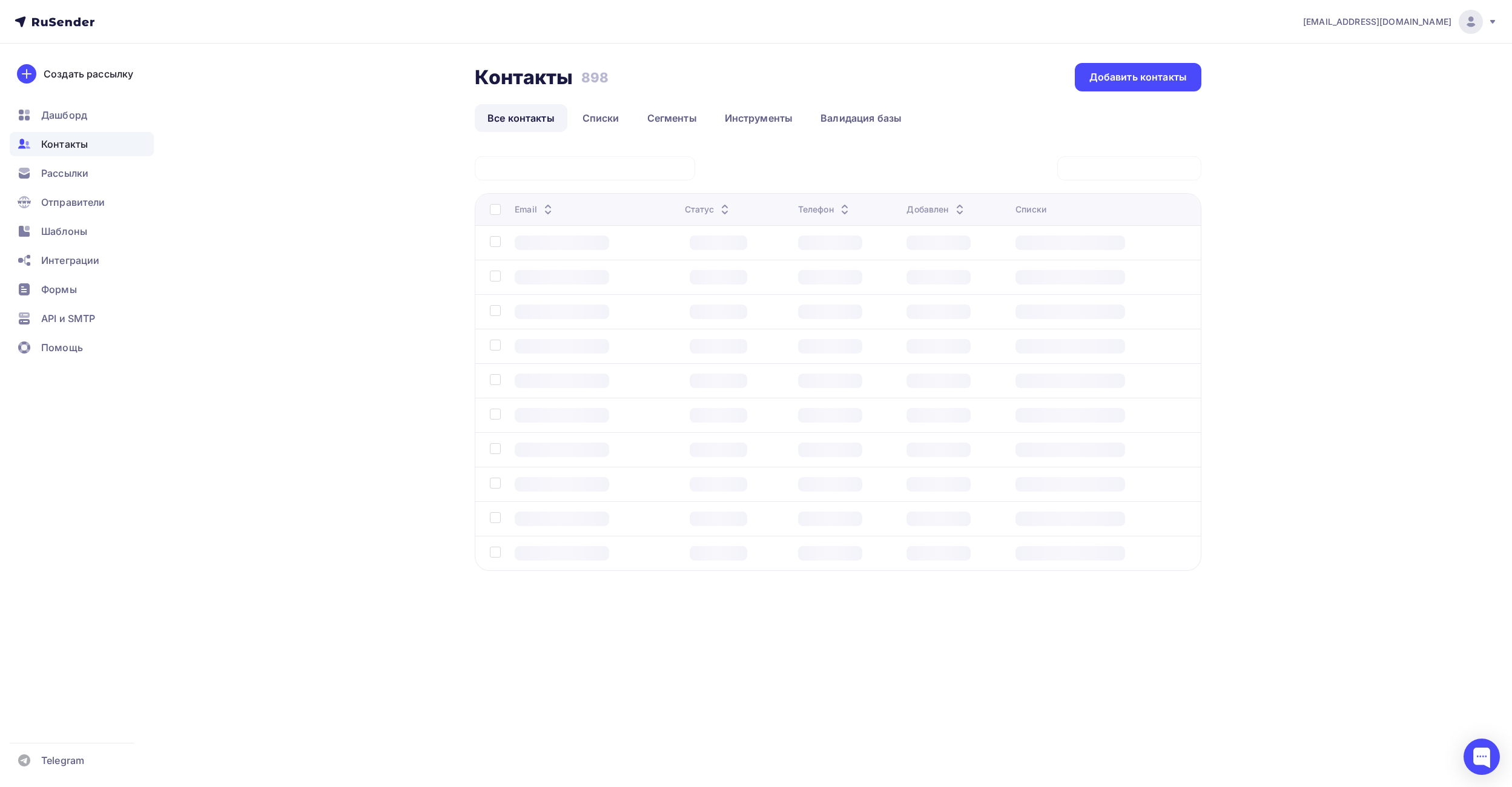
scroll to position [0, 0]
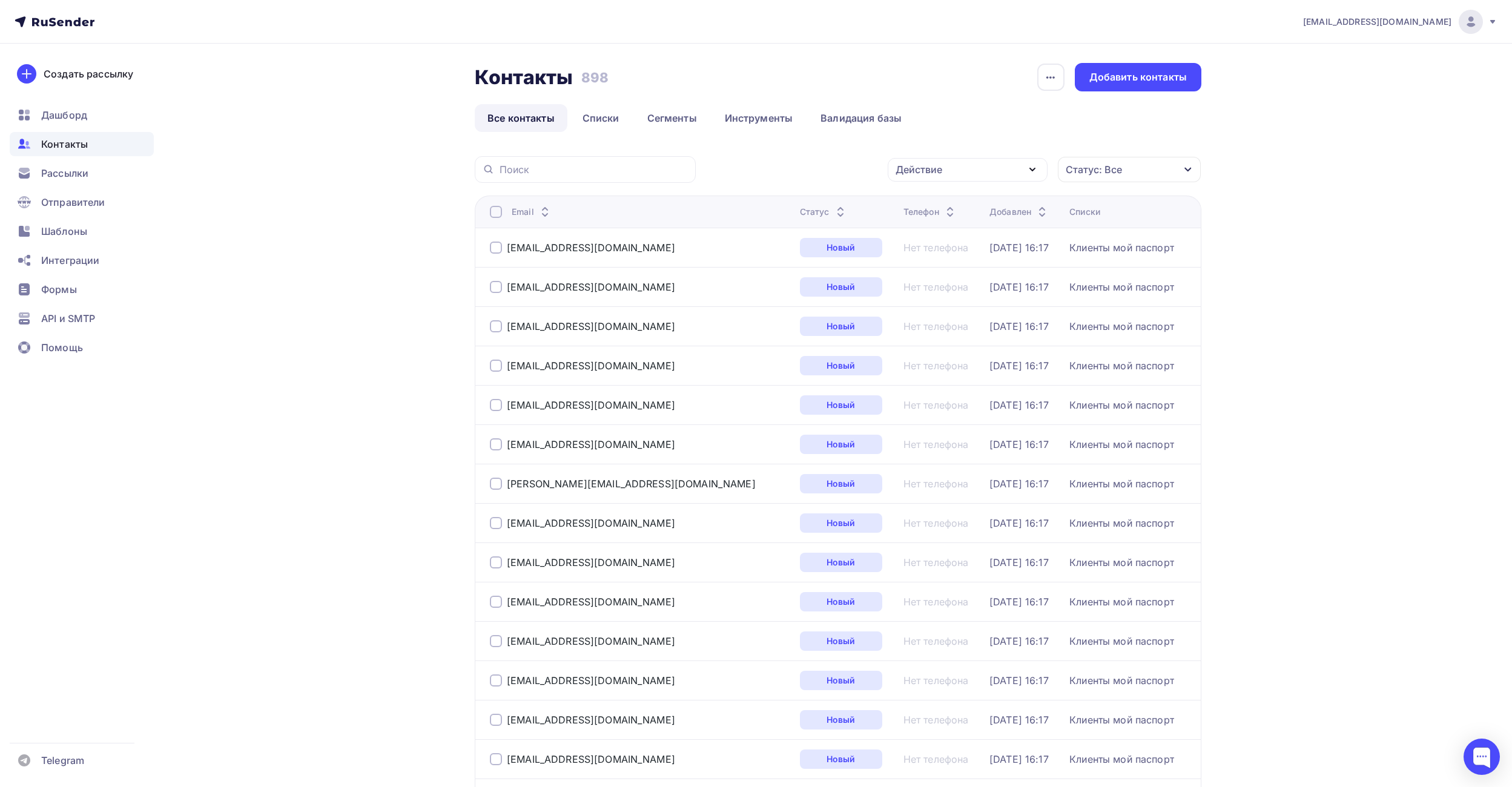
click at [498, 211] on div at bounding box center [496, 211] width 13 height 13
click at [500, 207] on div at bounding box center [496, 211] width 13 height 13
click at [953, 175] on div "Действие" at bounding box center [967, 170] width 159 height 23
click at [942, 206] on div "Добавить в списки" at bounding box center [949, 205] width 94 height 14
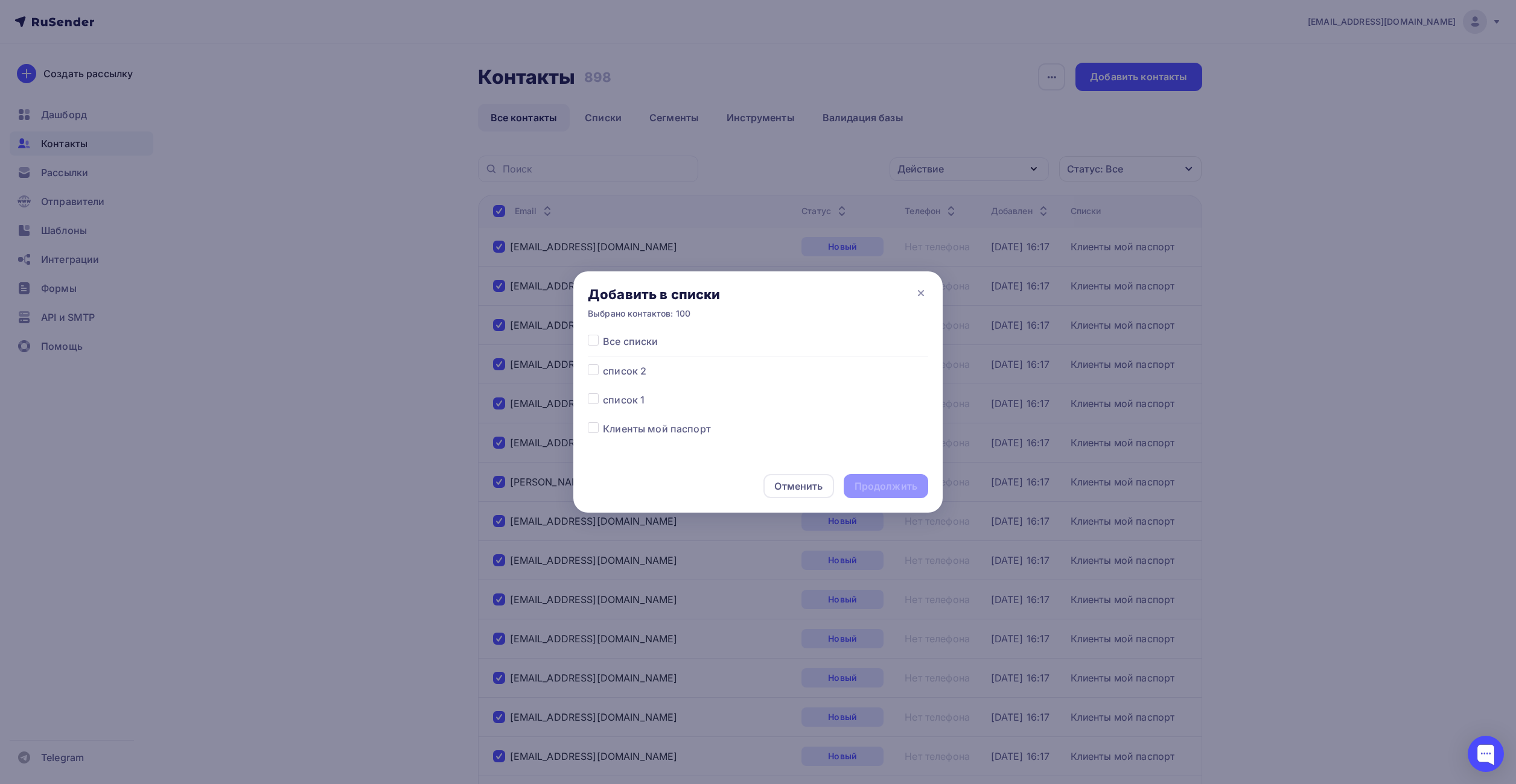
click at [603, 364] on label at bounding box center [603, 364] width 0 height 0
click at [591, 371] on input "checkbox" at bounding box center [593, 368] width 11 height 11
checkbox input "true"
click at [881, 485] on div "Продолжить" at bounding box center [886, 486] width 63 height 13
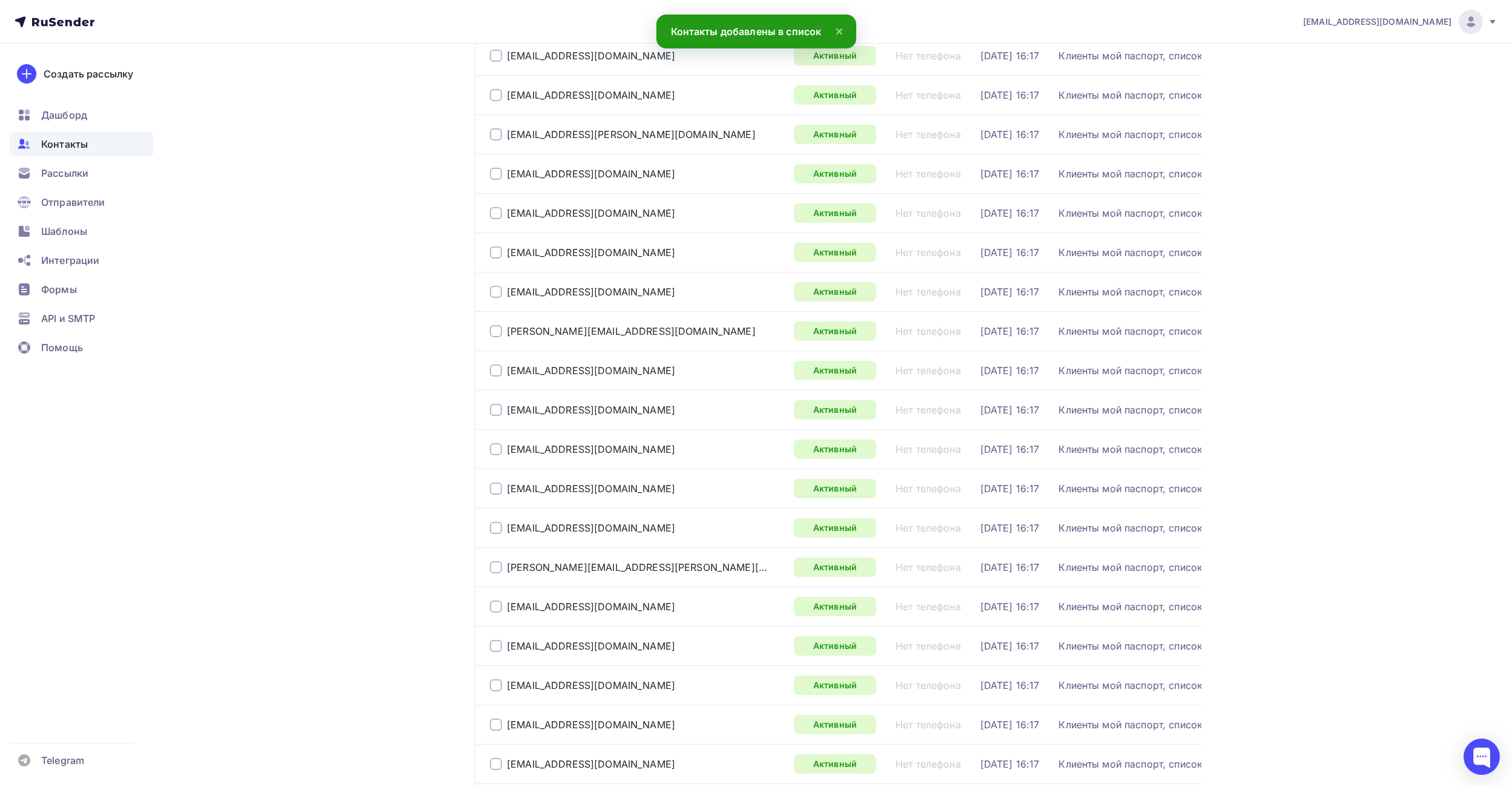
scroll to position [3499, 0]
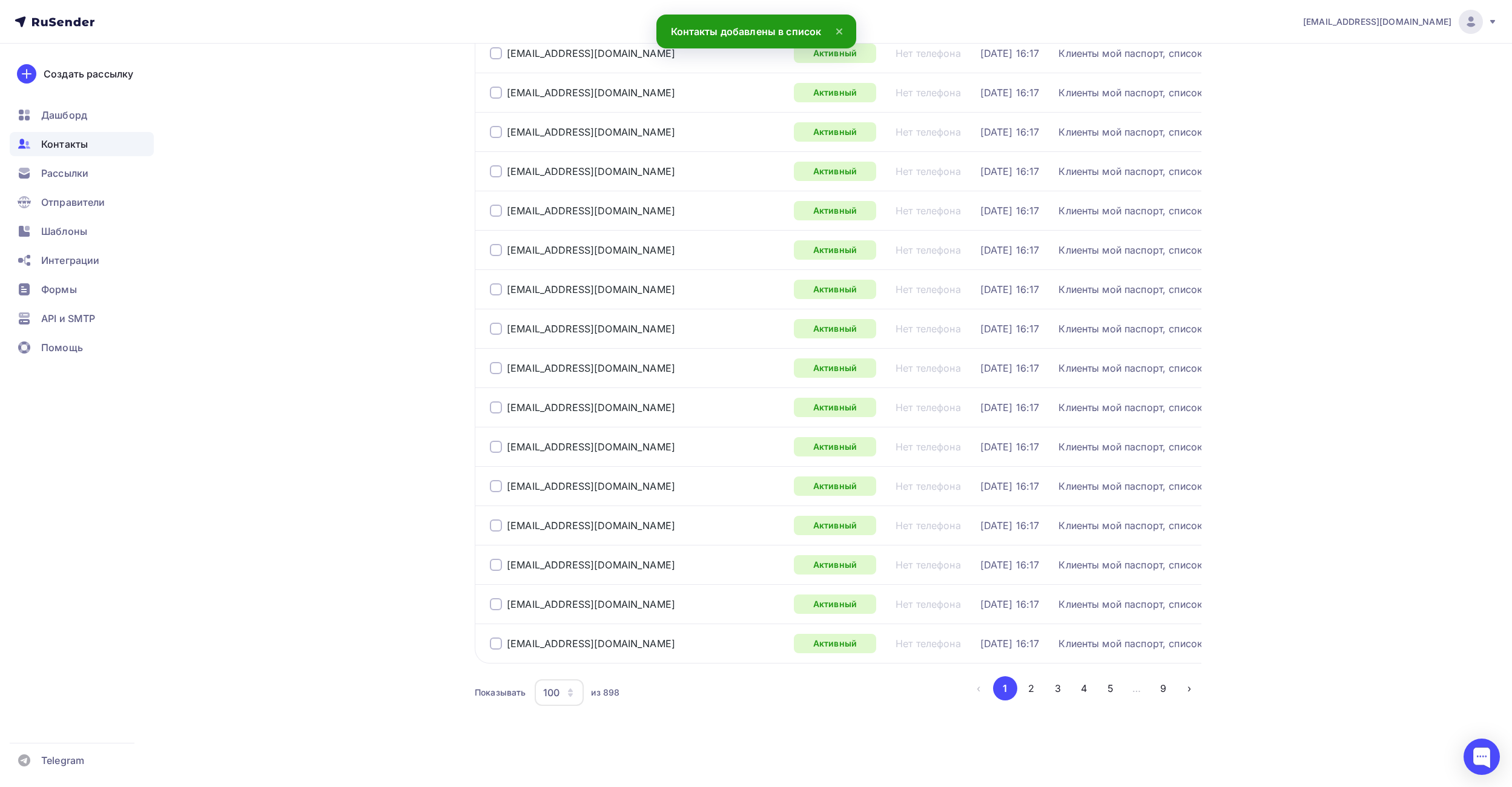
click at [1164, 684] on button "9" at bounding box center [1163, 688] width 24 height 24
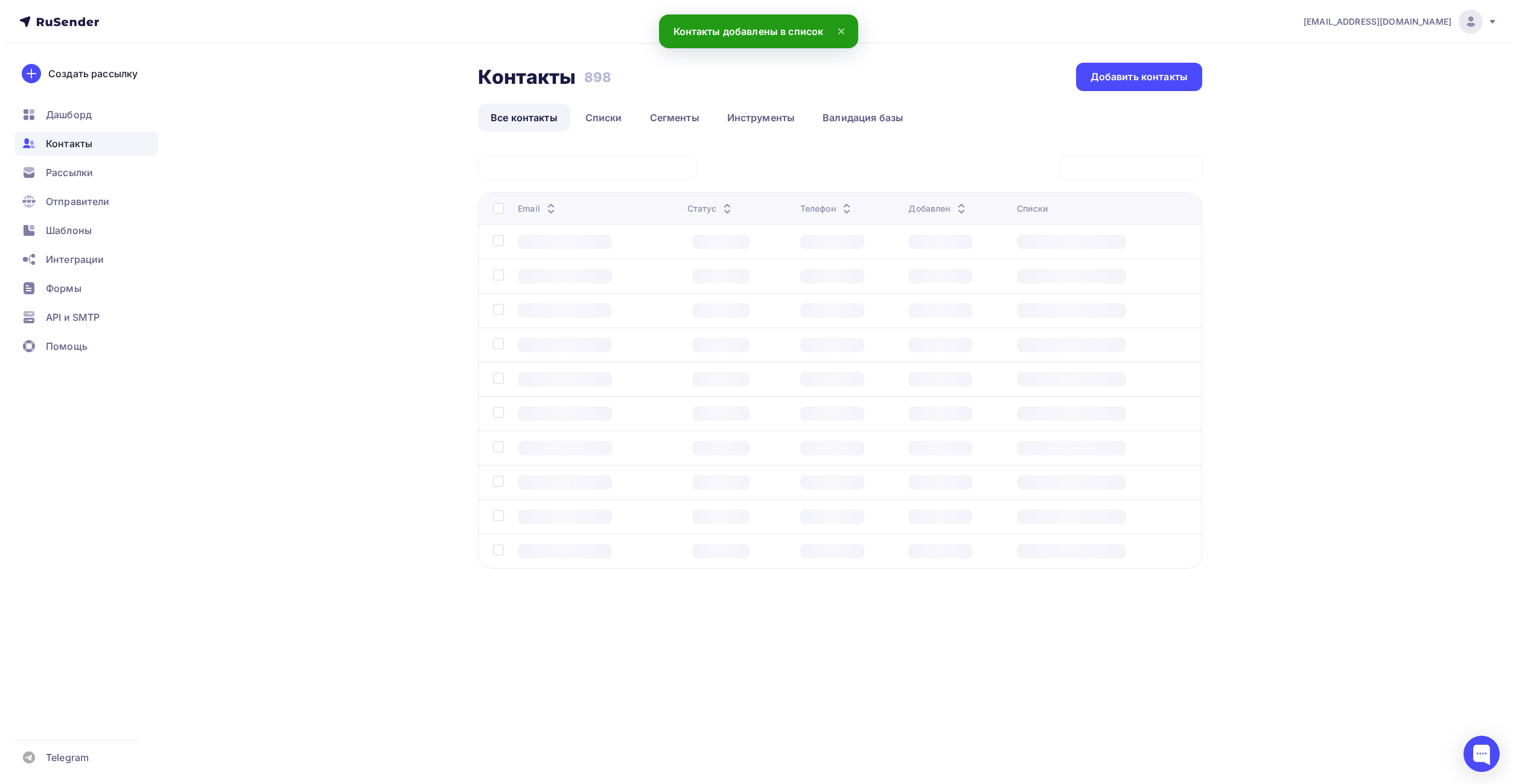
scroll to position [0, 0]
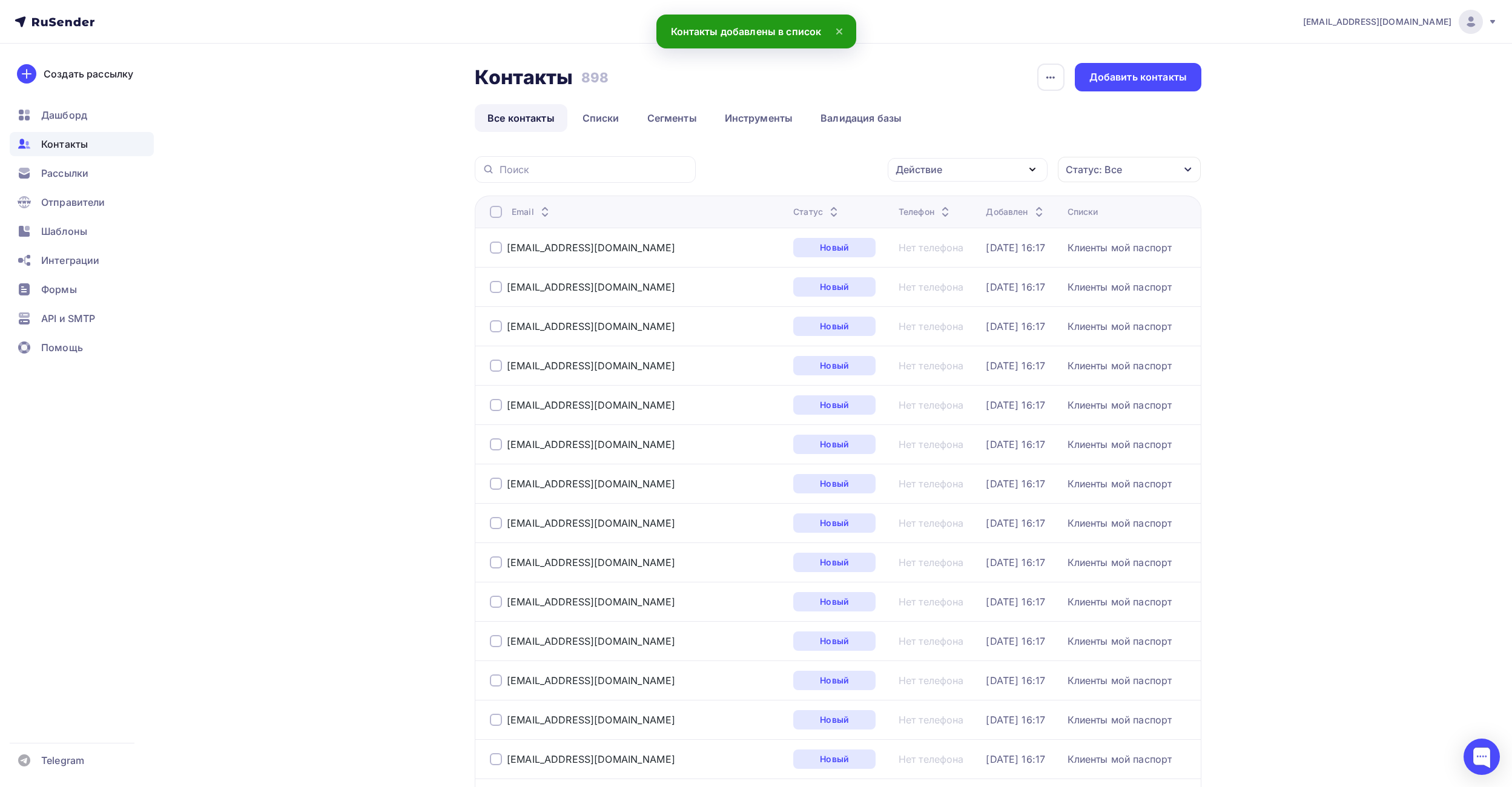
click at [496, 213] on div at bounding box center [496, 211] width 13 height 13
click at [498, 211] on div at bounding box center [496, 211] width 13 height 13
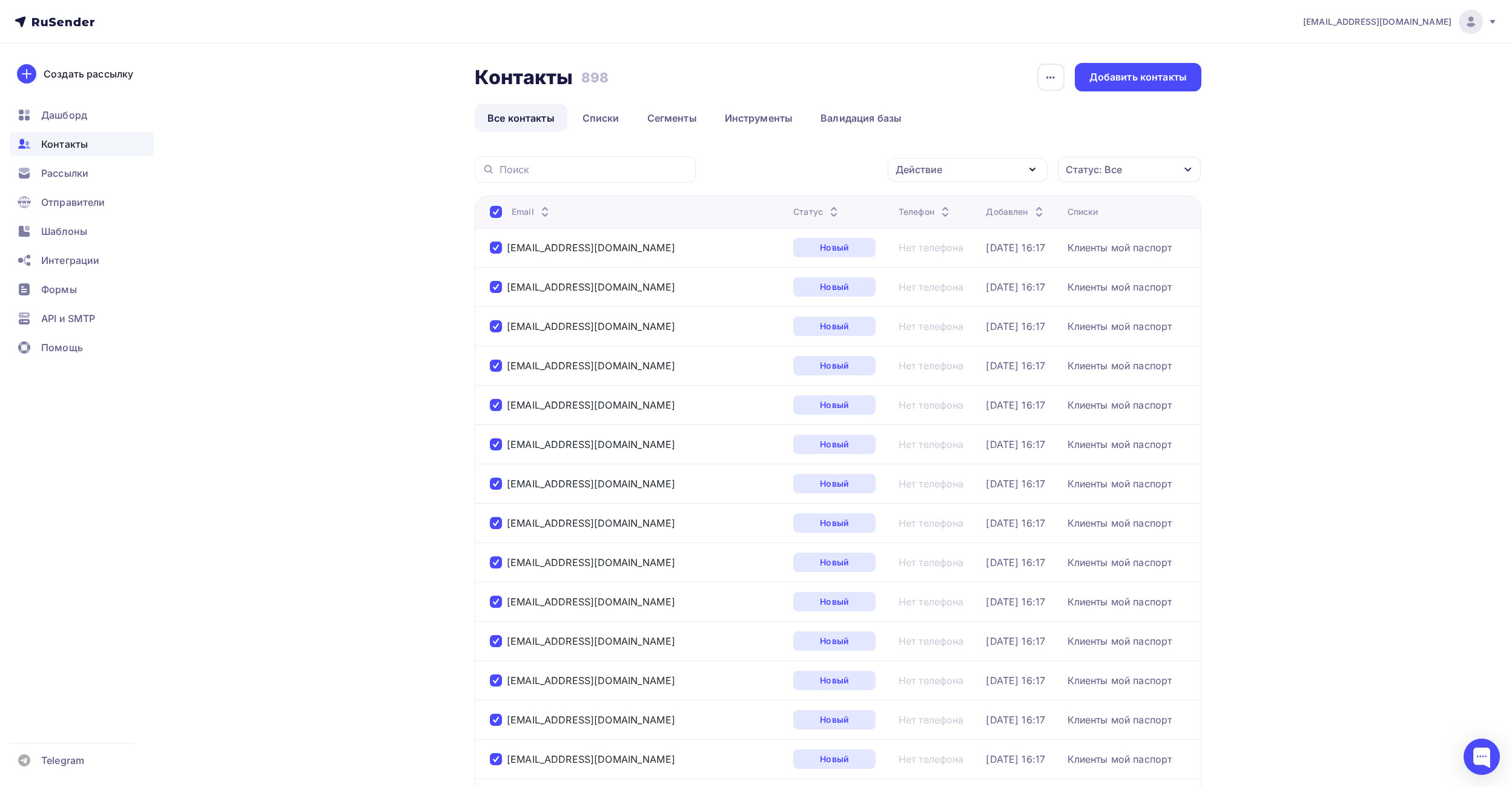
click at [994, 174] on div "Действие" at bounding box center [967, 170] width 159 height 23
click at [986, 210] on div "Добавить в списки" at bounding box center [949, 205] width 94 height 14
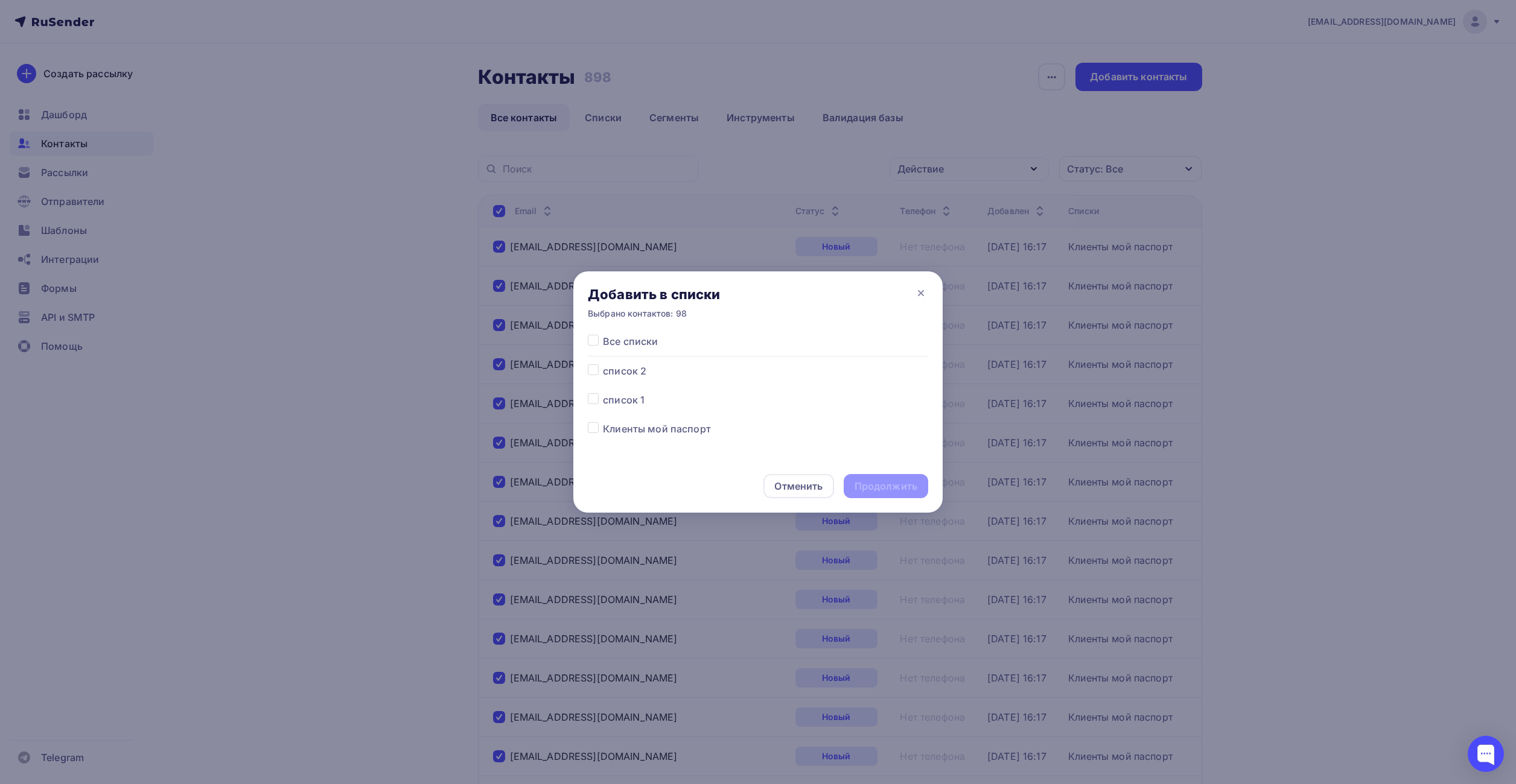
click at [603, 364] on label at bounding box center [603, 364] width 0 height 0
click at [594, 373] on input "checkbox" at bounding box center [593, 368] width 11 height 11
checkbox input "true"
click at [881, 486] on div "Продолжить" at bounding box center [886, 486] width 63 height 13
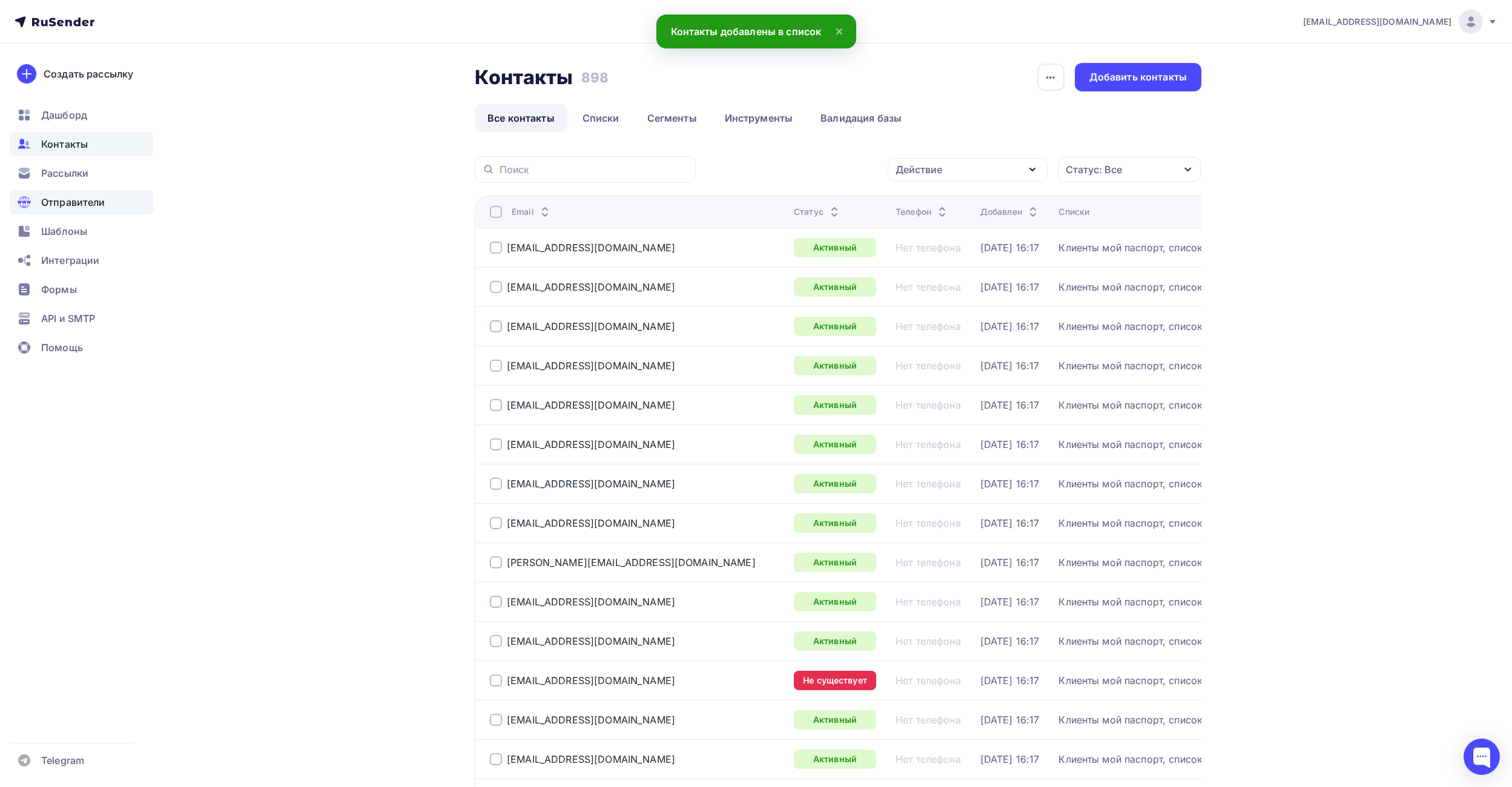
click at [69, 197] on span "Отправители" at bounding box center [73, 202] width 64 height 14
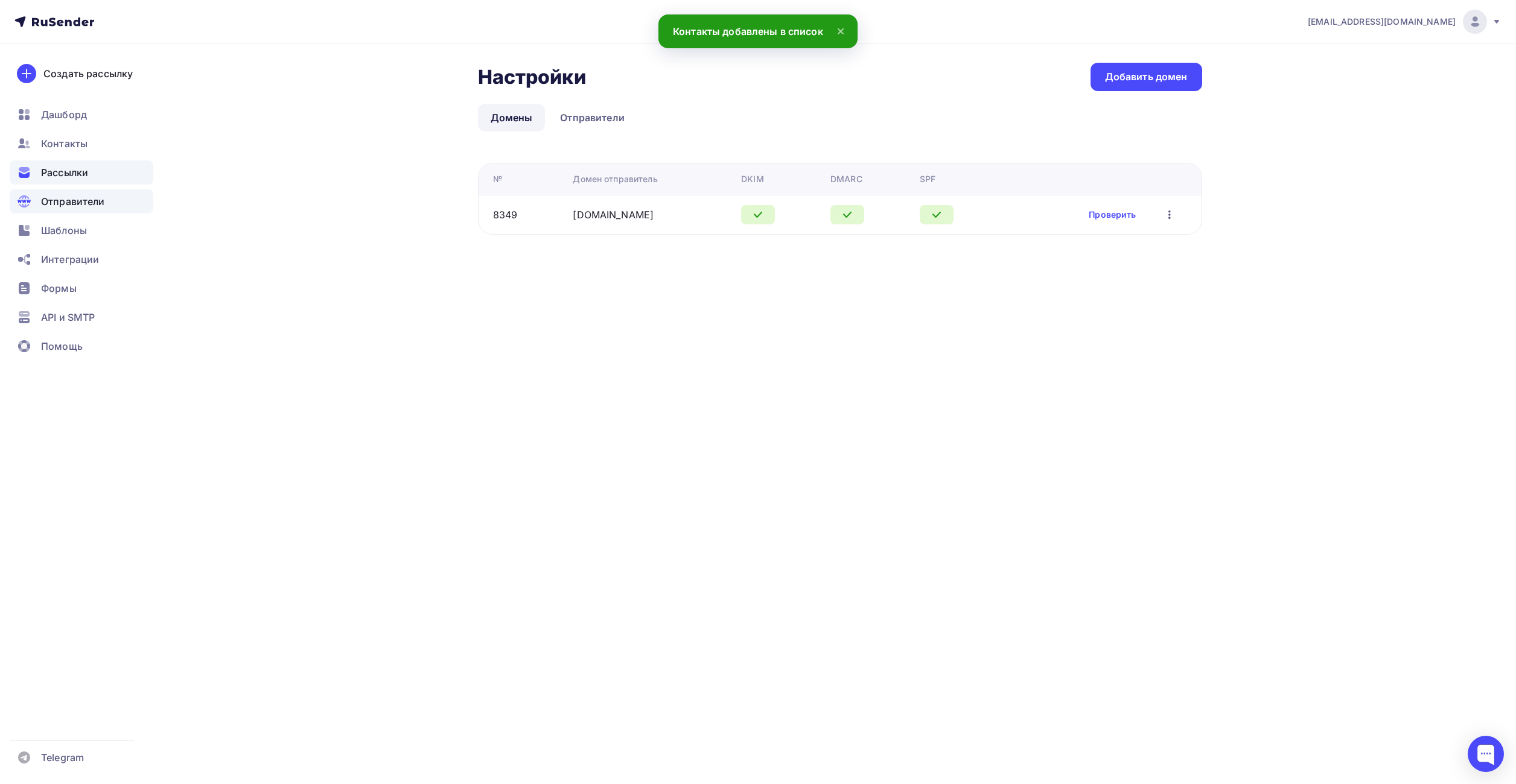
click at [67, 176] on span "Рассылки" at bounding box center [64, 172] width 47 height 14
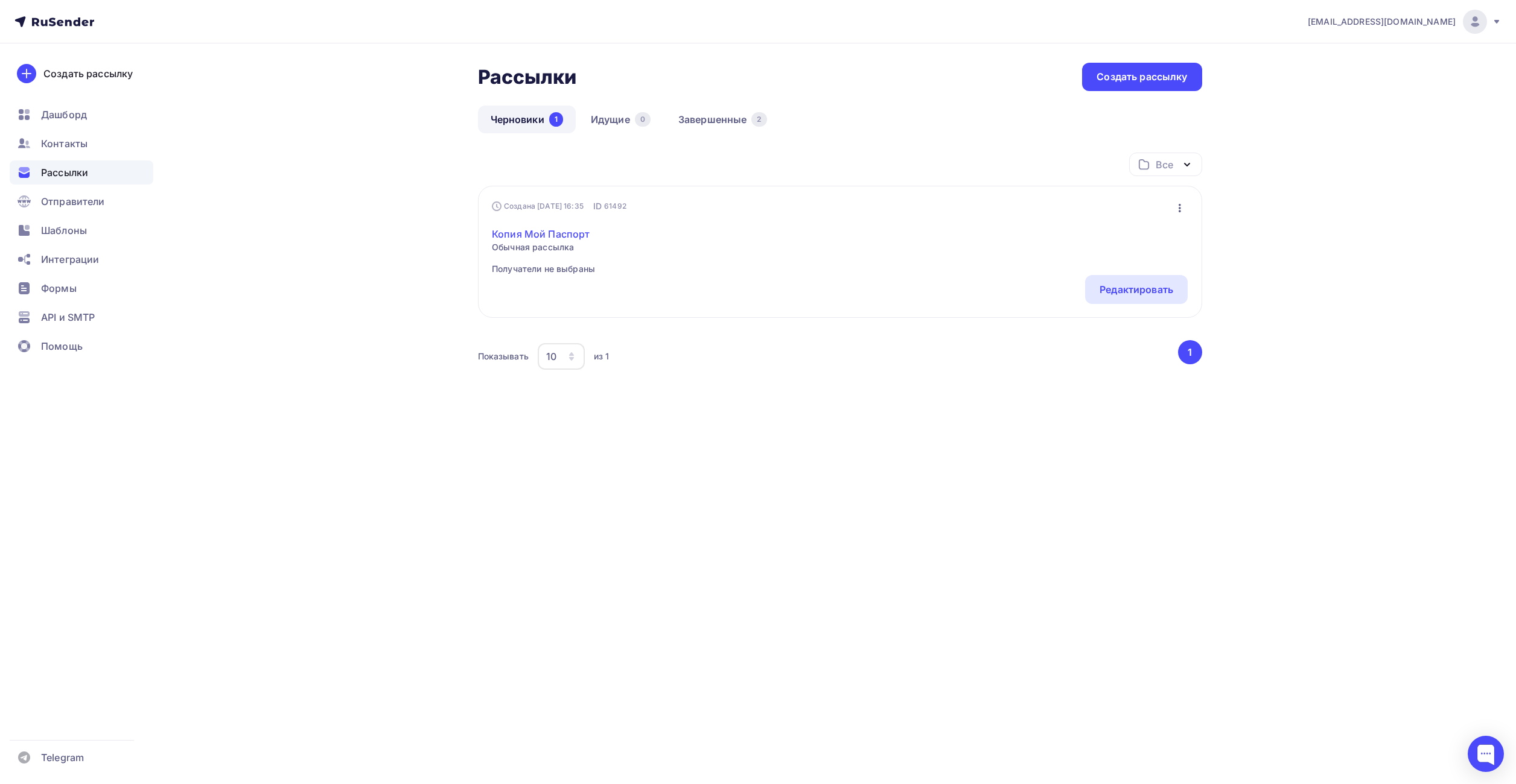
click at [578, 234] on link "Копия Мой Паспорт" at bounding box center [543, 234] width 103 height 14
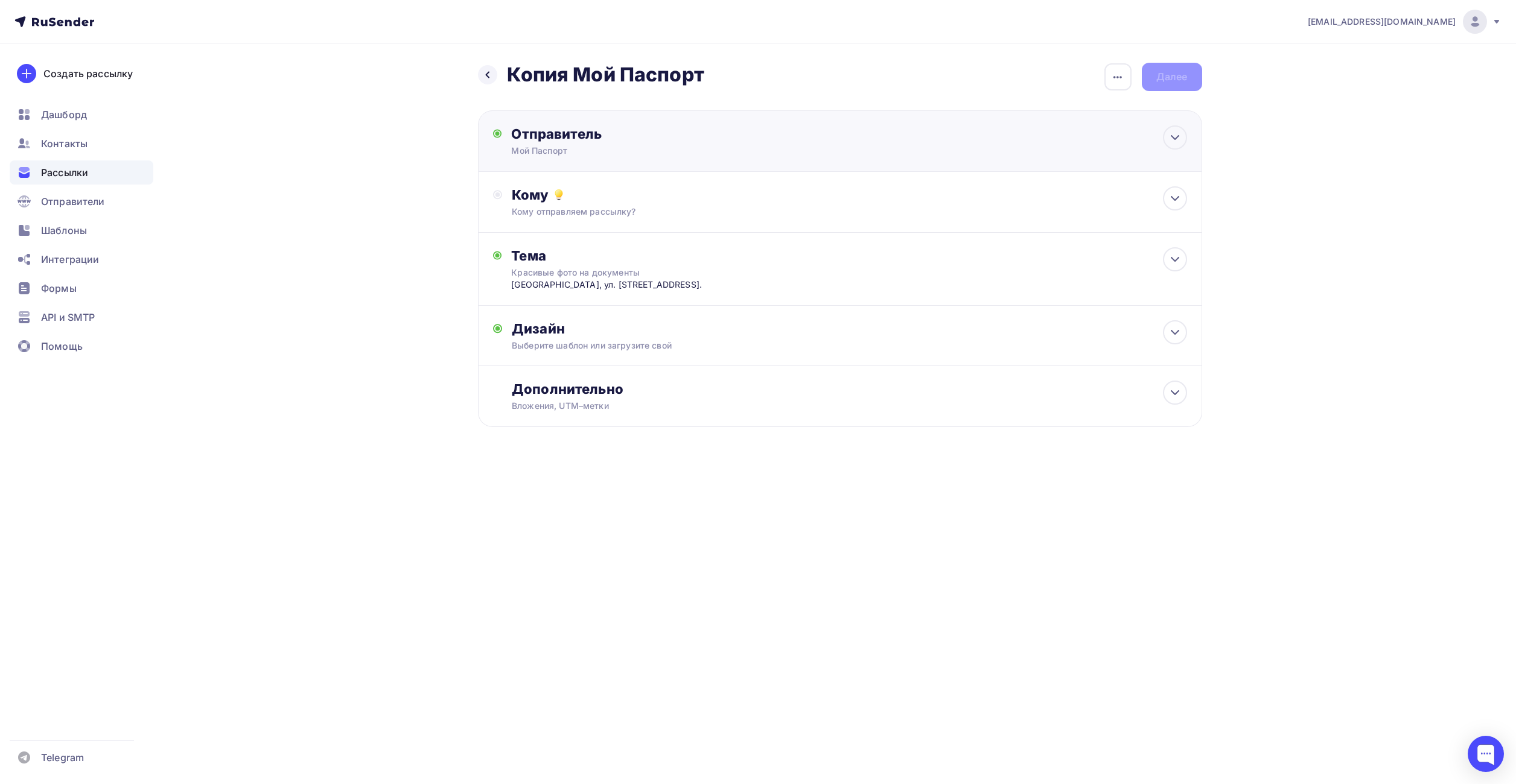
click at [604, 156] on div "Мой Паспорт" at bounding box center [629, 150] width 235 height 13
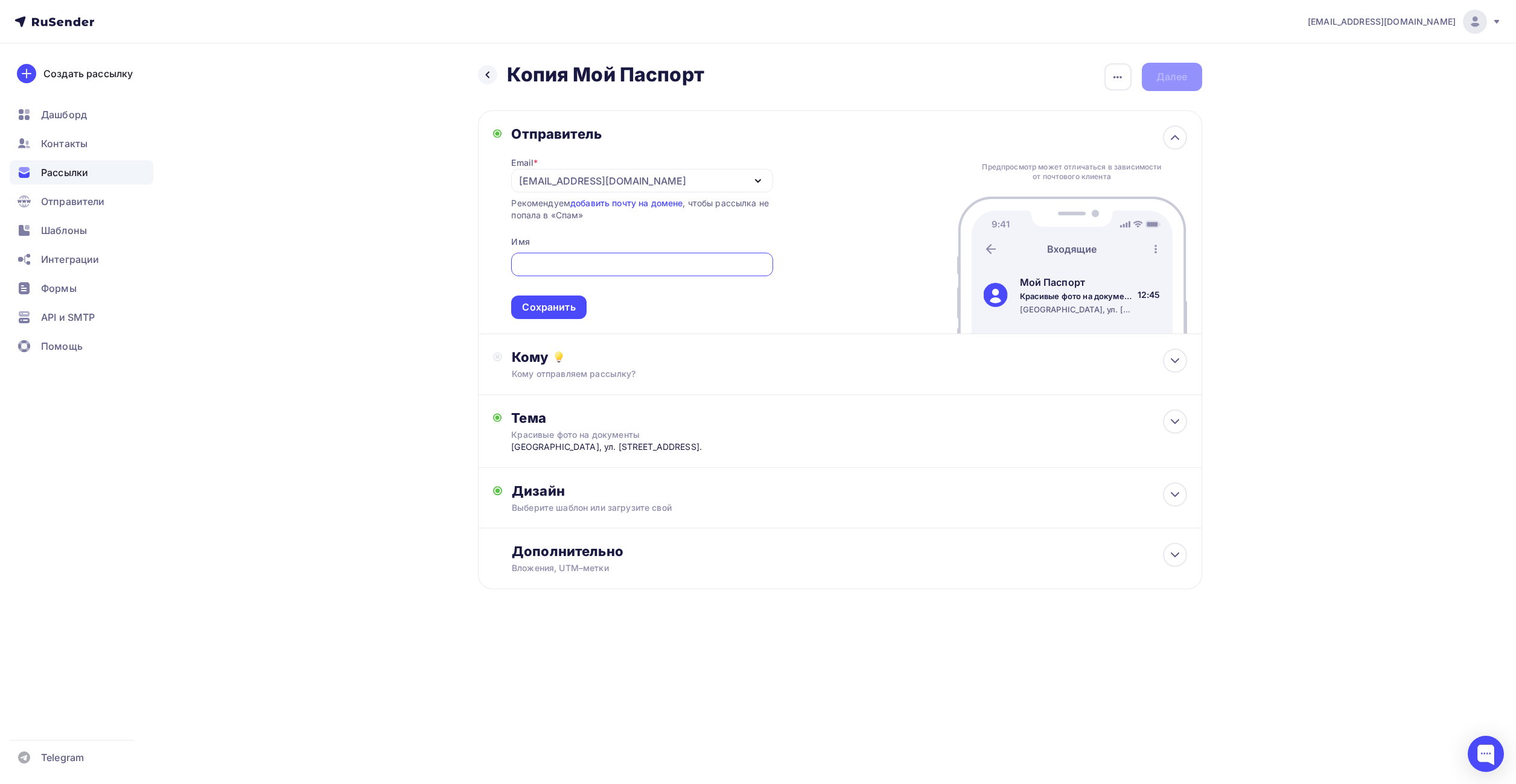
type input "Мой Паспорт"
click at [628, 141] on div "Отправитель" at bounding box center [641, 134] width 261 height 17
click at [1170, 137] on icon at bounding box center [1174, 137] width 14 height 14
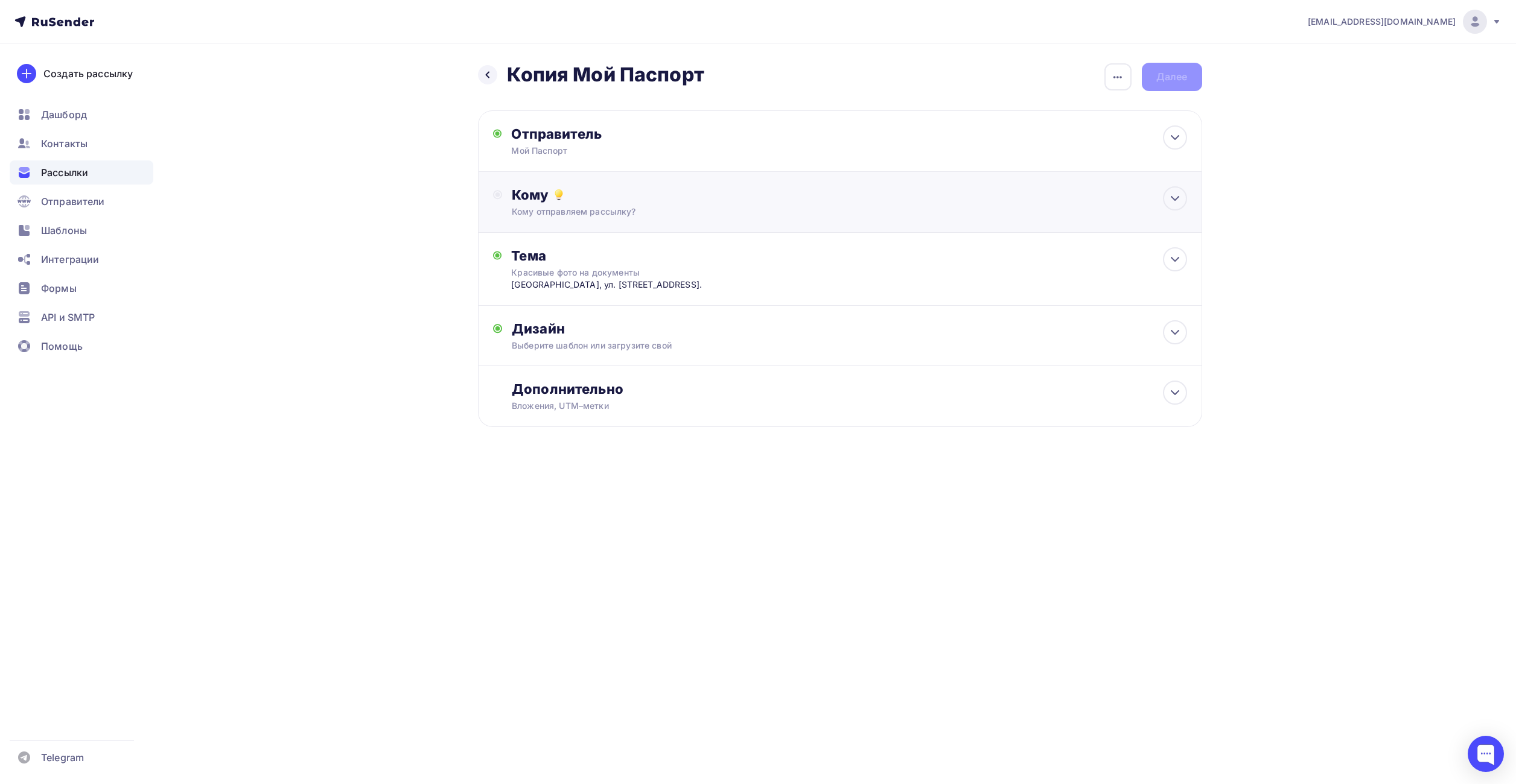
click at [564, 205] on div "Кому Кому отправляем рассылку? Списки получателей Выберите список Все списки id…" at bounding box center [849, 202] width 675 height 32
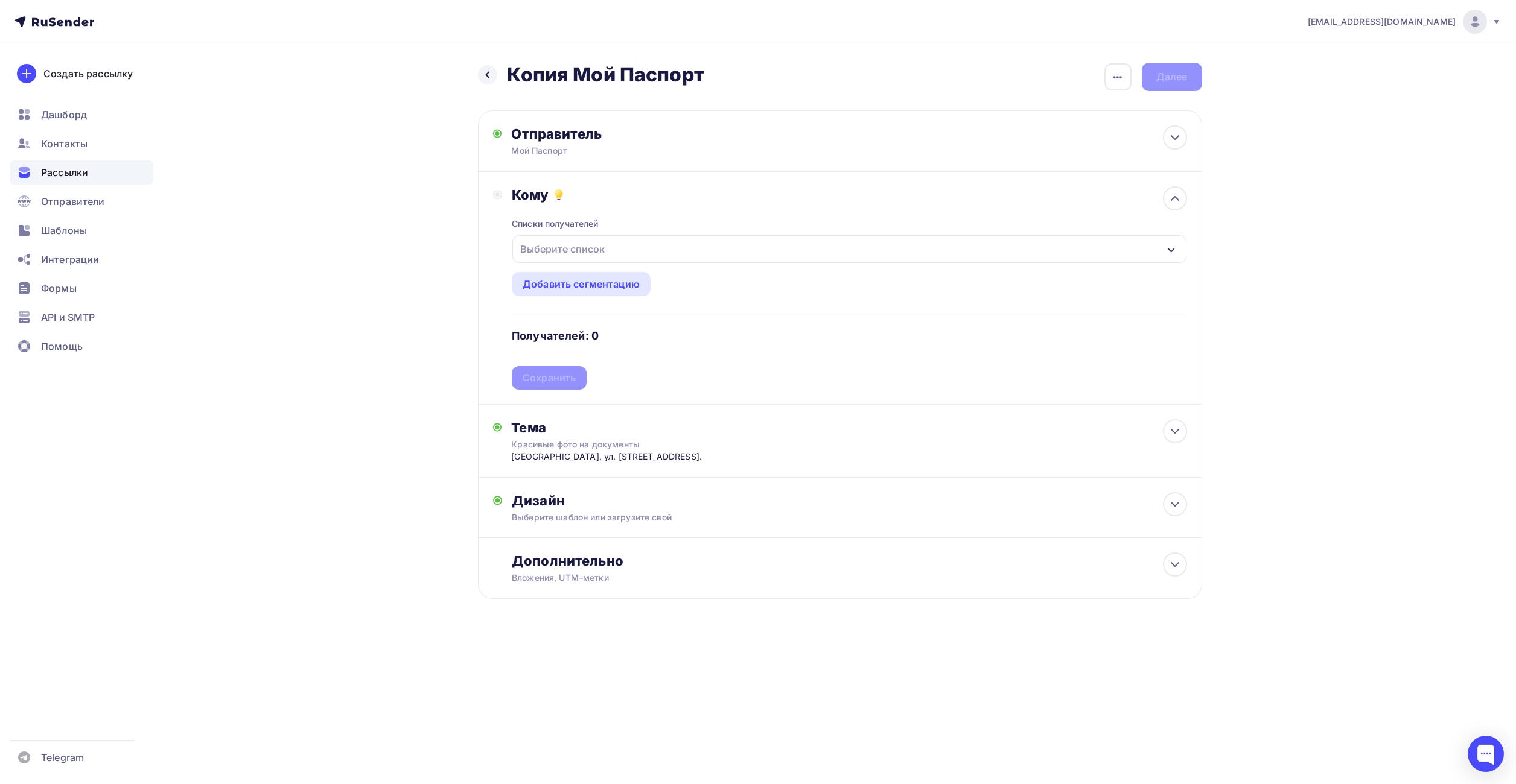
click at [579, 253] on div "Выберите список" at bounding box center [562, 249] width 94 height 22
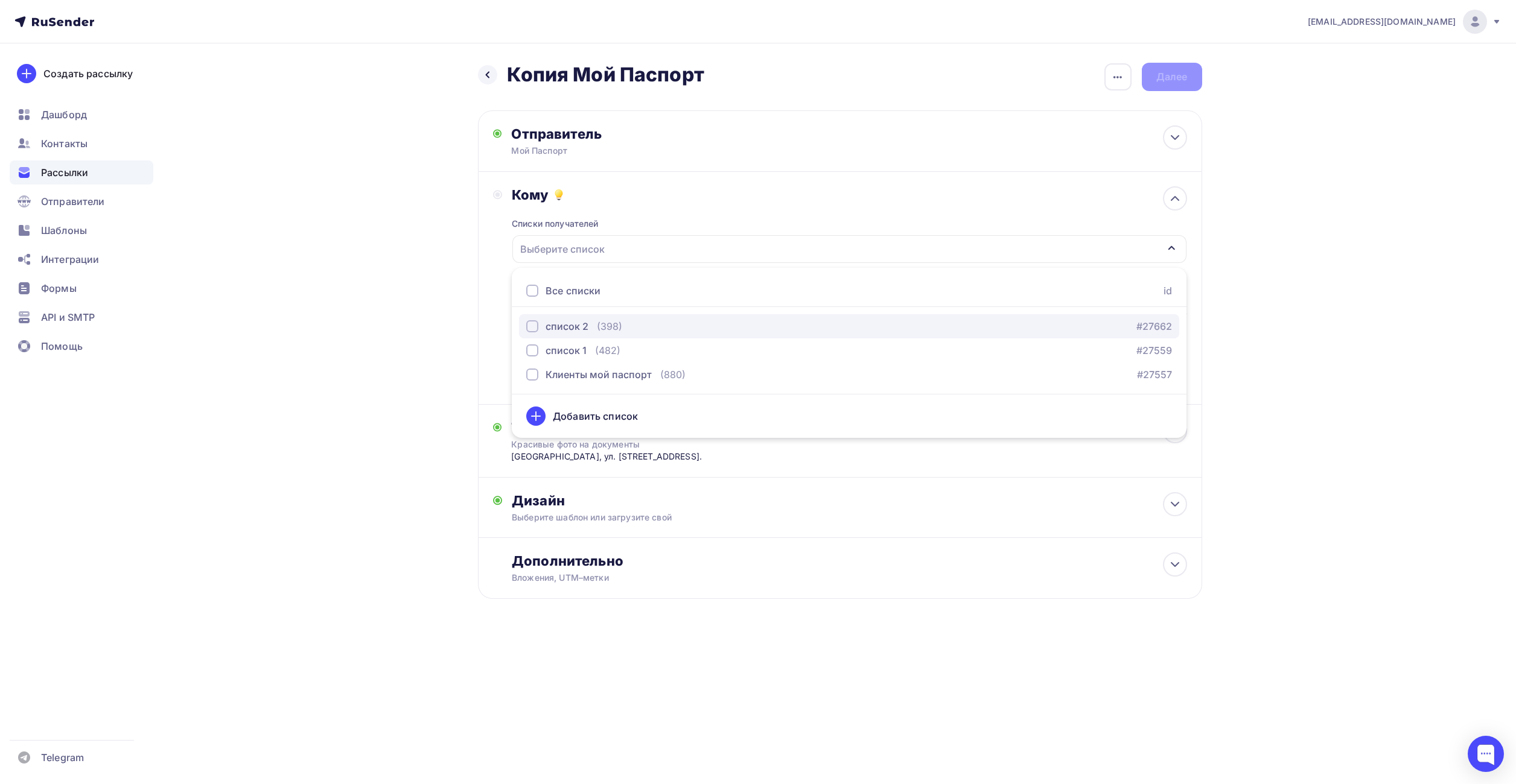
click at [531, 327] on div "button" at bounding box center [532, 326] width 13 height 13
click at [413, 329] on div "Назад Копия Мой Паспорт Копия Мой Паспорт Закончить позже Переименовать рассылк…" at bounding box center [758, 360] width 989 height 633
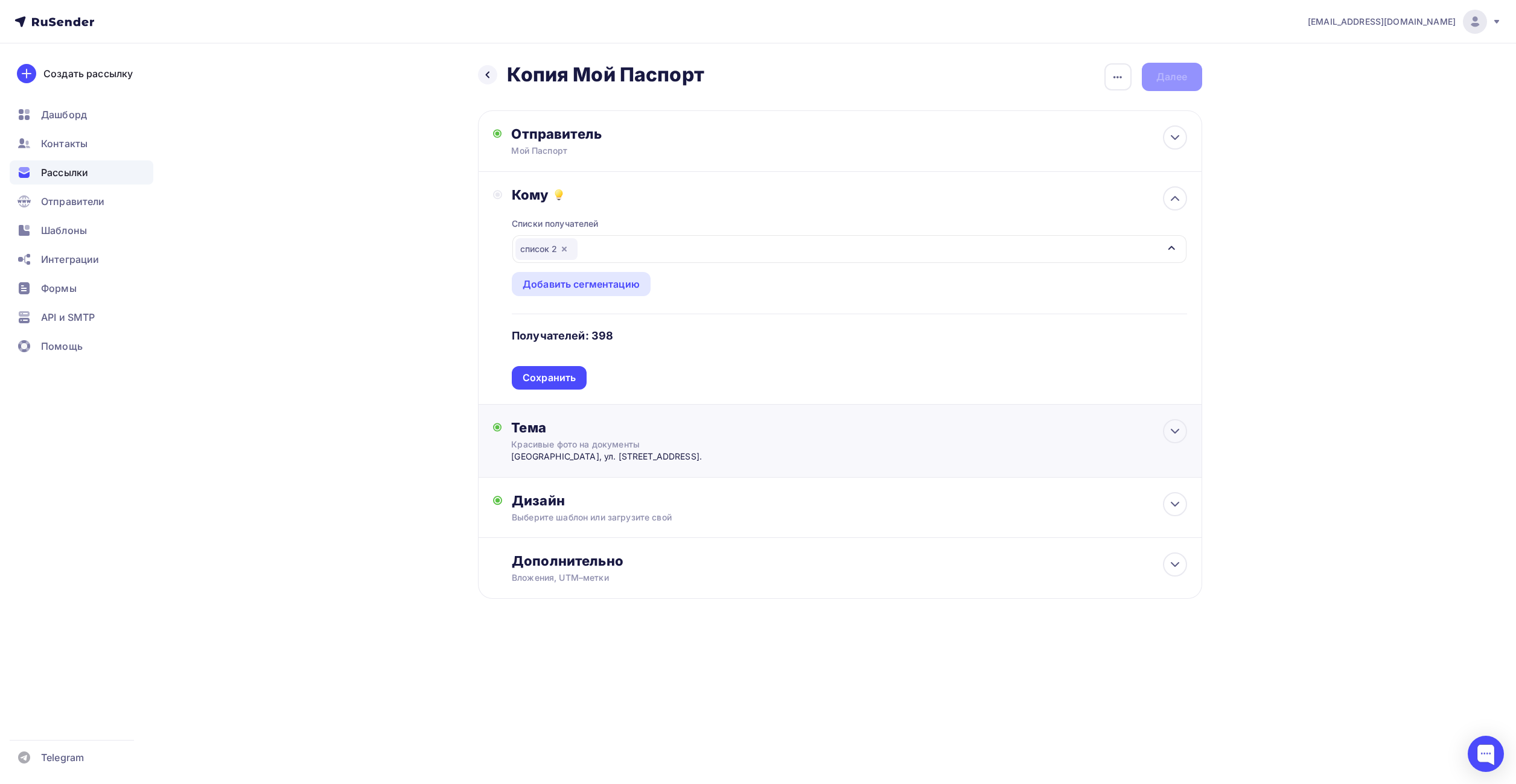
click at [547, 436] on div "Тема" at bounding box center [630, 428] width 239 height 17
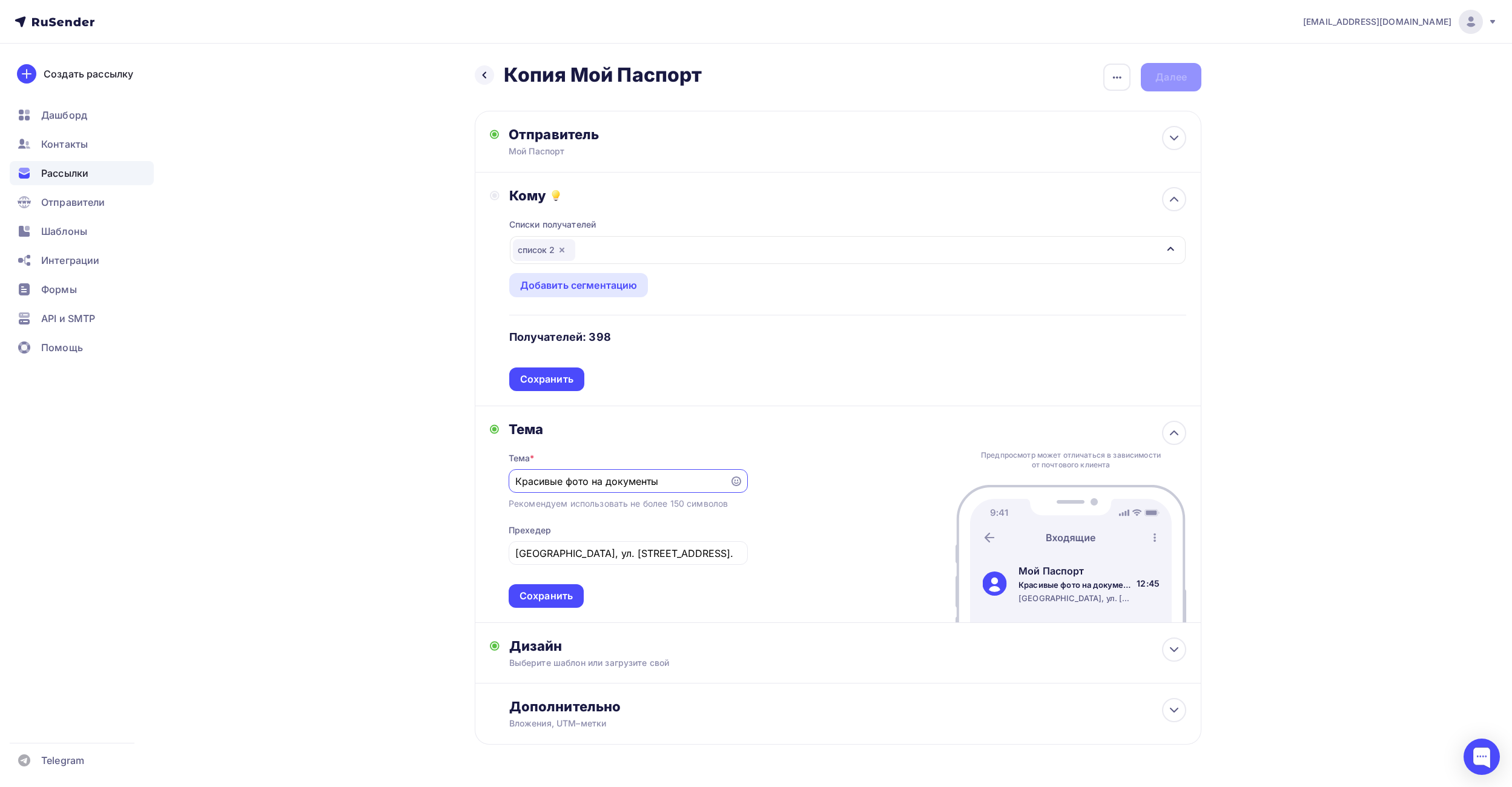
click at [417, 437] on div "Назад Копия Мой Паспорт Копия Мой Паспорт Закончить позже Переименовать рассылк…" at bounding box center [756, 433] width 992 height 779
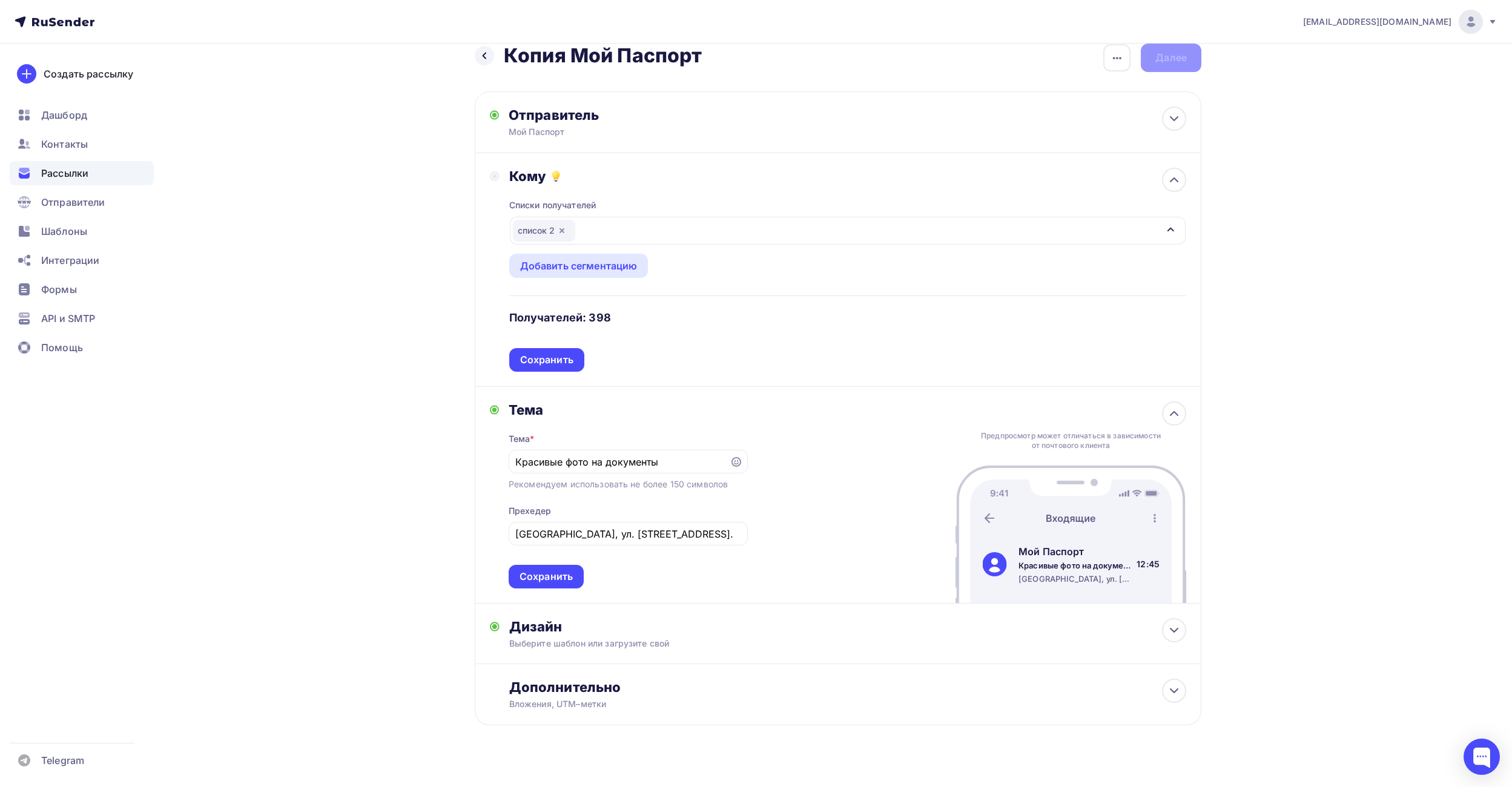
scroll to position [36, 0]
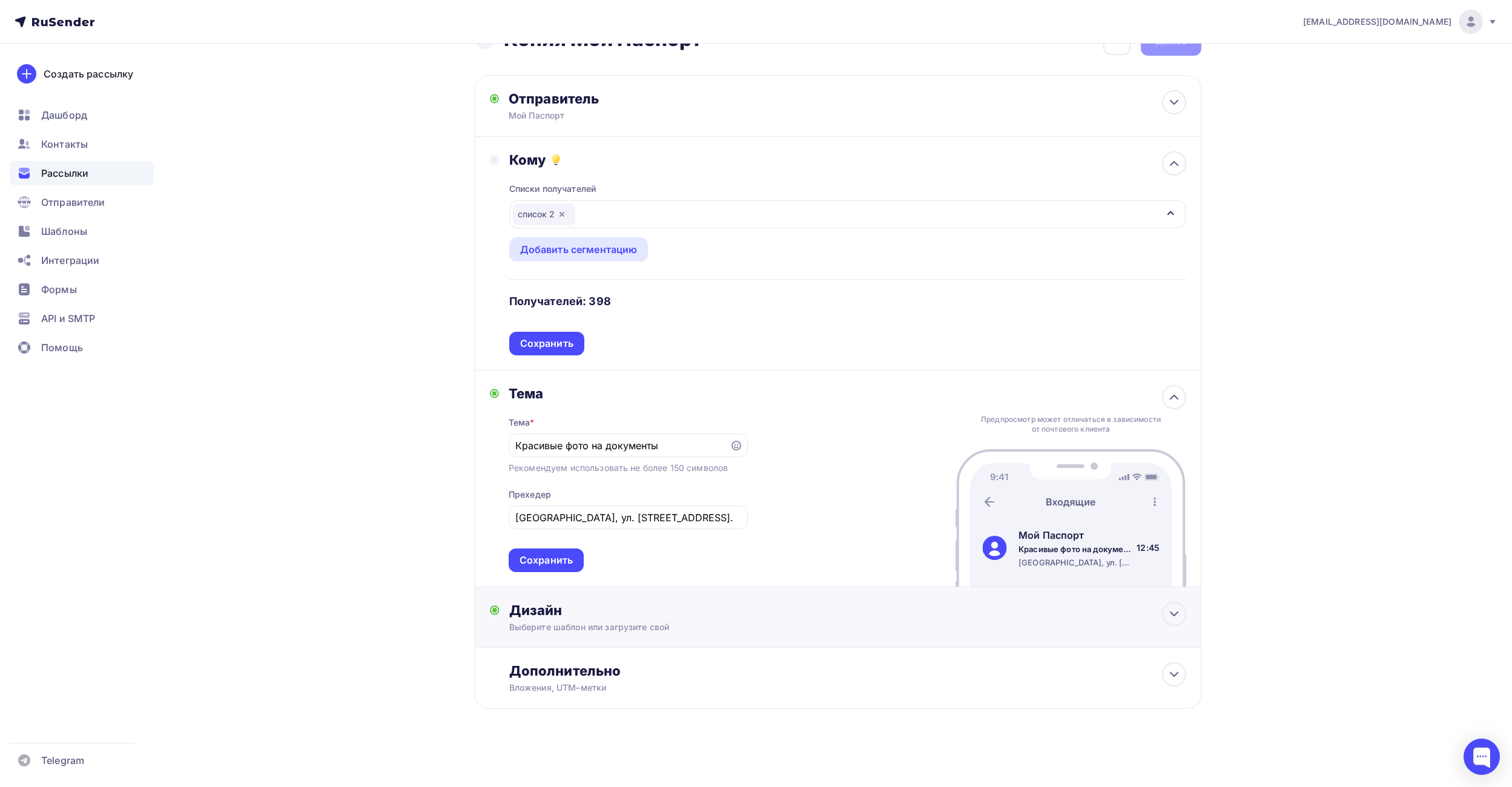
click at [591, 614] on div "Дизайн" at bounding box center [847, 610] width 677 height 17
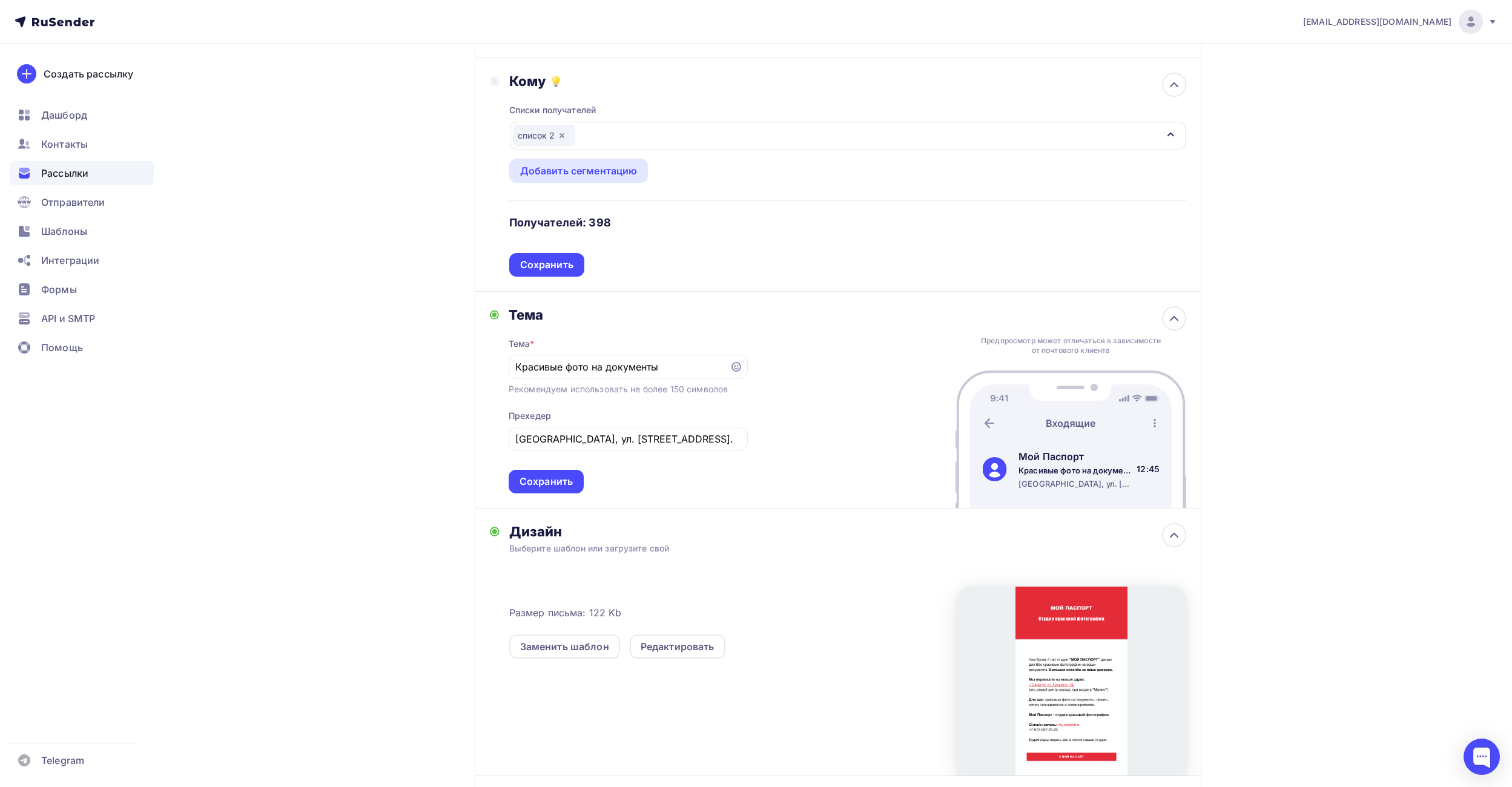
scroll to position [242, 0]
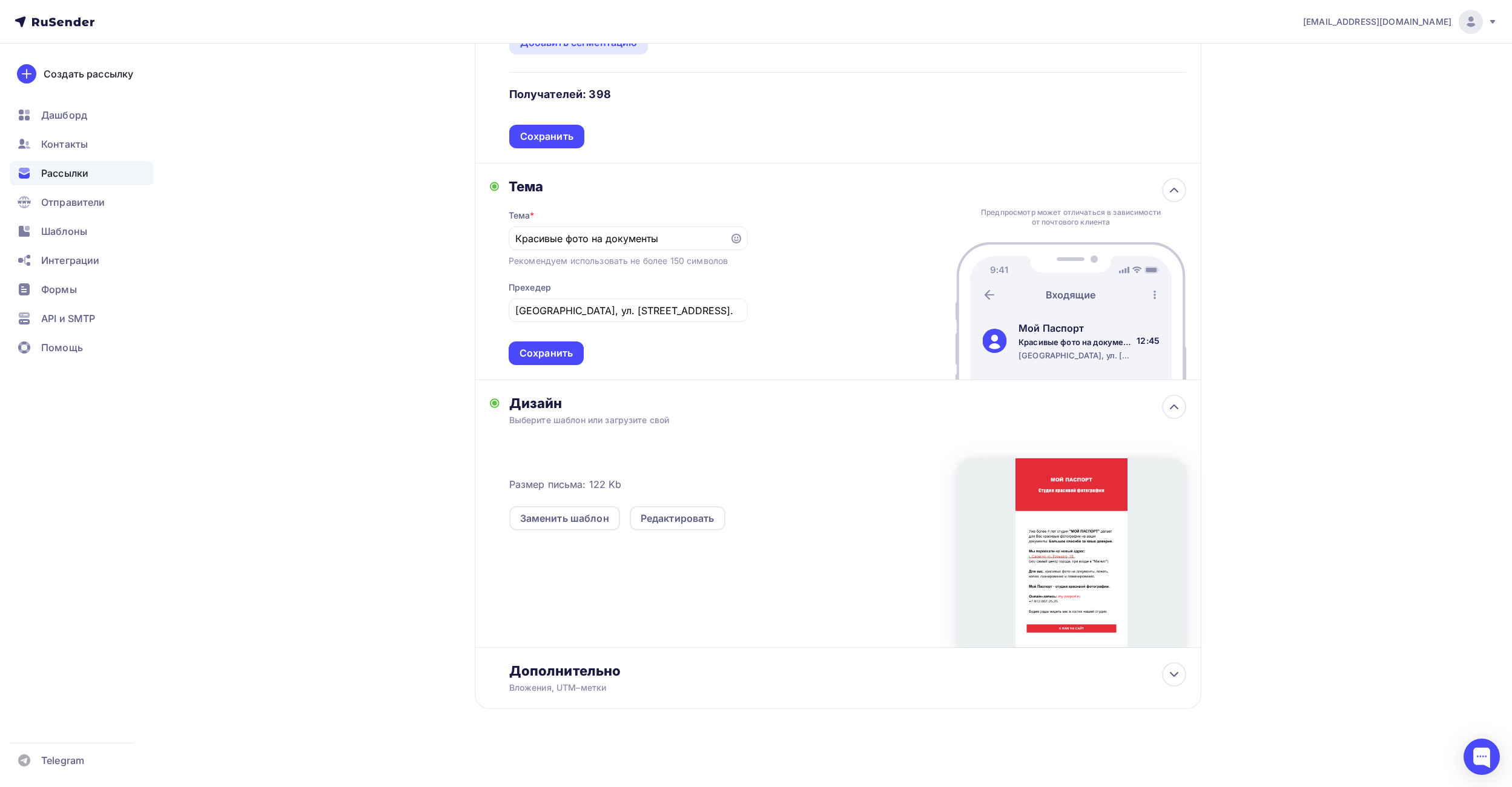
click at [395, 449] on div "Назад Копия Мой Паспорт Копия Мой Паспорт Закончить позже Переименовать рассылк…" at bounding box center [756, 294] width 992 height 986
click at [612, 689] on div "Вложения, UTM–метки" at bounding box center [813, 688] width 610 height 13
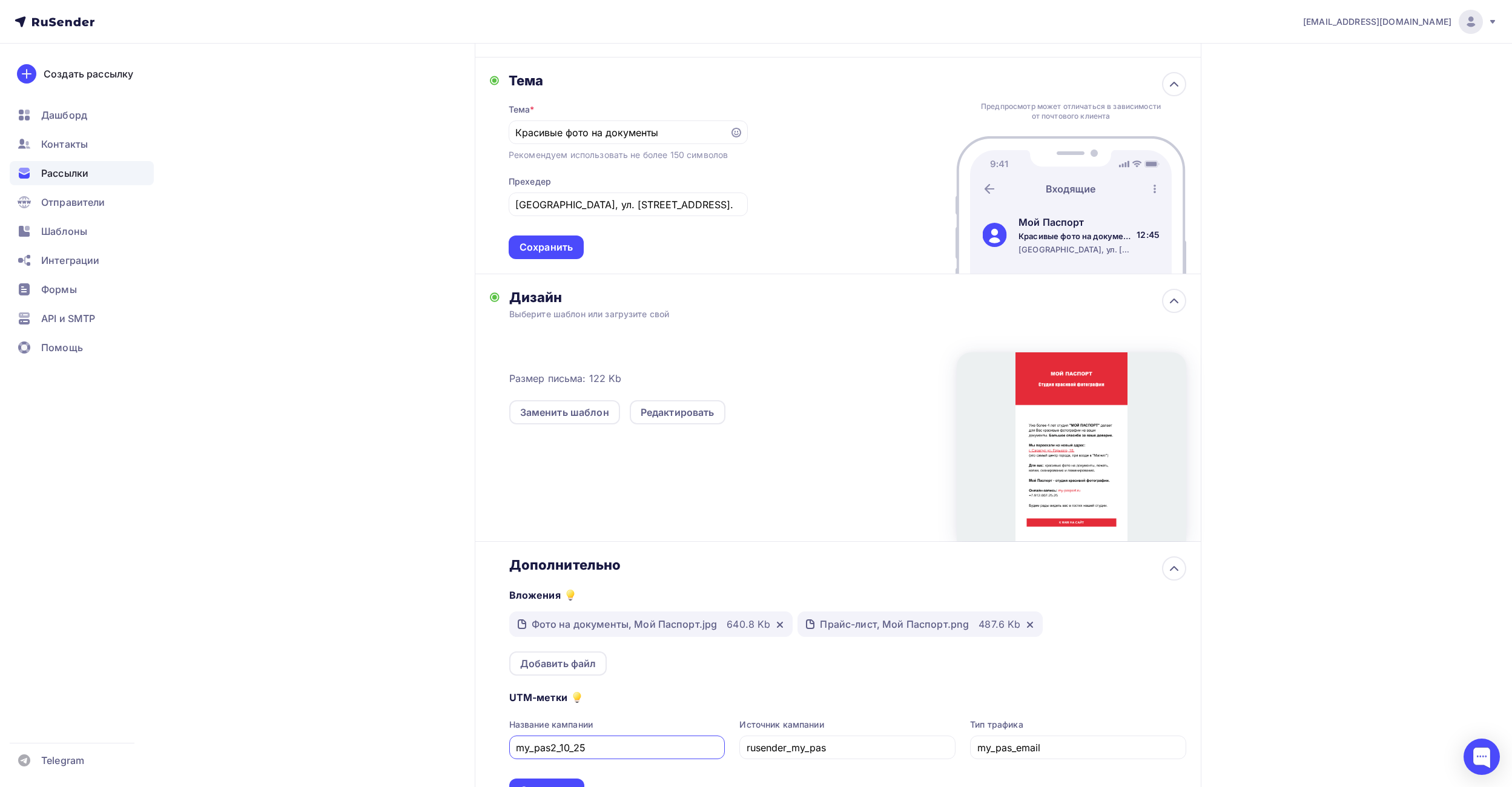
scroll to position [457, 0]
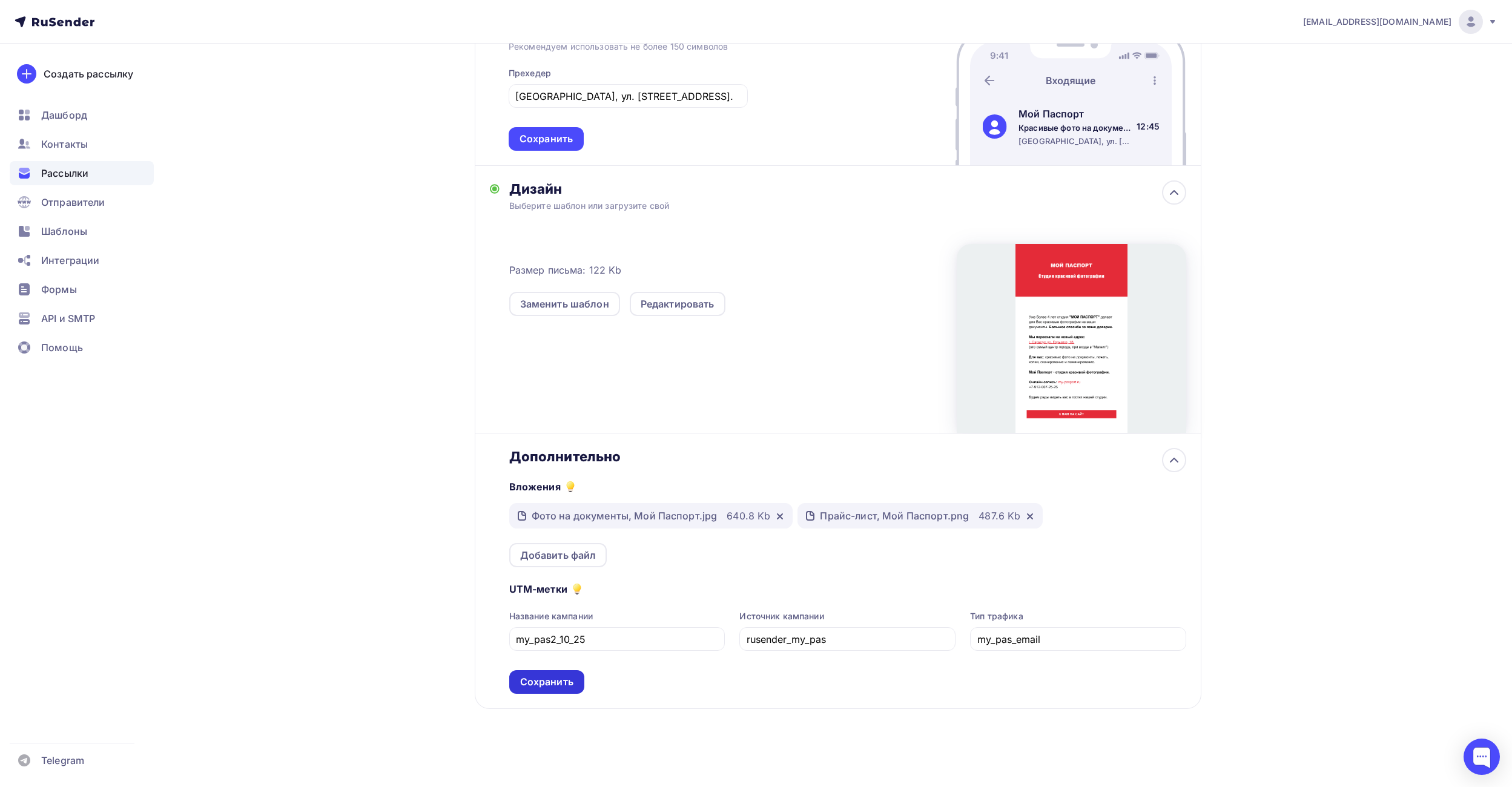
click at [558, 688] on div "Сохранить" at bounding box center [546, 682] width 53 height 14
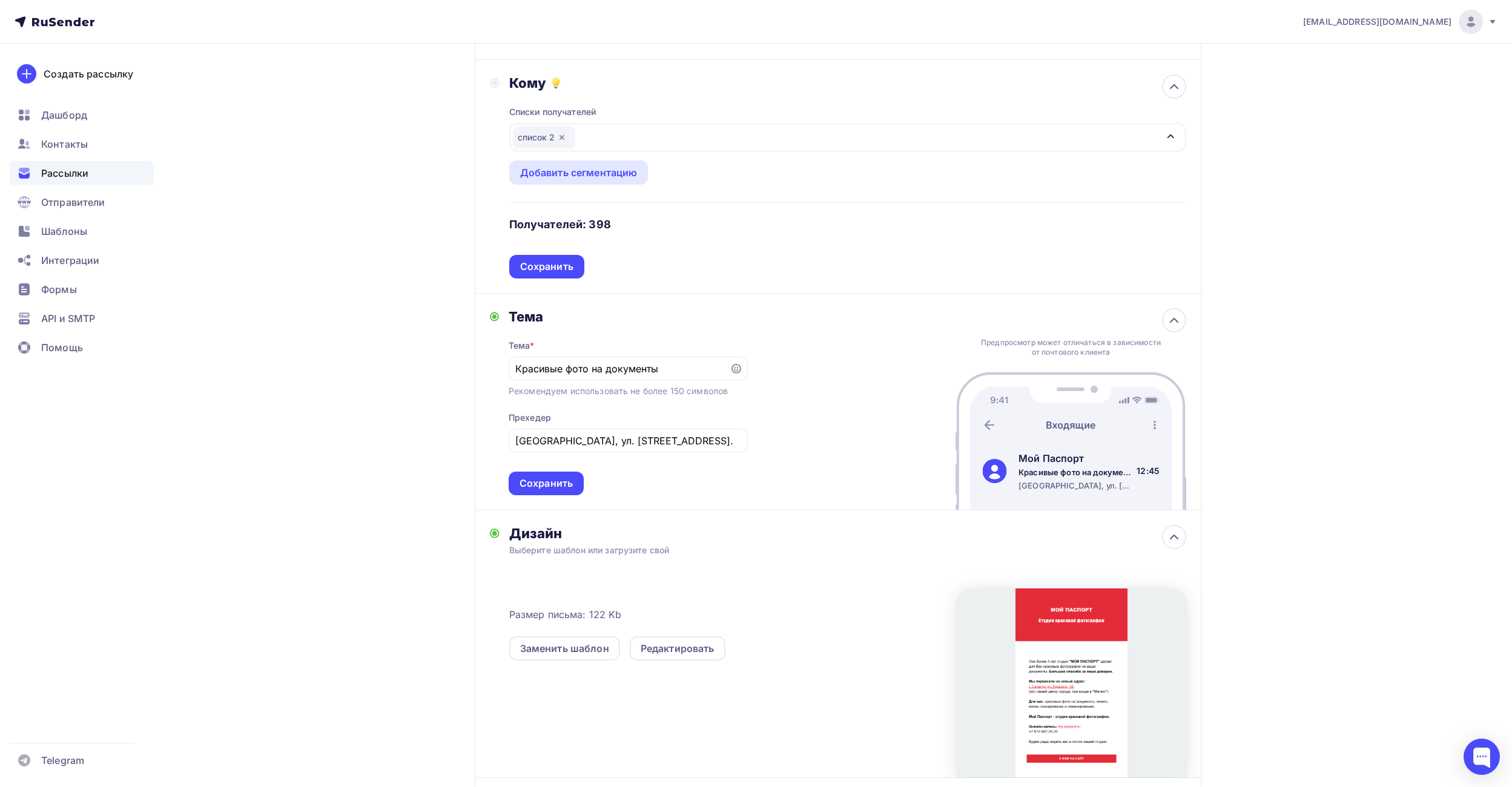
scroll to position [0, 0]
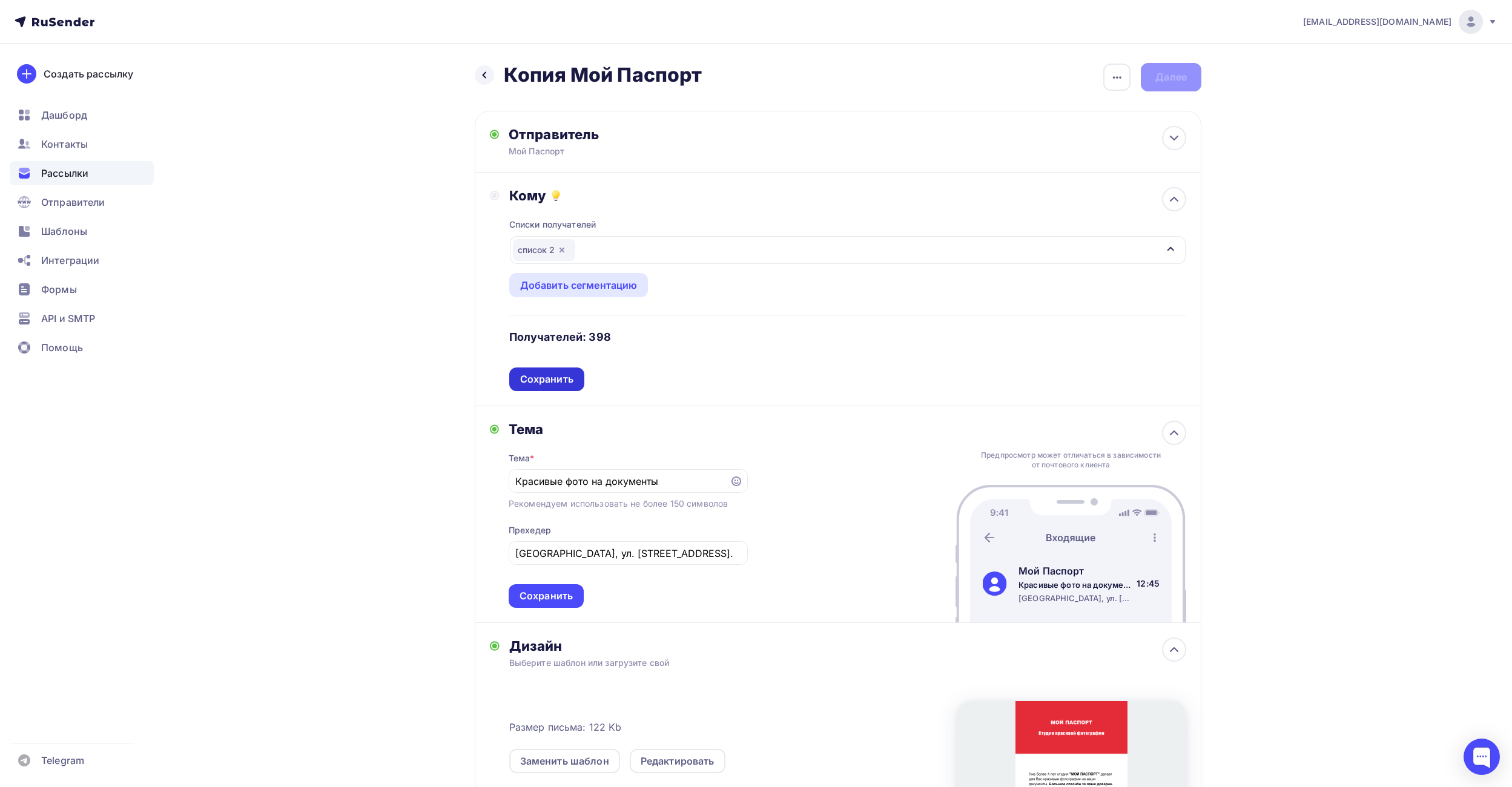
click at [565, 379] on div "Сохранить" at bounding box center [546, 379] width 53 height 14
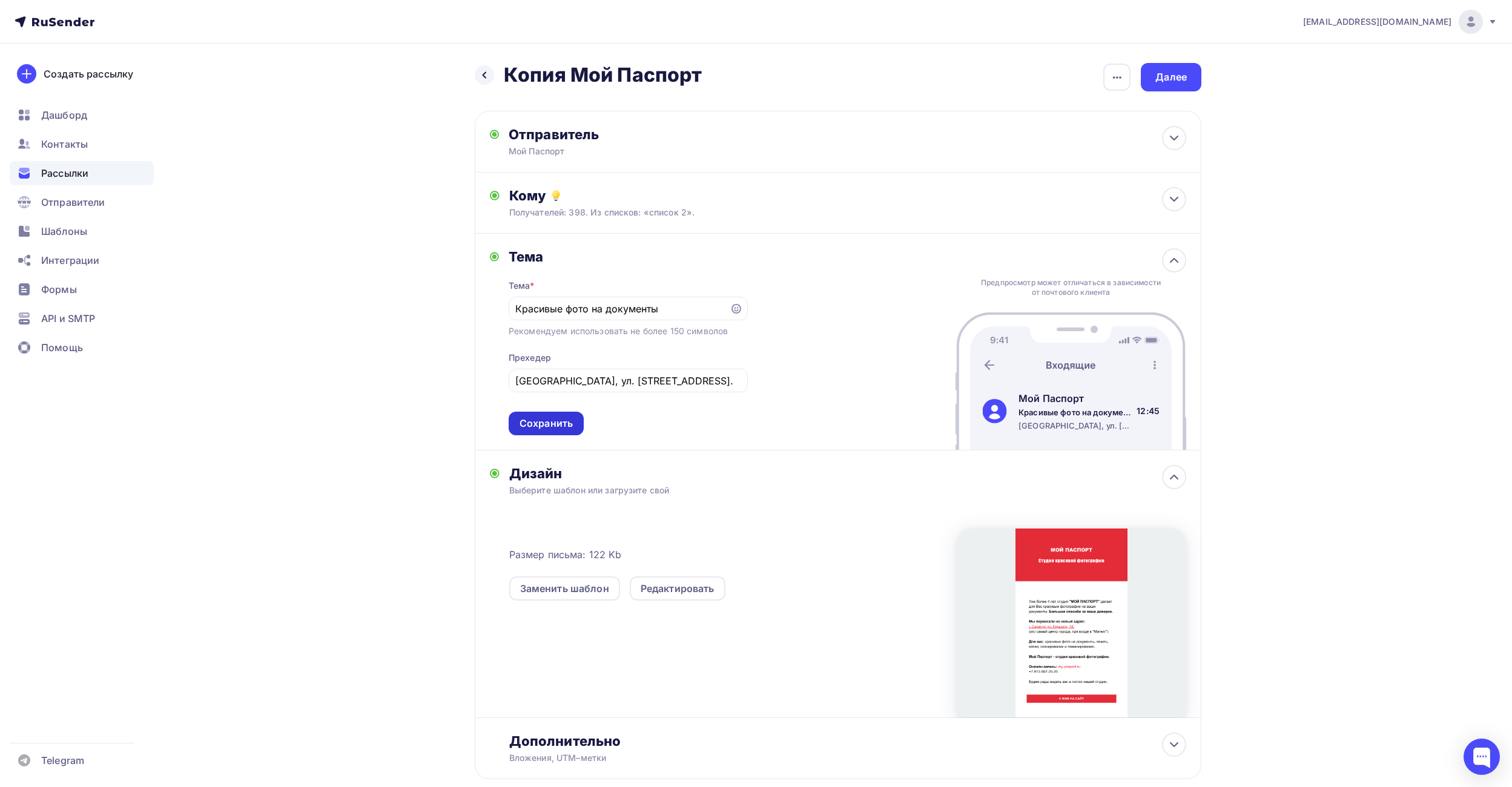
click at [569, 428] on div "Сохранить" at bounding box center [546, 423] width 53 height 14
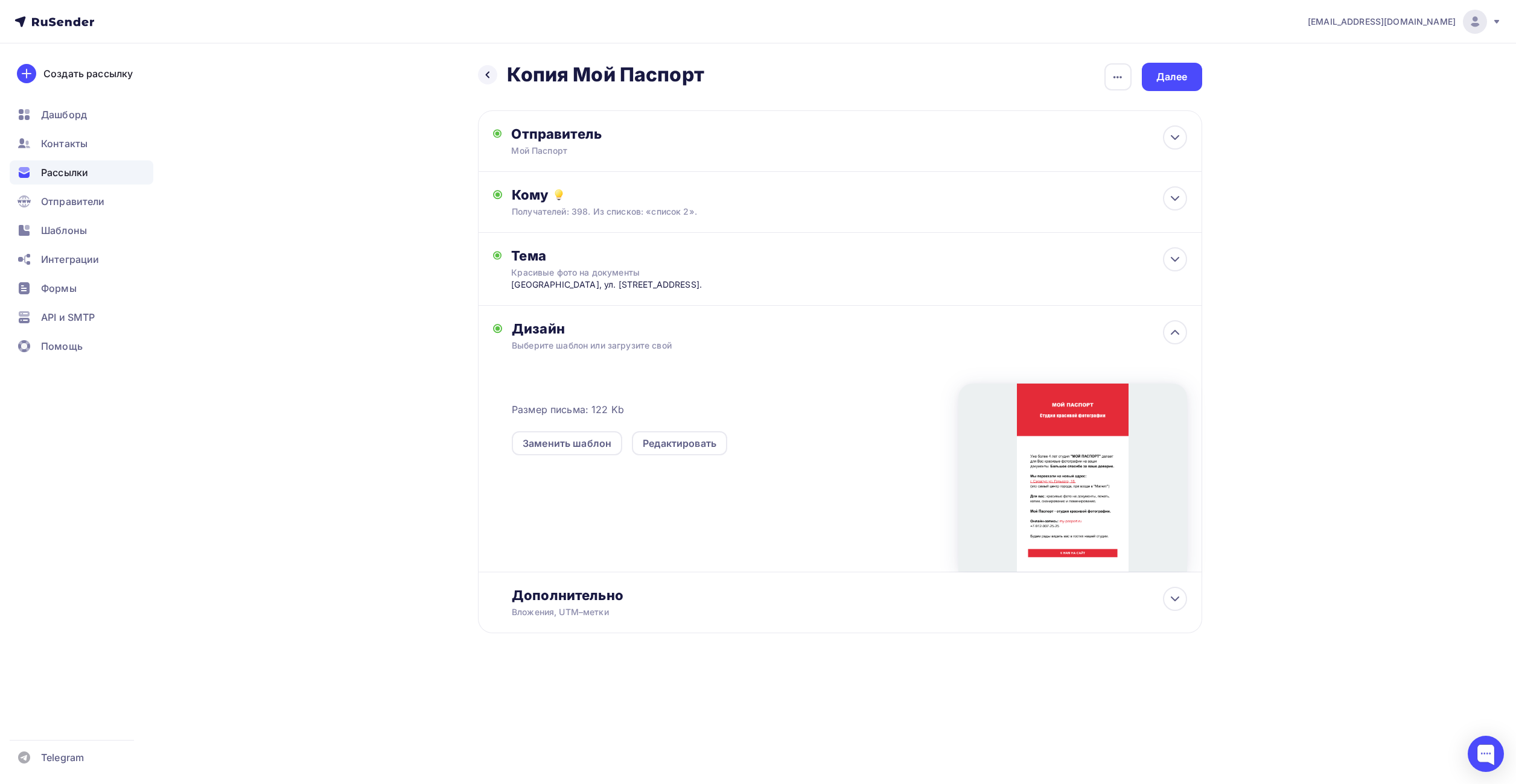
drag, startPoint x: 1186, startPoint y: 329, endPoint x: 1198, endPoint y: 323, distance: 13.4
click at [1185, 331] on div at bounding box center [1174, 332] width 24 height 24
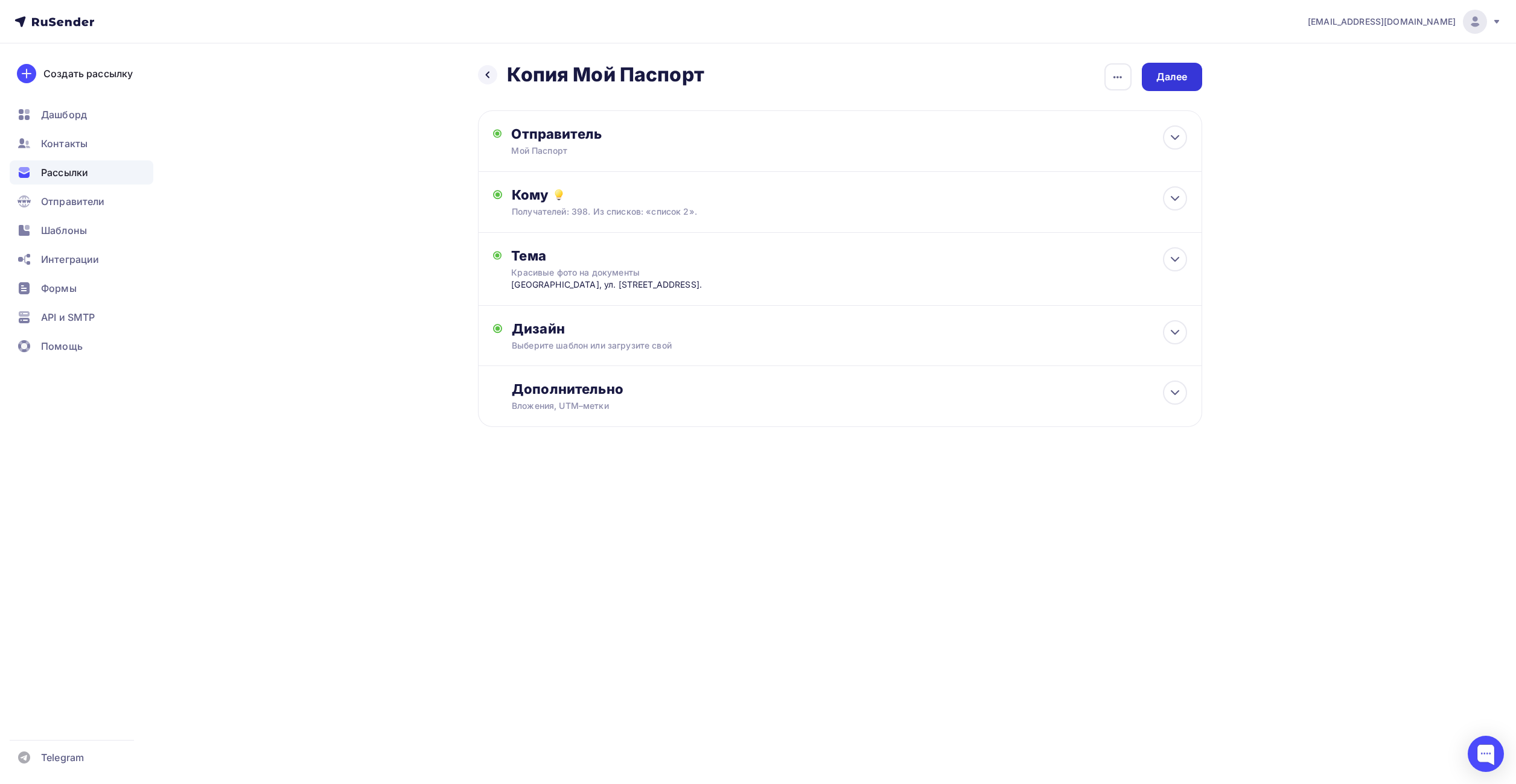
click at [1185, 77] on div "Далее" at bounding box center [1171, 77] width 32 height 13
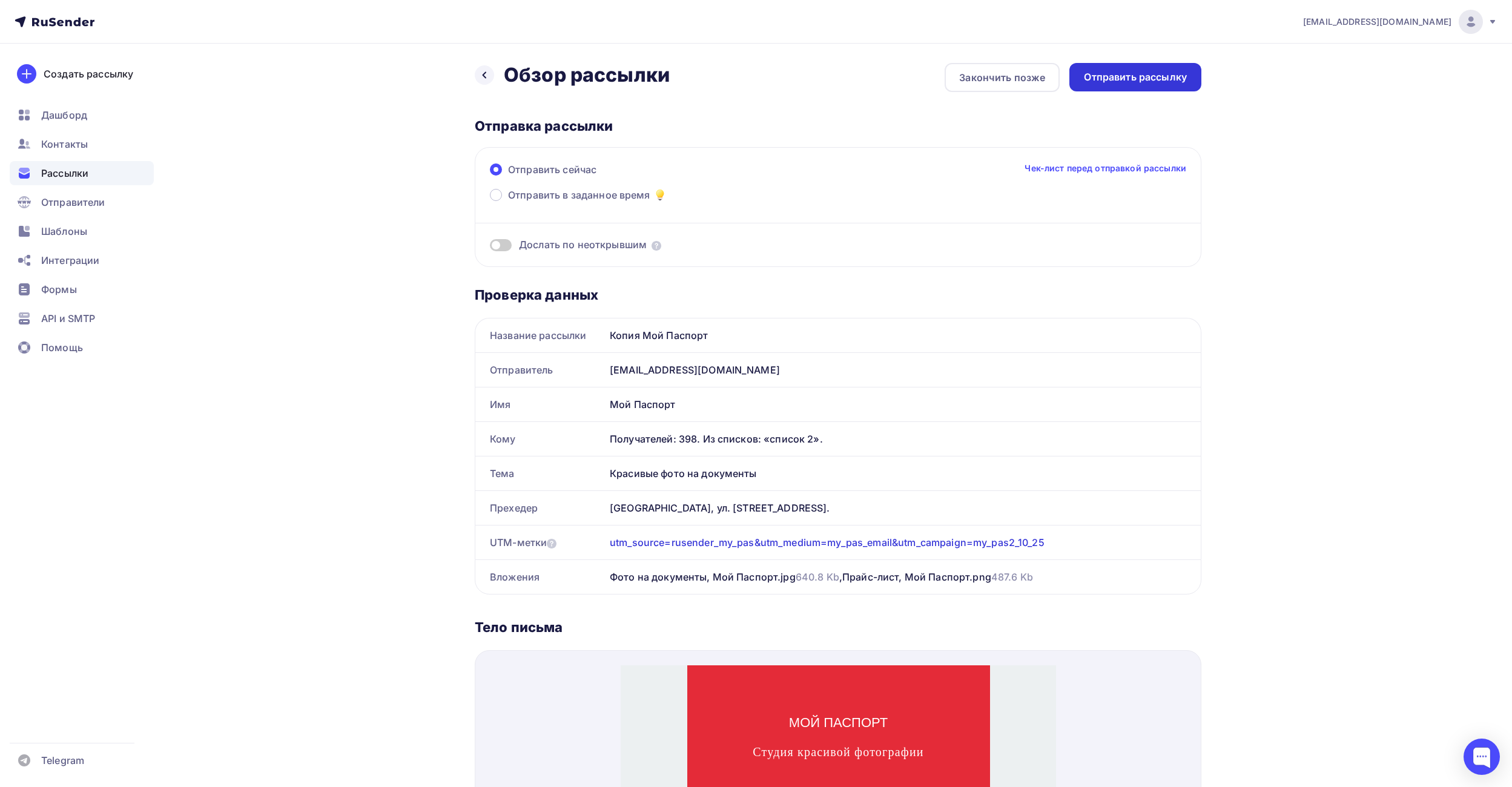
click at [1142, 80] on div "Отправить рассылку" at bounding box center [1135, 77] width 103 height 14
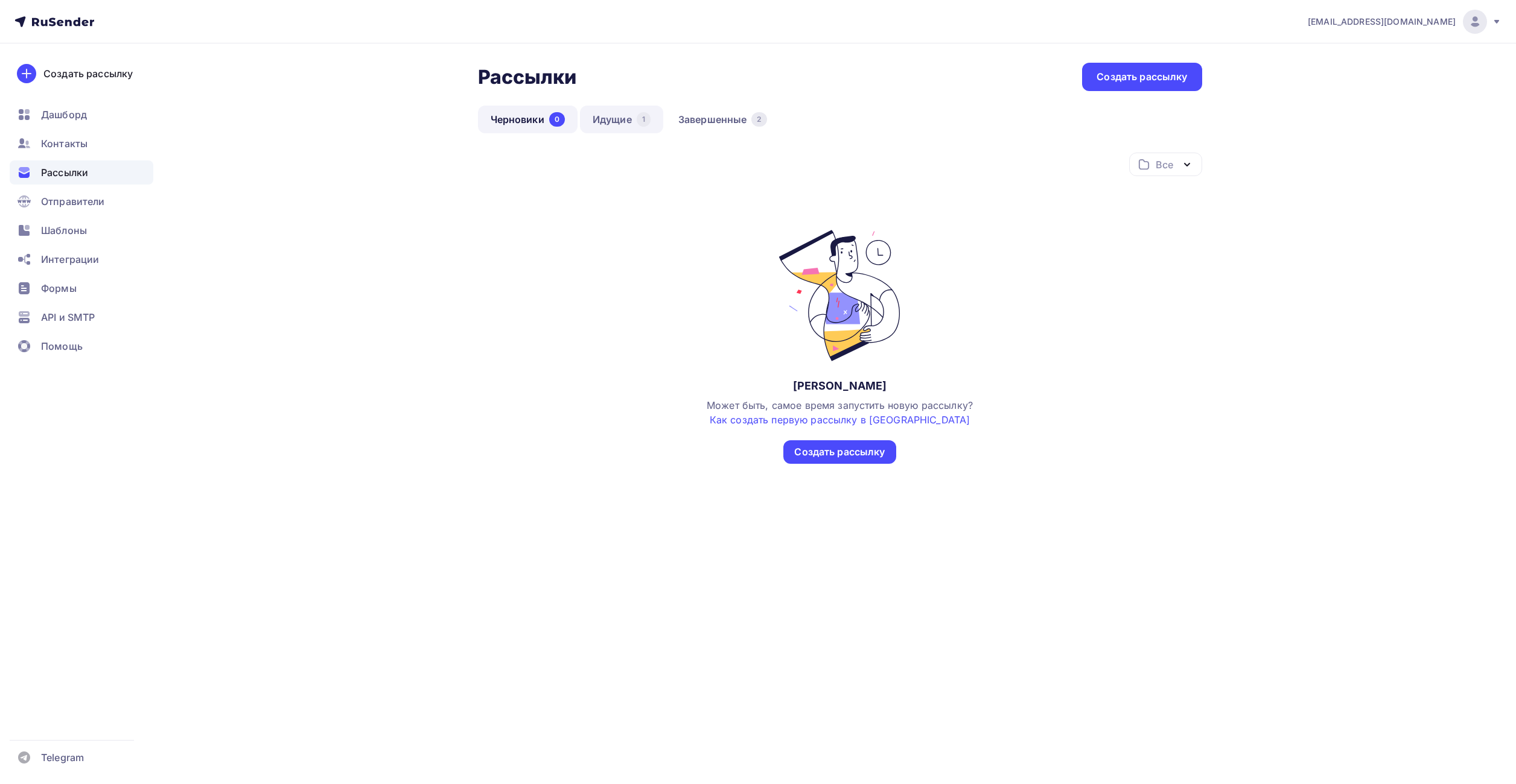
click at [622, 122] on link "Идущие 1" at bounding box center [621, 119] width 84 height 28
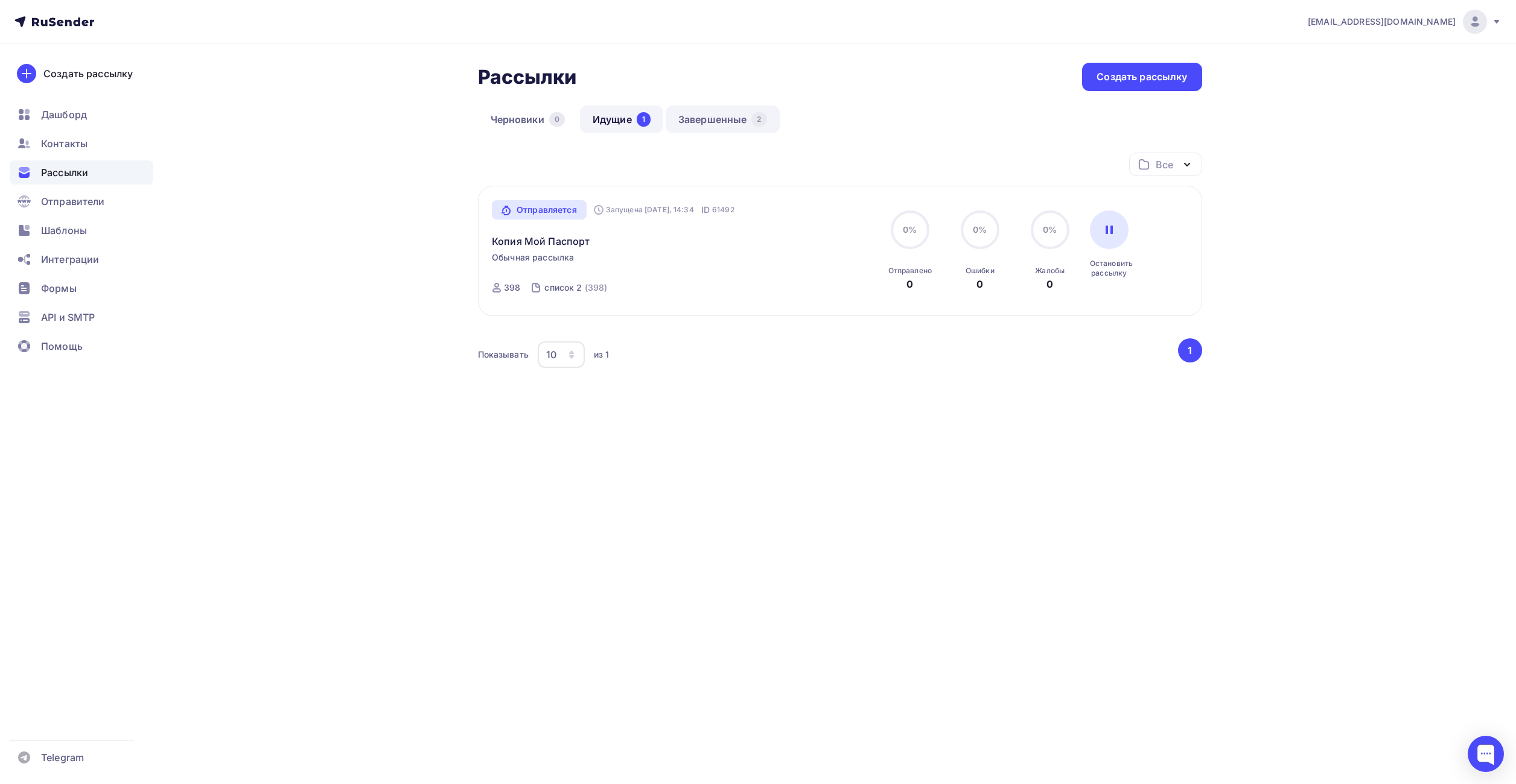
click at [714, 124] on link "Завершенные 2" at bounding box center [722, 119] width 114 height 28
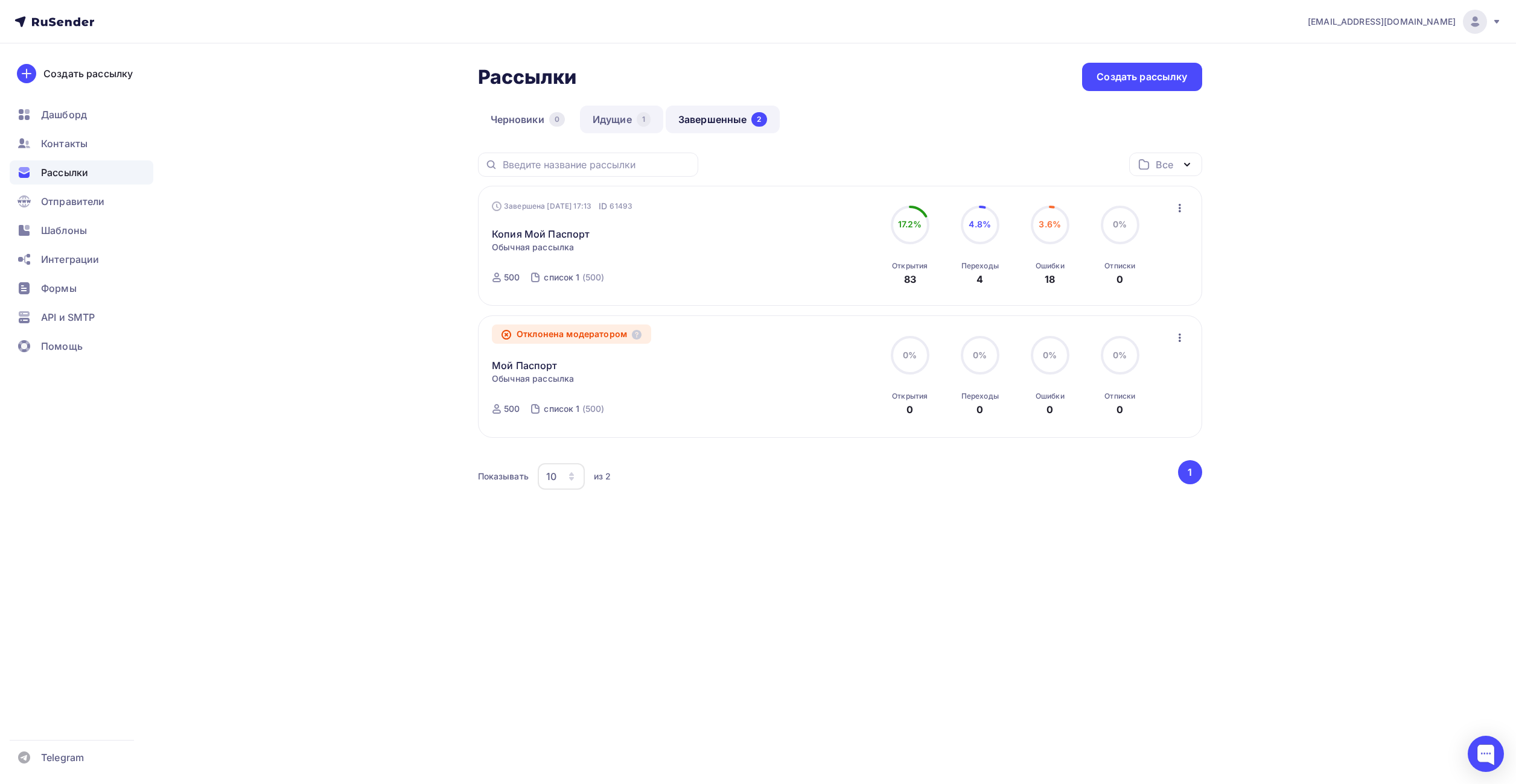
click at [622, 121] on link "Идущие 1" at bounding box center [621, 119] width 84 height 28
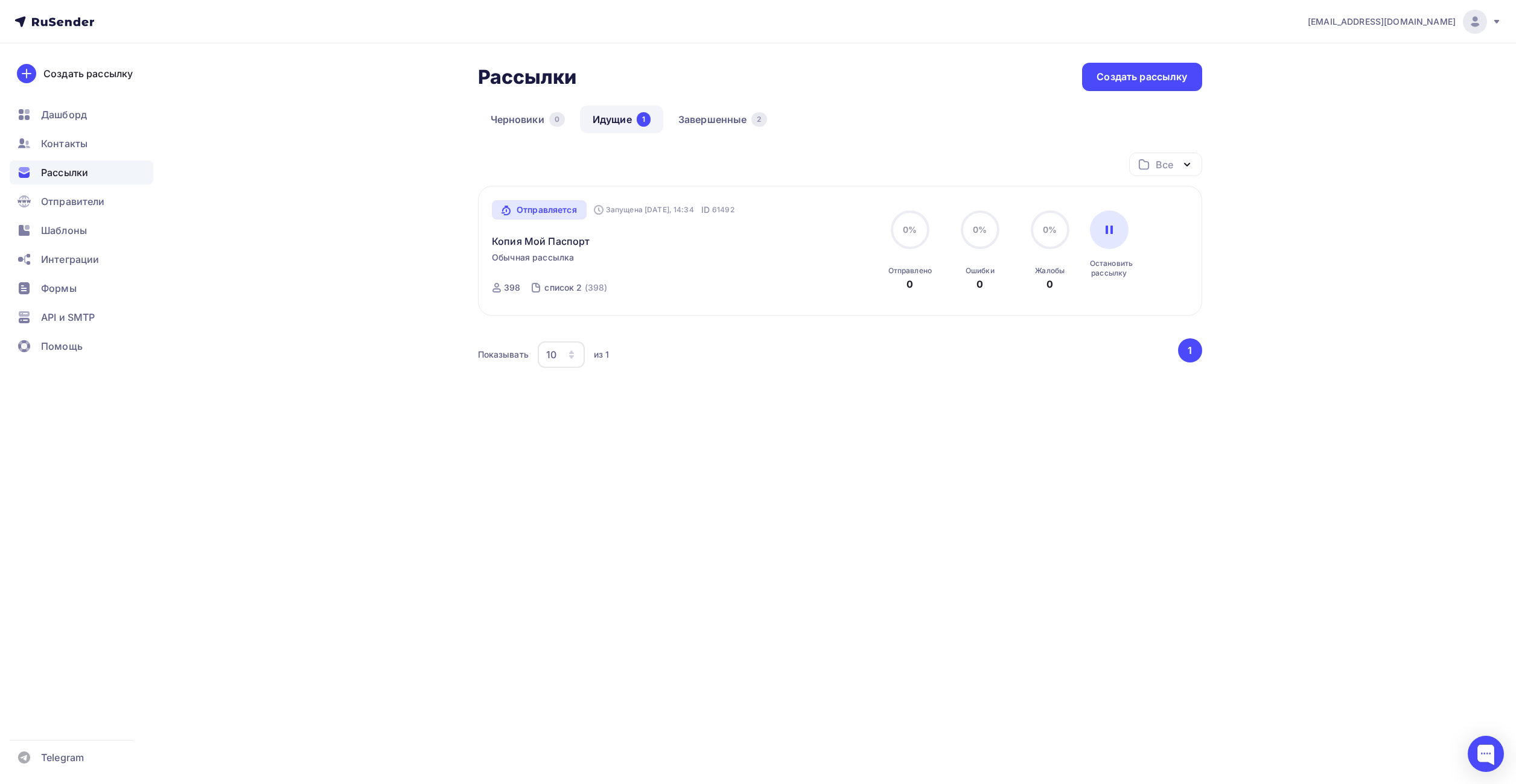
click at [379, 169] on div "Рассылки Рассылки Создать рассылку Черновики 0 Идущие 1 Завершенные 2 Идущие 1 …" at bounding box center [758, 266] width 989 height 447
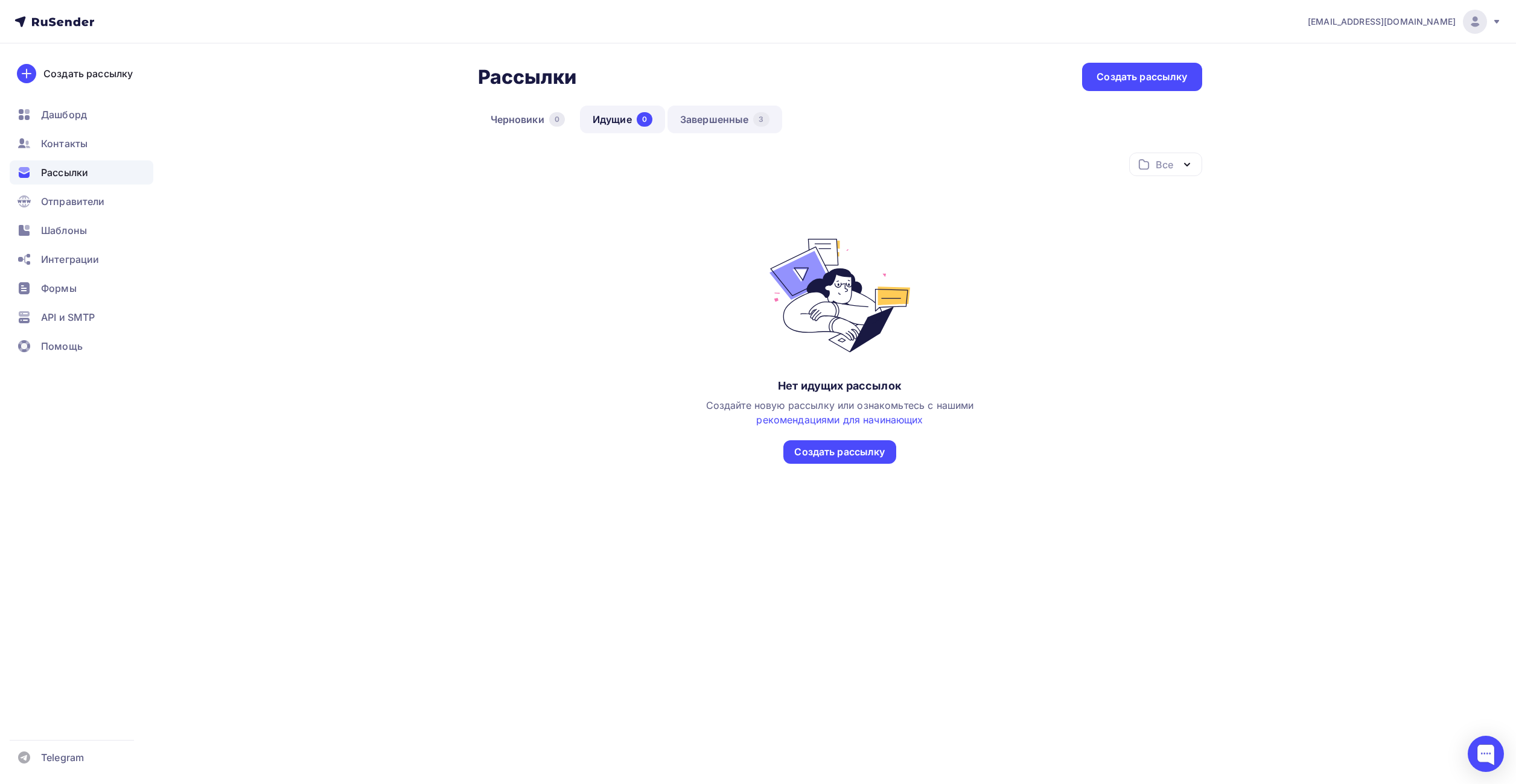
click at [729, 118] on link "Завершенные 3" at bounding box center [724, 119] width 115 height 28
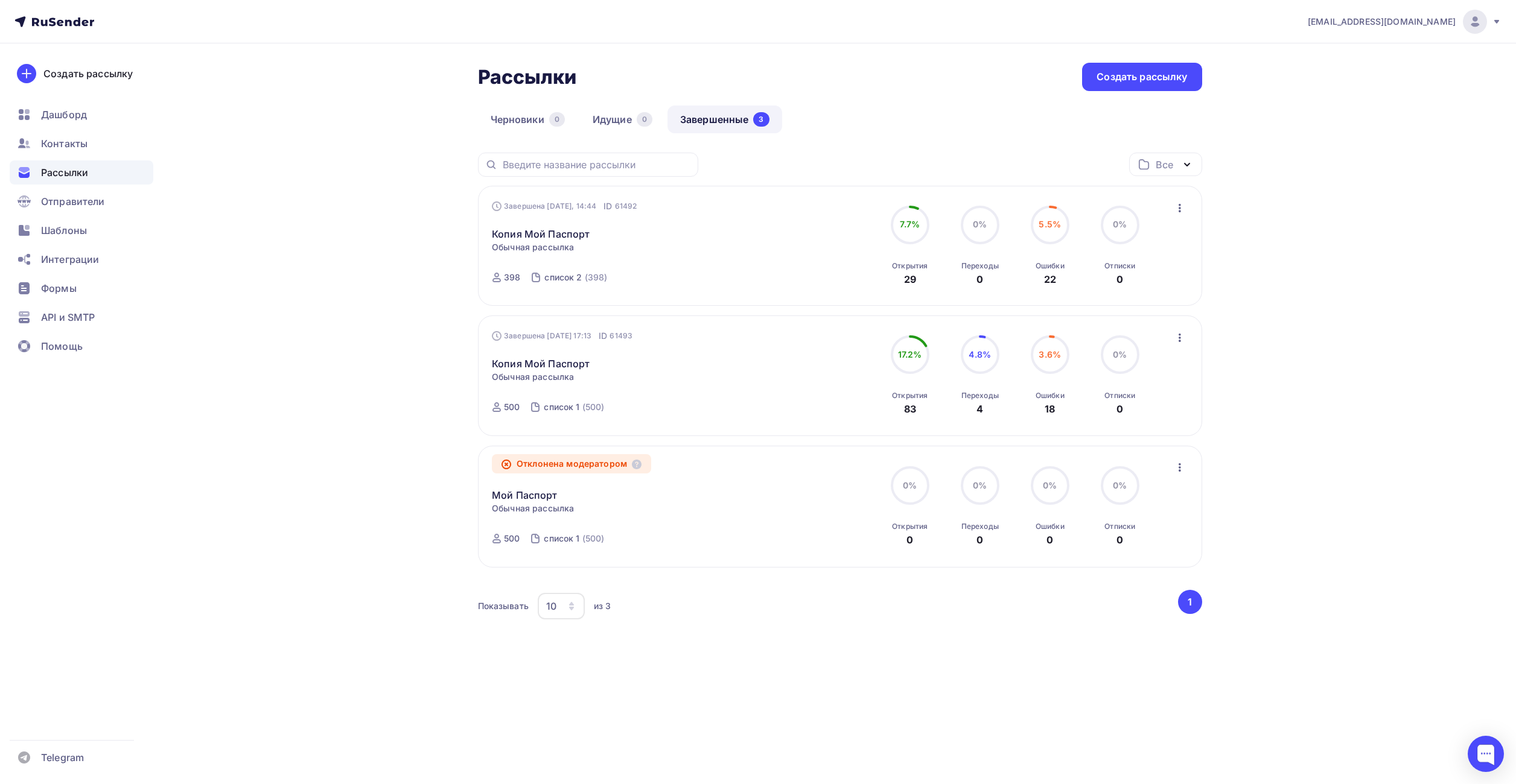
click at [300, 109] on div "Рассылки Рассылки Создать рассылку [GEOGRAPHIC_DATA] 0 Идущие 0 Завершенные 3 З…" at bounding box center [758, 378] width 989 height 670
